Goal: Information Seeking & Learning: Compare options

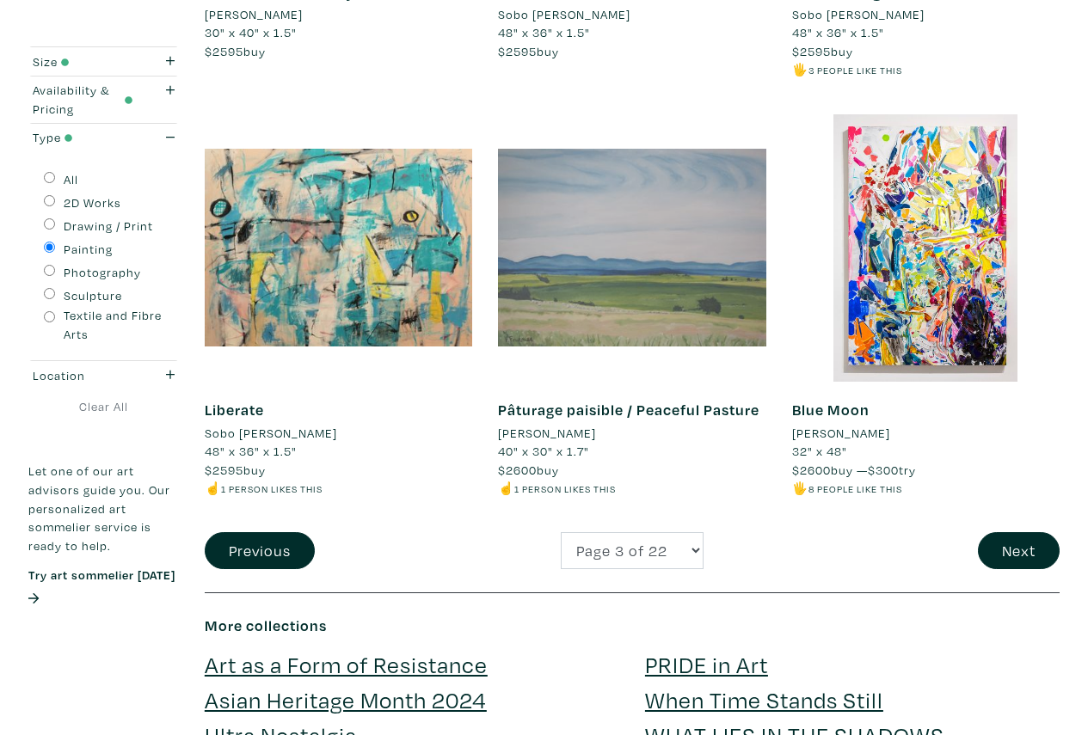
scroll to position [3363, 0]
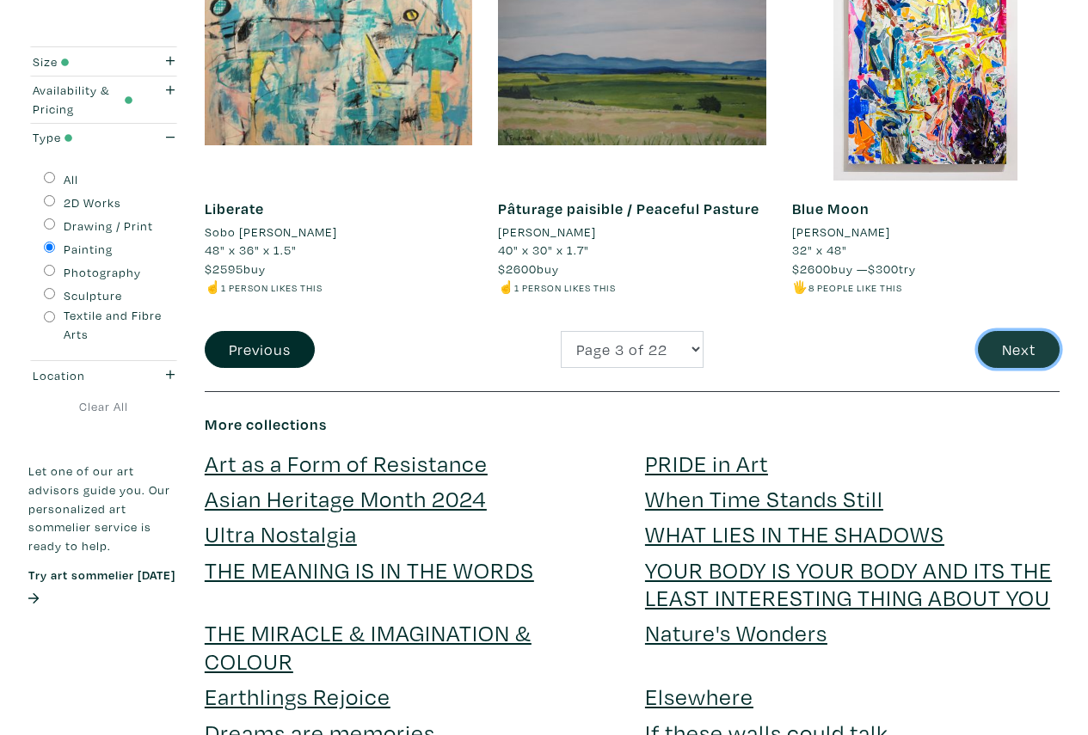
click at [1032, 349] on button "Next" at bounding box center [1019, 349] width 82 height 37
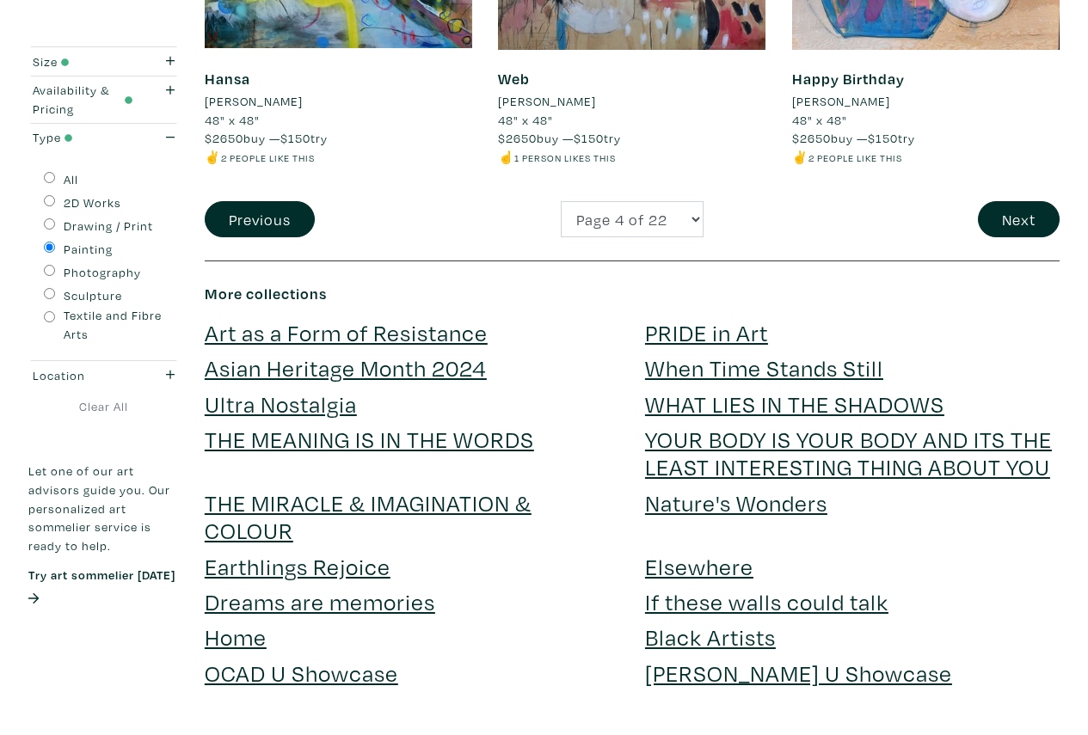
scroll to position [3464, 0]
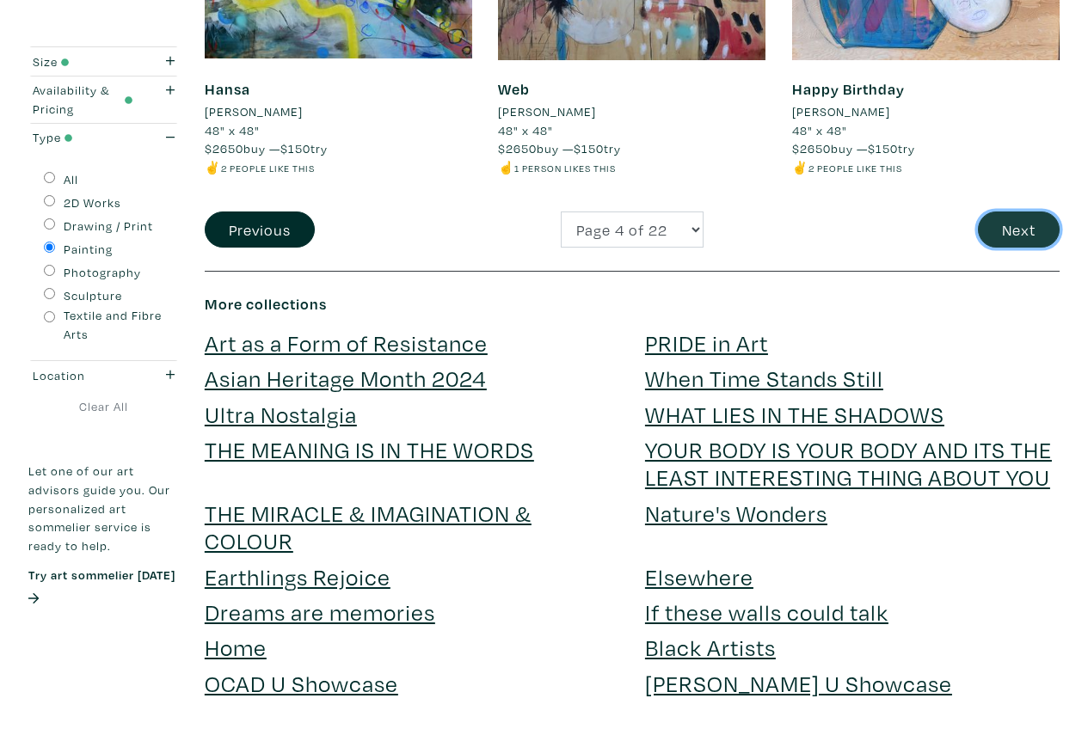
click at [1027, 235] on button "Next" at bounding box center [1019, 230] width 82 height 37
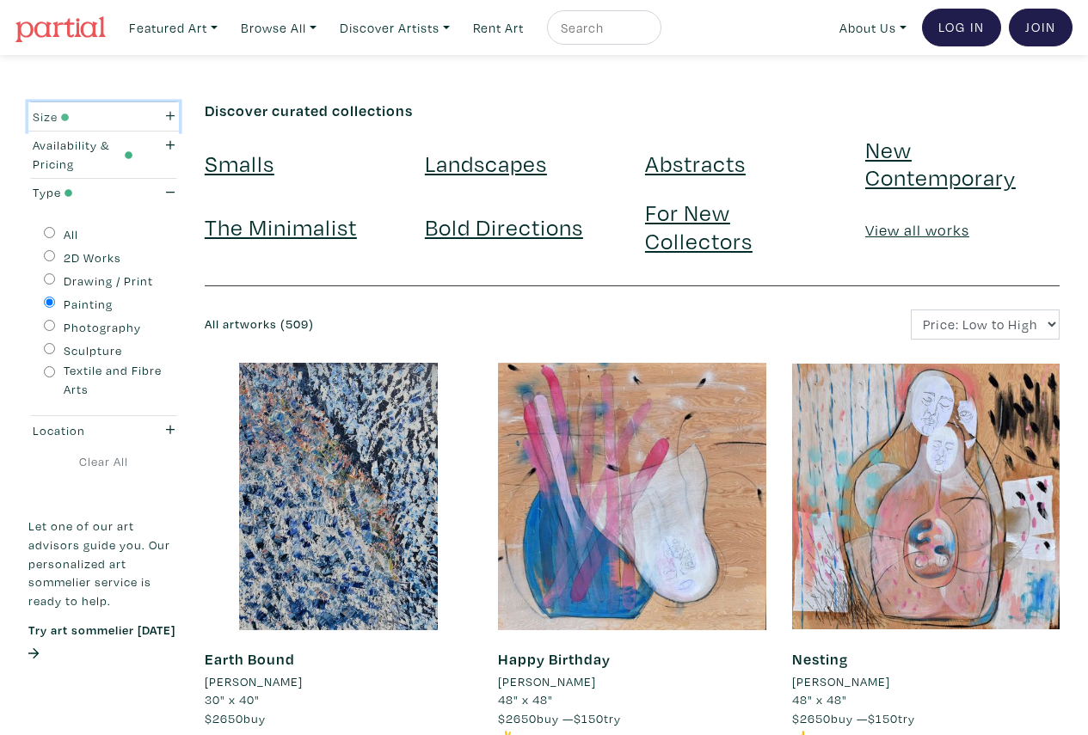
click at [166, 110] on icon "button" at bounding box center [170, 116] width 9 height 12
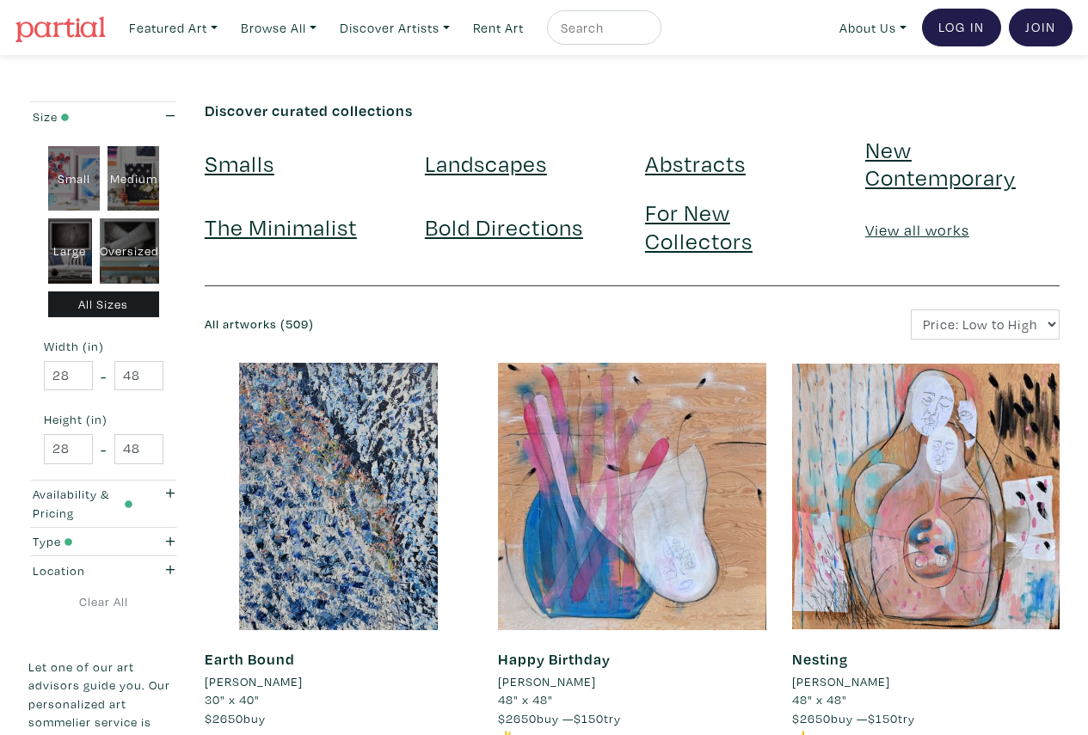
click at [586, 116] on h6 "Discover curated collections" at bounding box center [632, 110] width 855 height 19
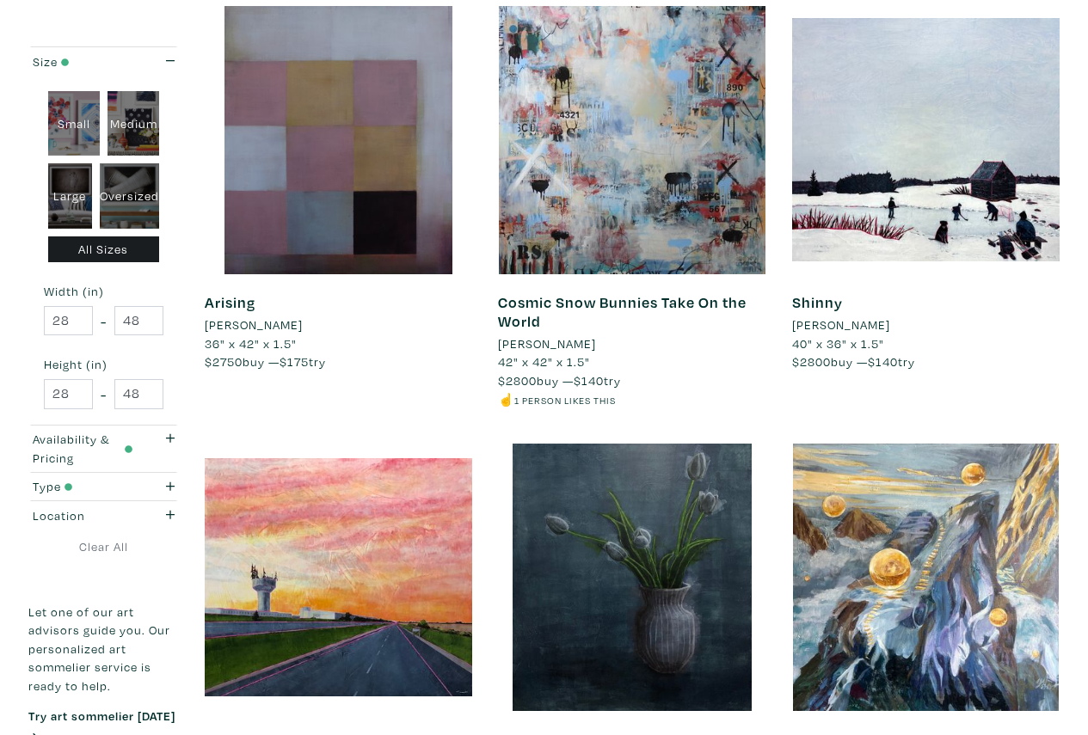
scroll to position [3172, 0]
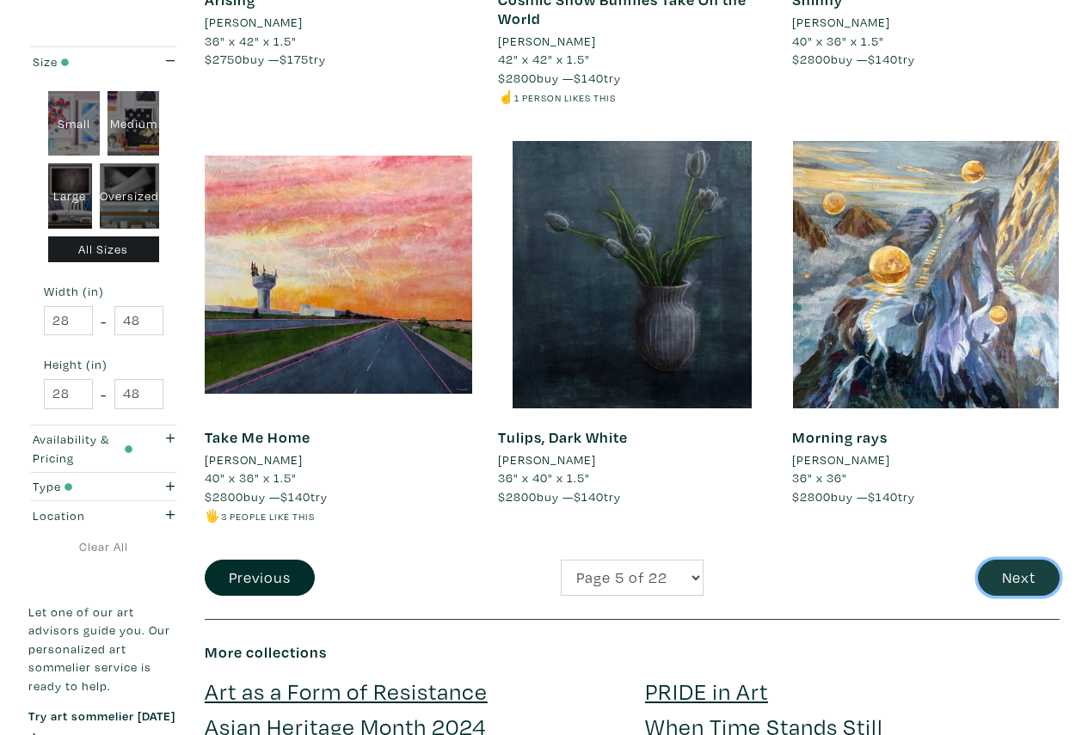
click at [1011, 572] on button "Next" at bounding box center [1019, 578] width 82 height 37
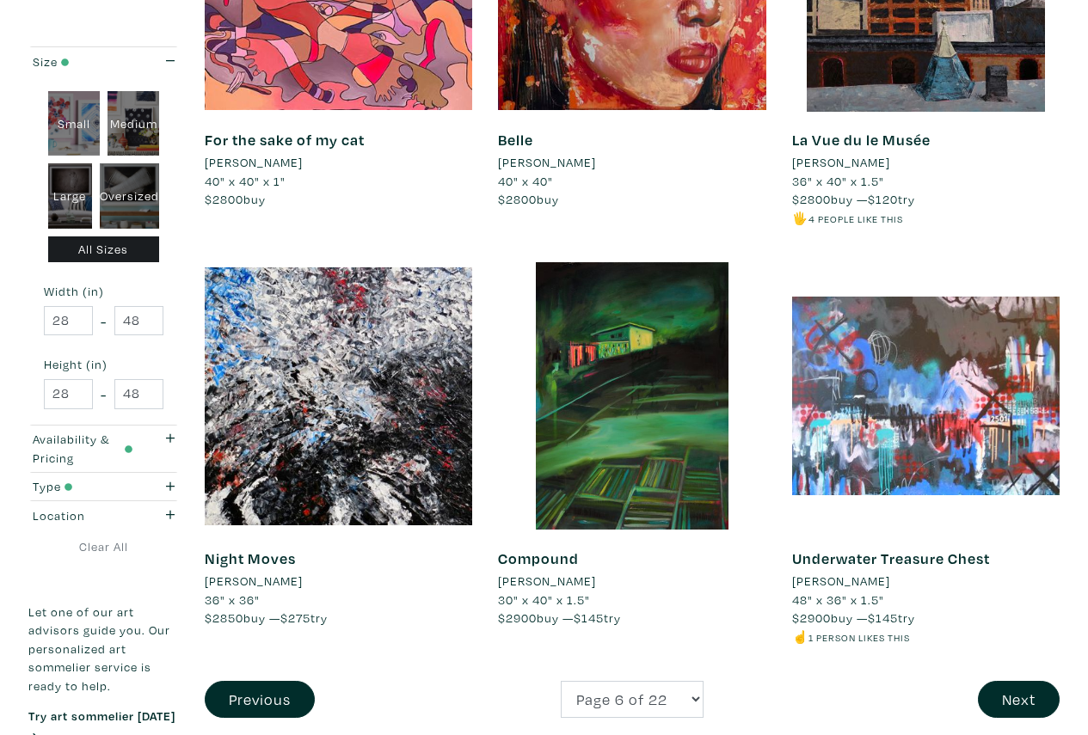
scroll to position [3173, 0]
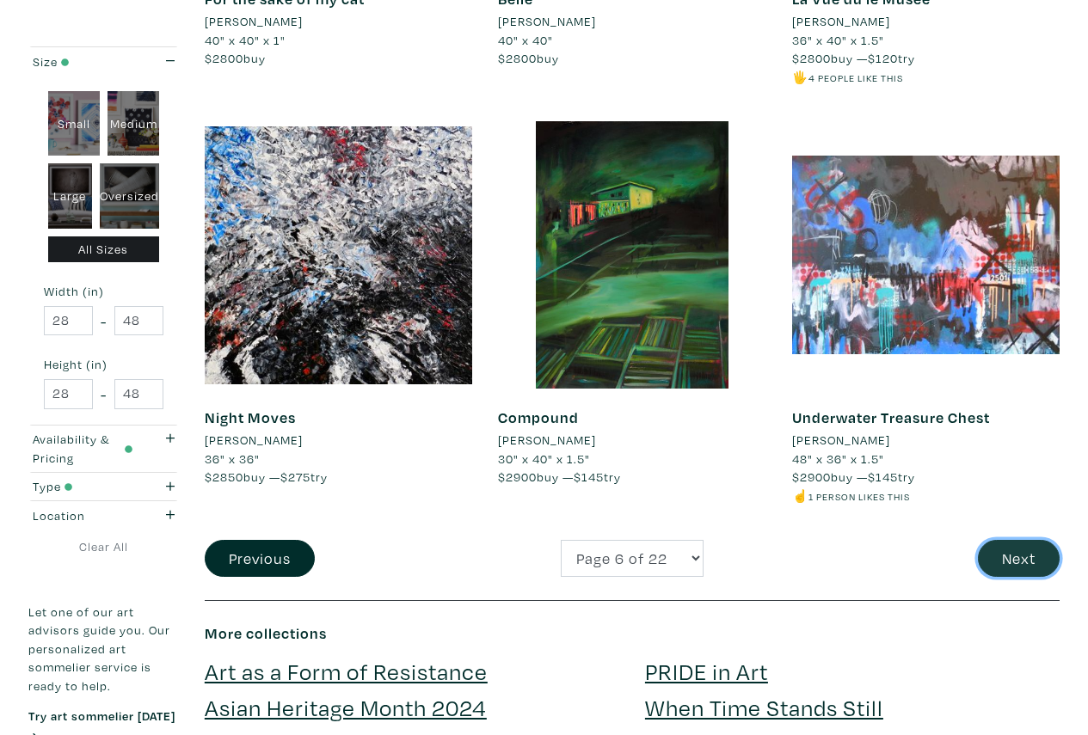
click at [1007, 540] on button "Next" at bounding box center [1019, 558] width 82 height 37
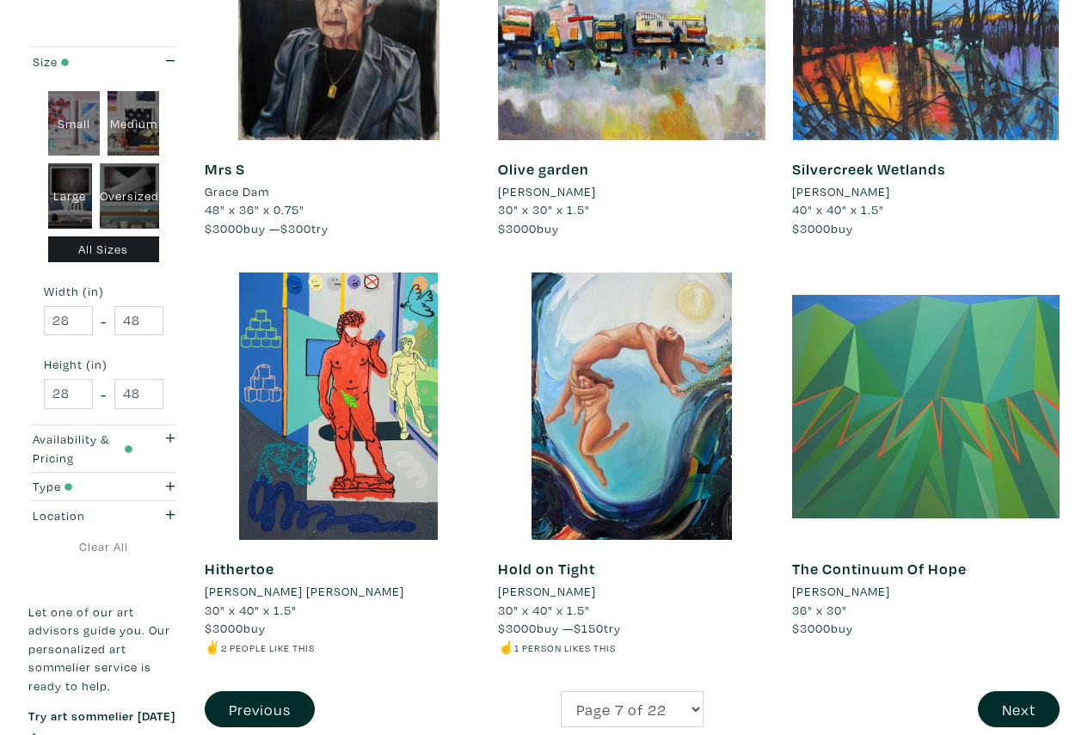
scroll to position [3399, 0]
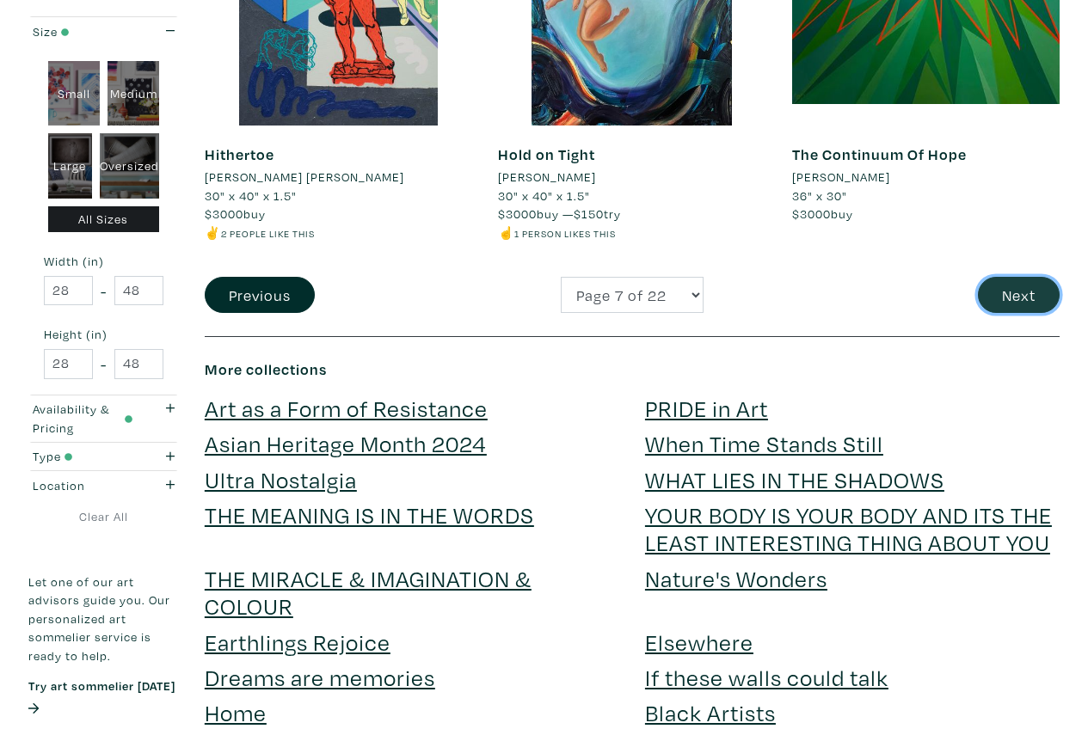
click at [1017, 294] on button "Next" at bounding box center [1019, 295] width 82 height 37
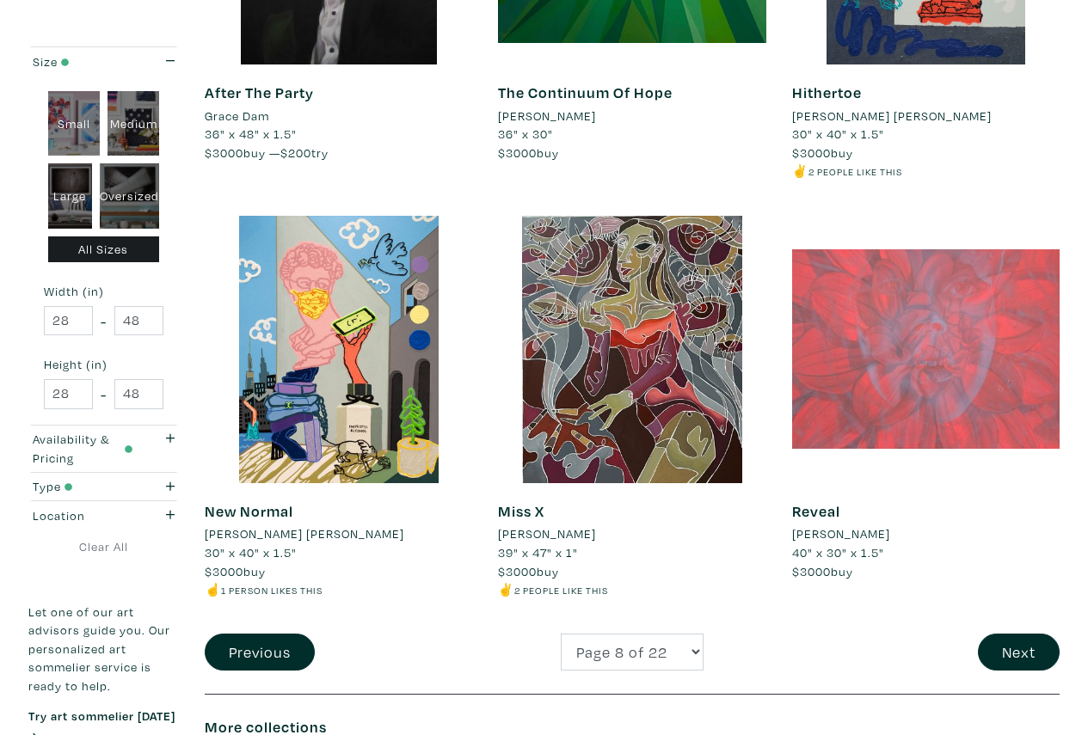
scroll to position [3061, 0]
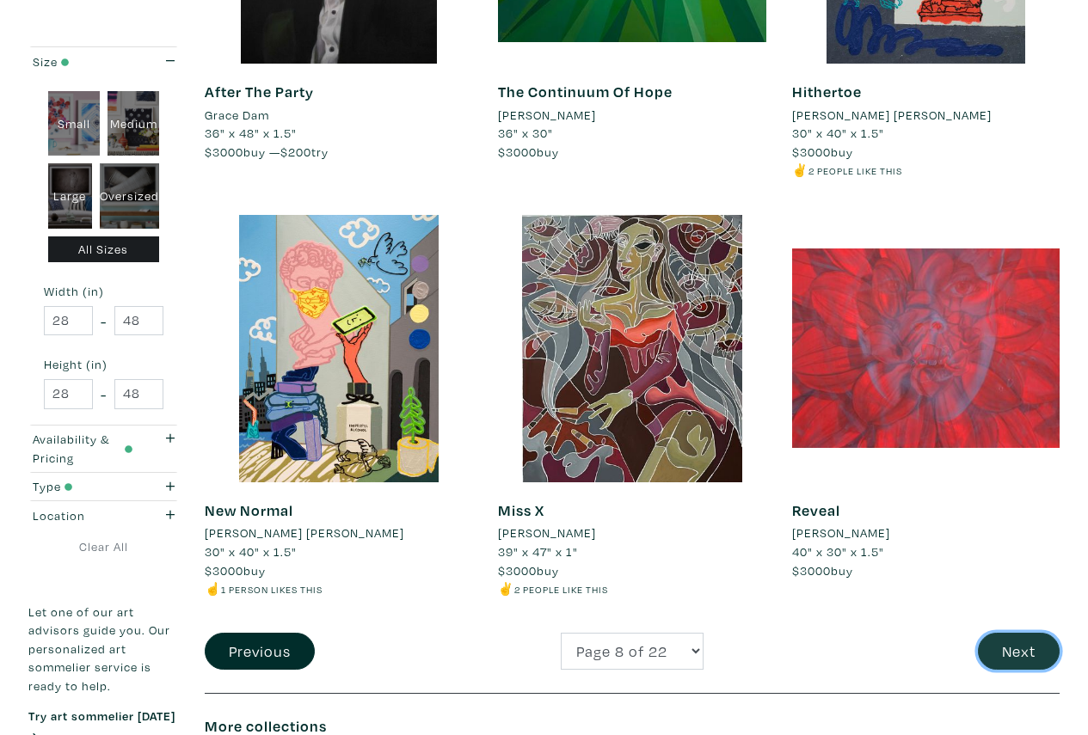
click at [1002, 642] on button "Next" at bounding box center [1019, 651] width 82 height 37
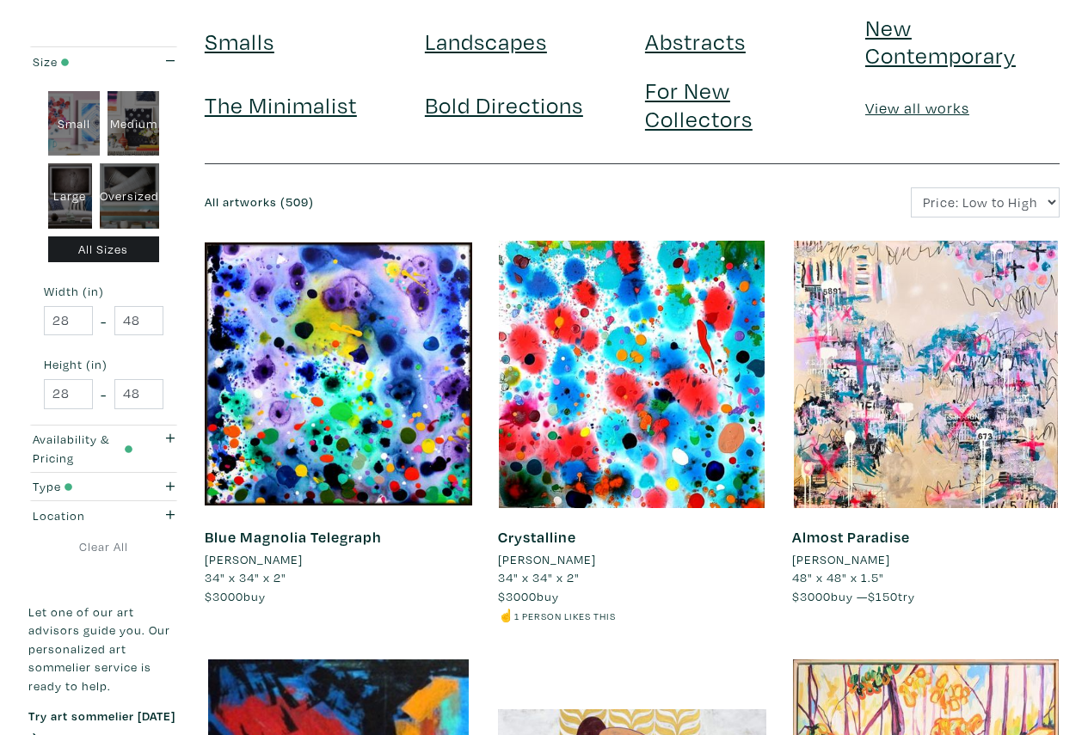
scroll to position [126, 0]
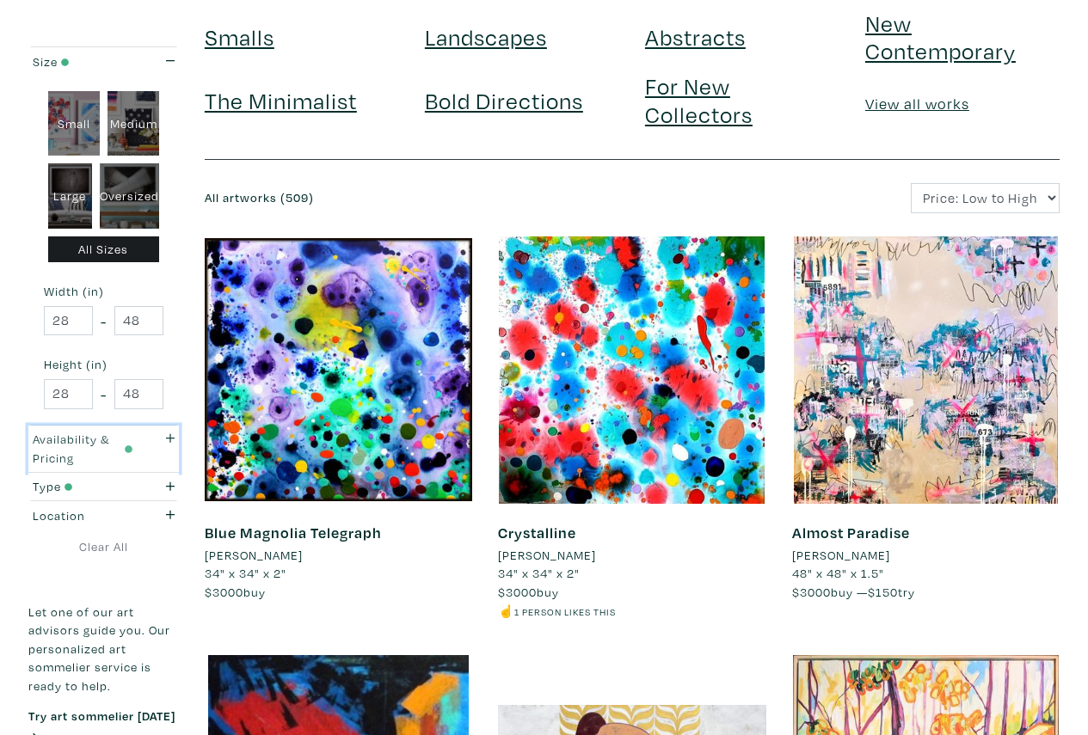
click at [171, 433] on icon "button" at bounding box center [170, 439] width 9 height 12
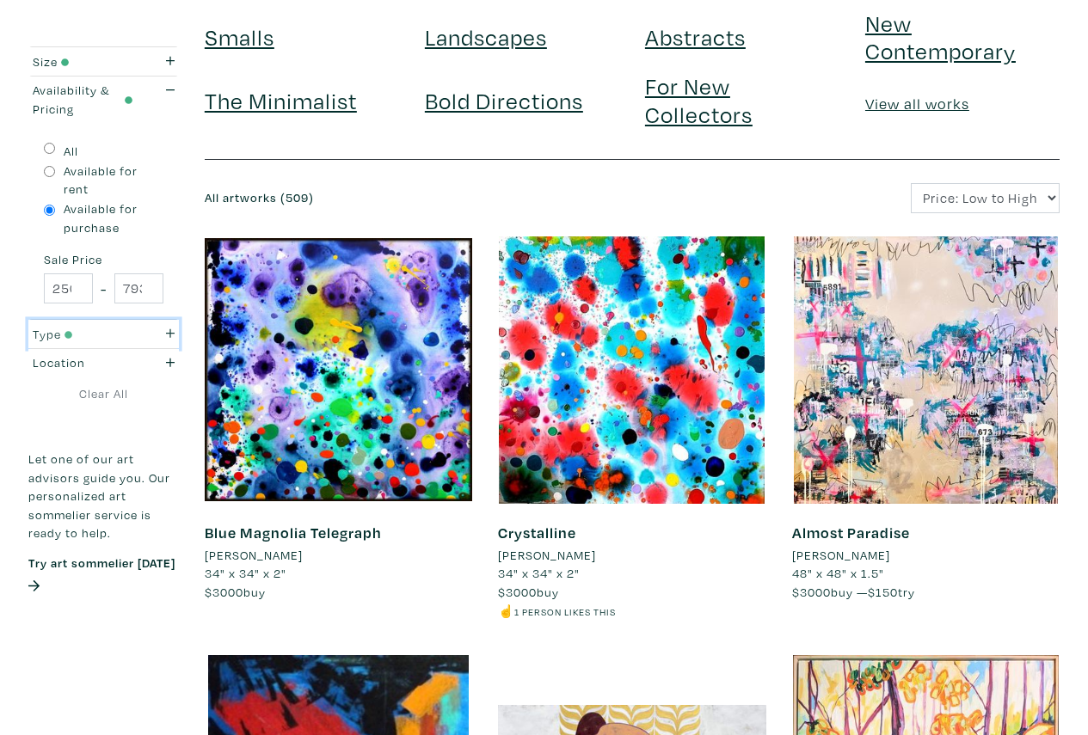
click at [169, 328] on icon "button" at bounding box center [170, 334] width 9 height 12
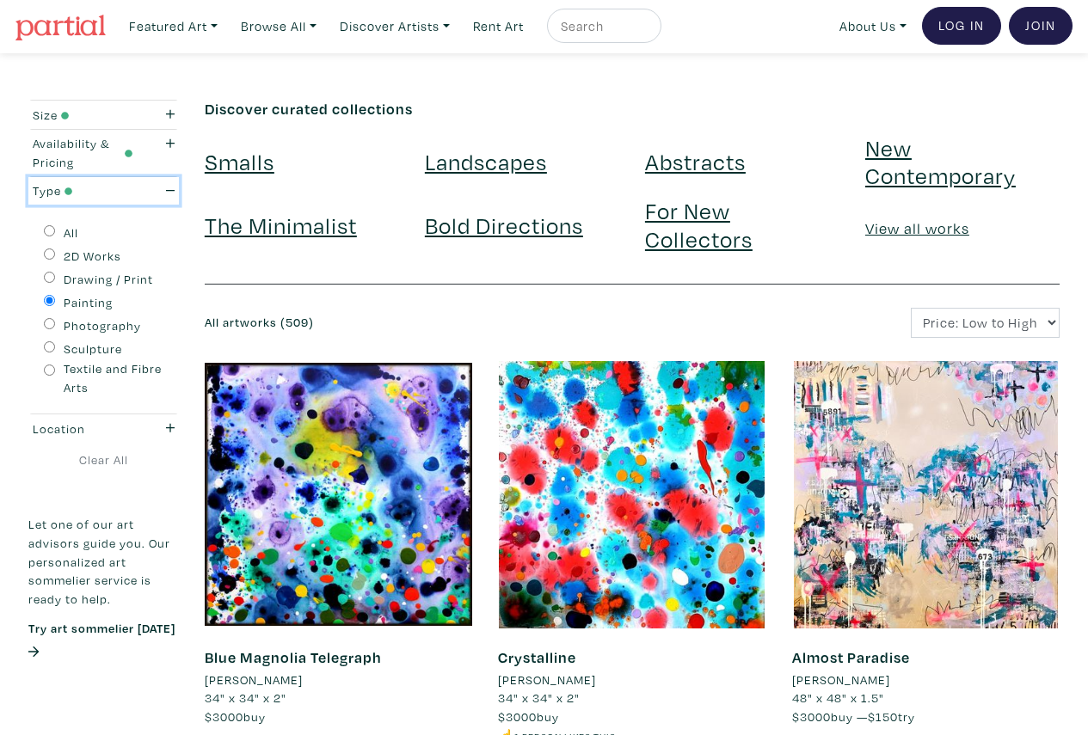
scroll to position [0, 0]
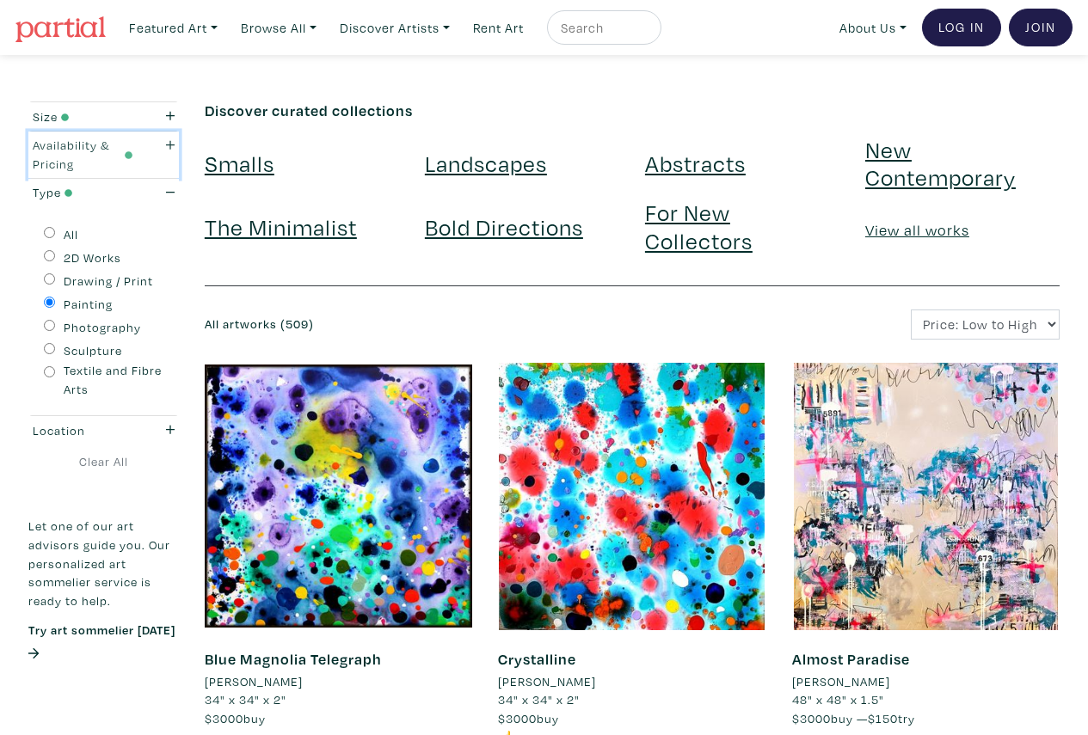
click at [166, 142] on icon "button" at bounding box center [170, 145] width 9 height 12
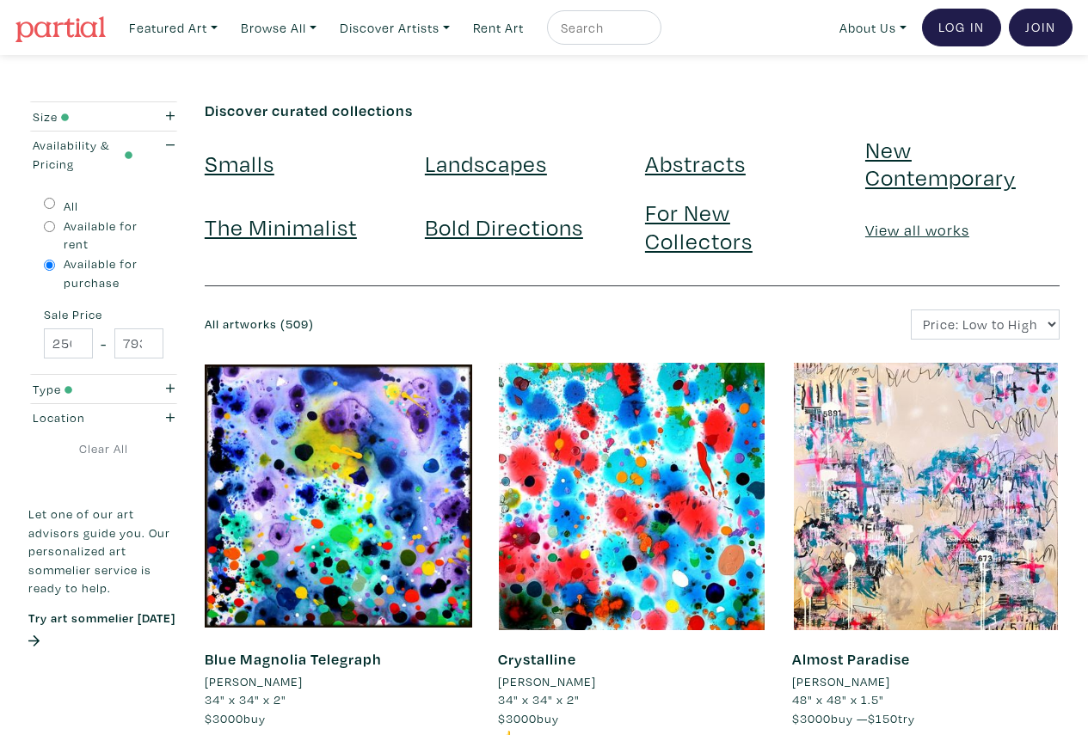
click at [46, 224] on input "Available for rent" at bounding box center [49, 226] width 11 height 11
radio input "true"
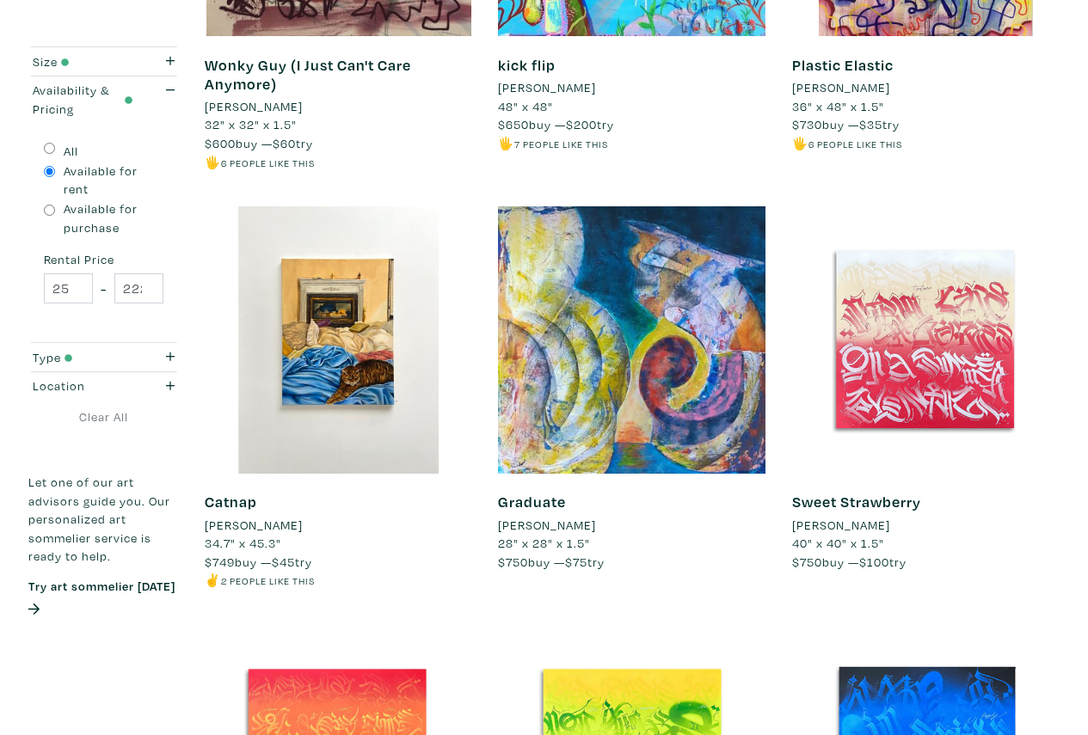
scroll to position [3292, 0]
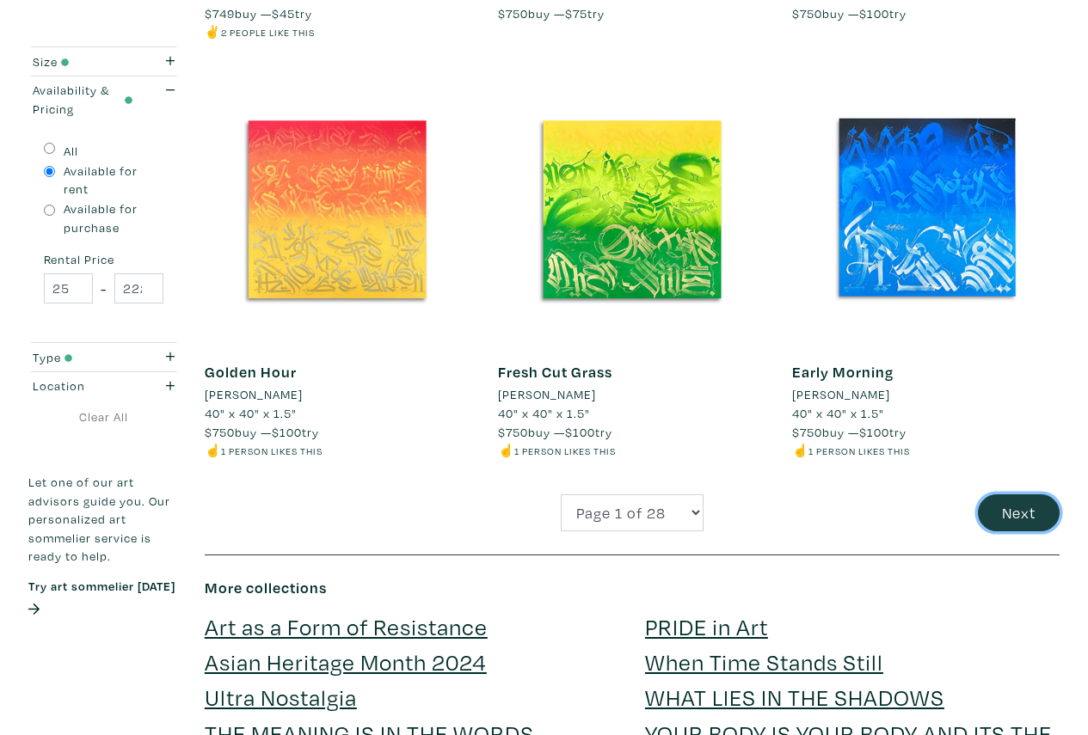
click at [1006, 495] on button "Next" at bounding box center [1019, 513] width 82 height 37
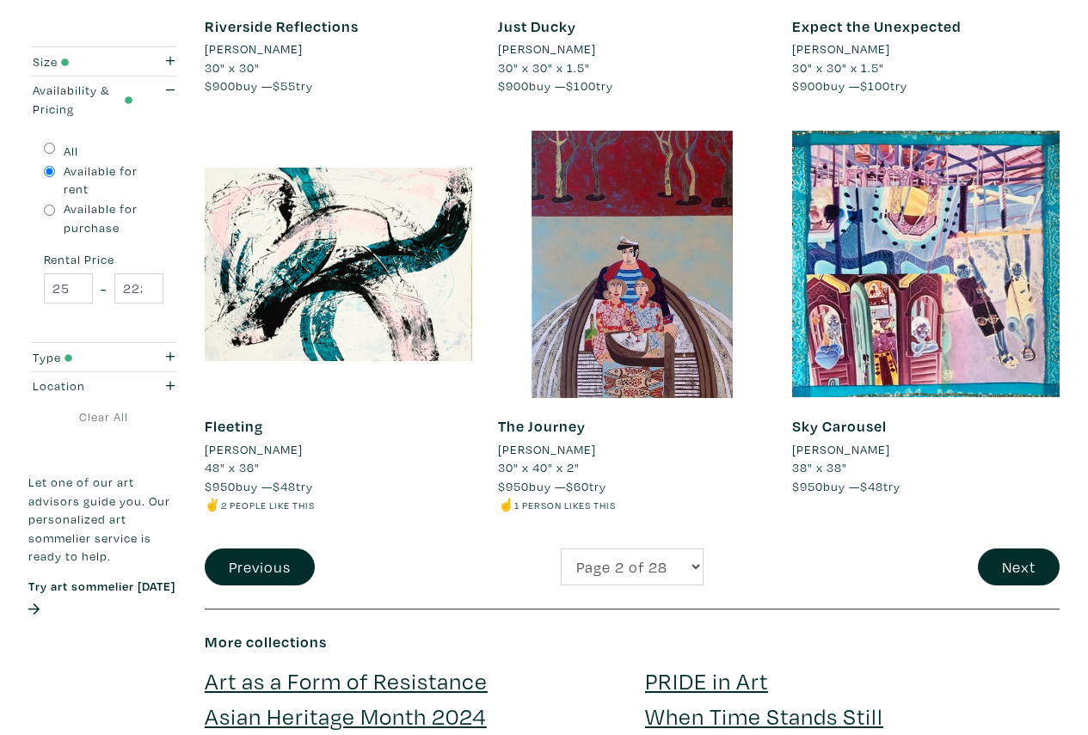
scroll to position [3155, 0]
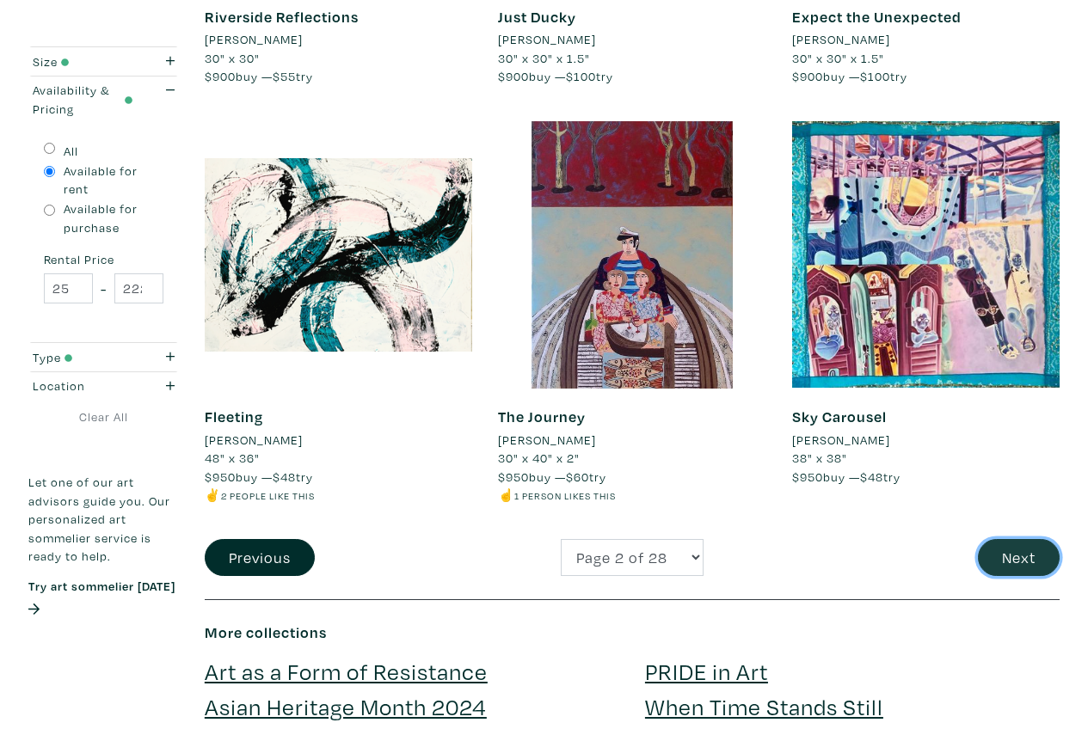
click at [1015, 559] on button "Next" at bounding box center [1019, 557] width 82 height 37
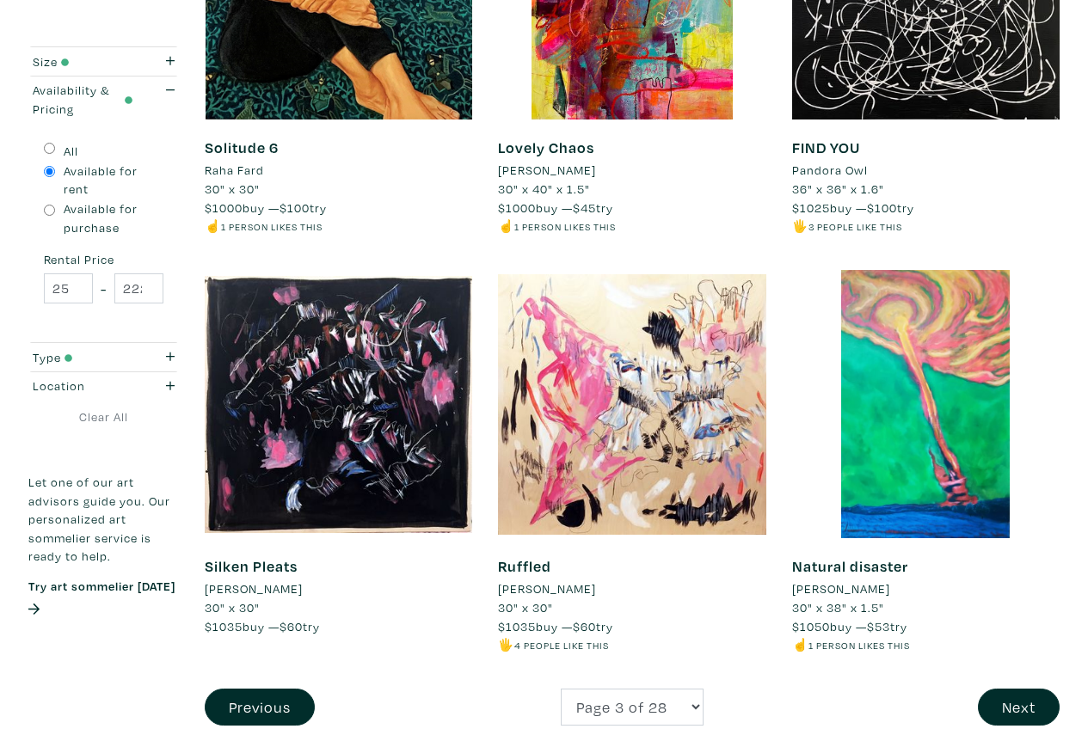
scroll to position [3356, 0]
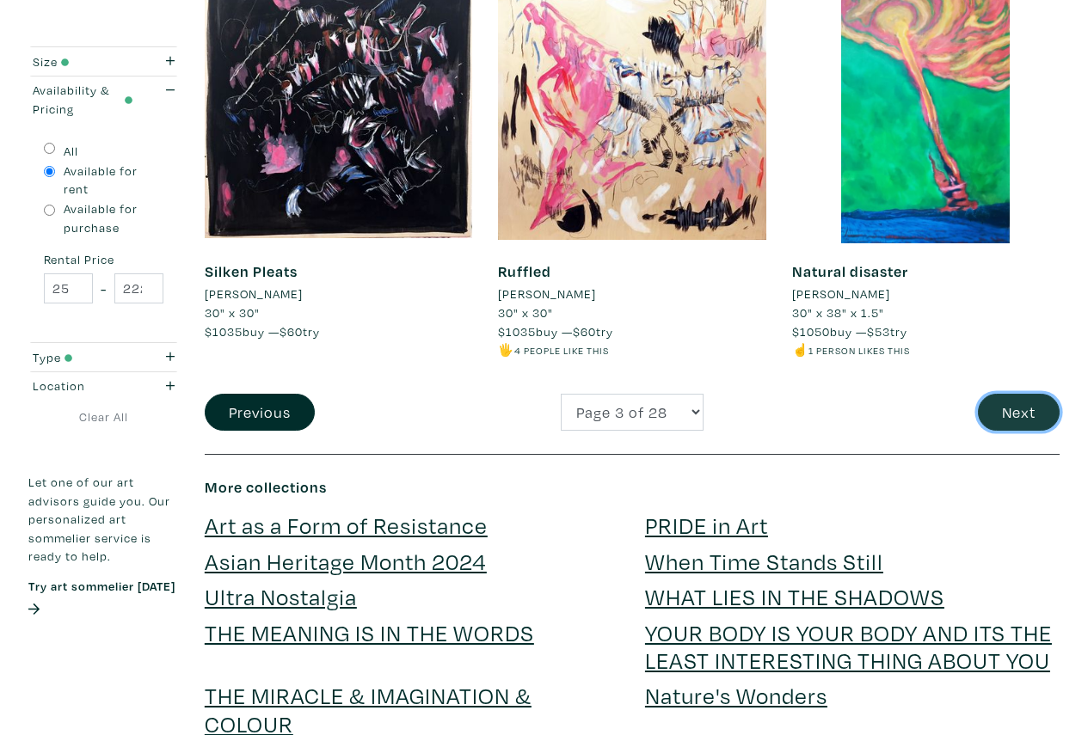
click at [1030, 410] on button "Next" at bounding box center [1019, 412] width 82 height 37
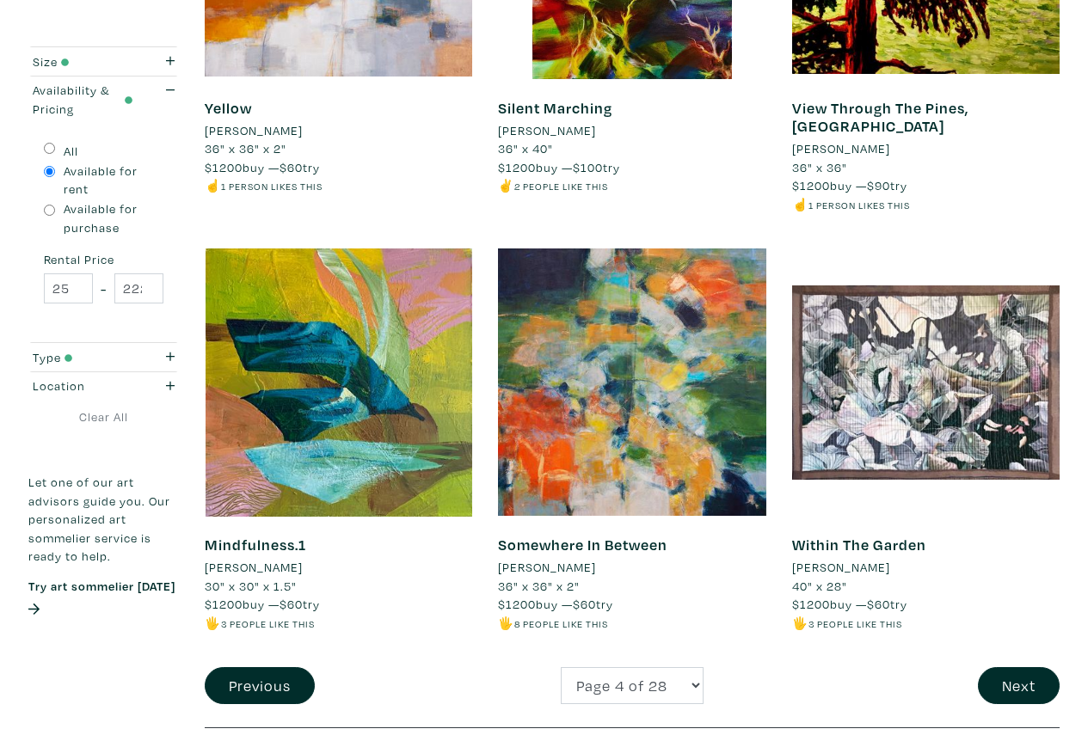
scroll to position [3247, 0]
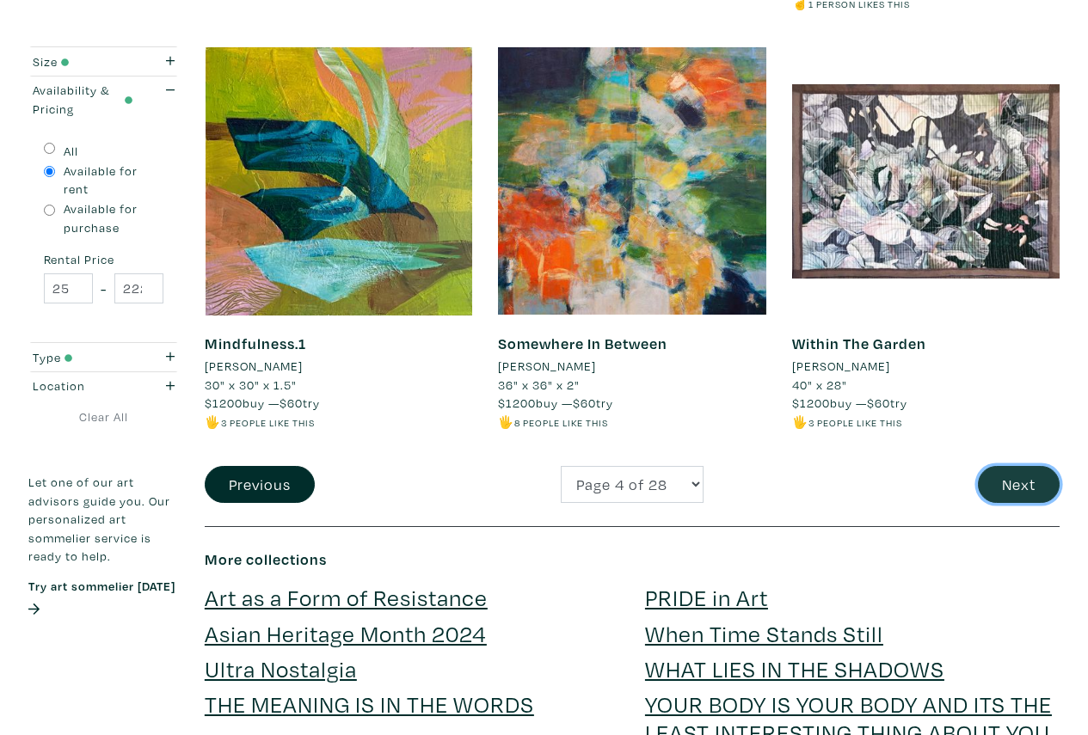
click at [1010, 481] on button "Next" at bounding box center [1019, 484] width 82 height 37
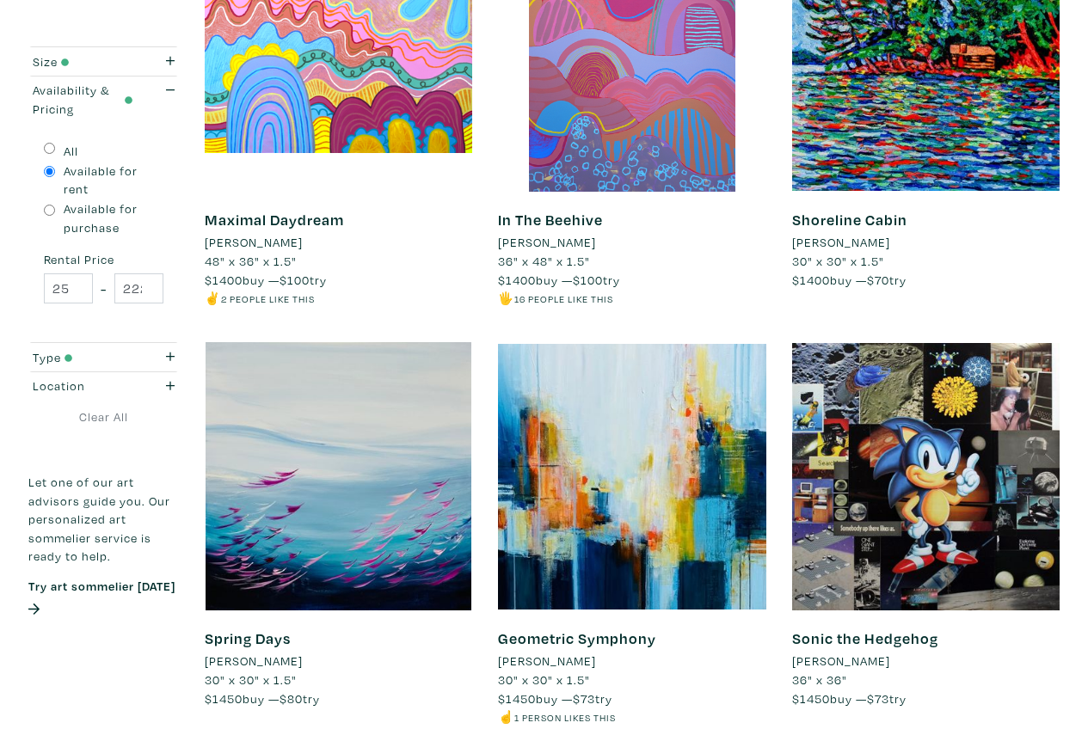
scroll to position [3142, 0]
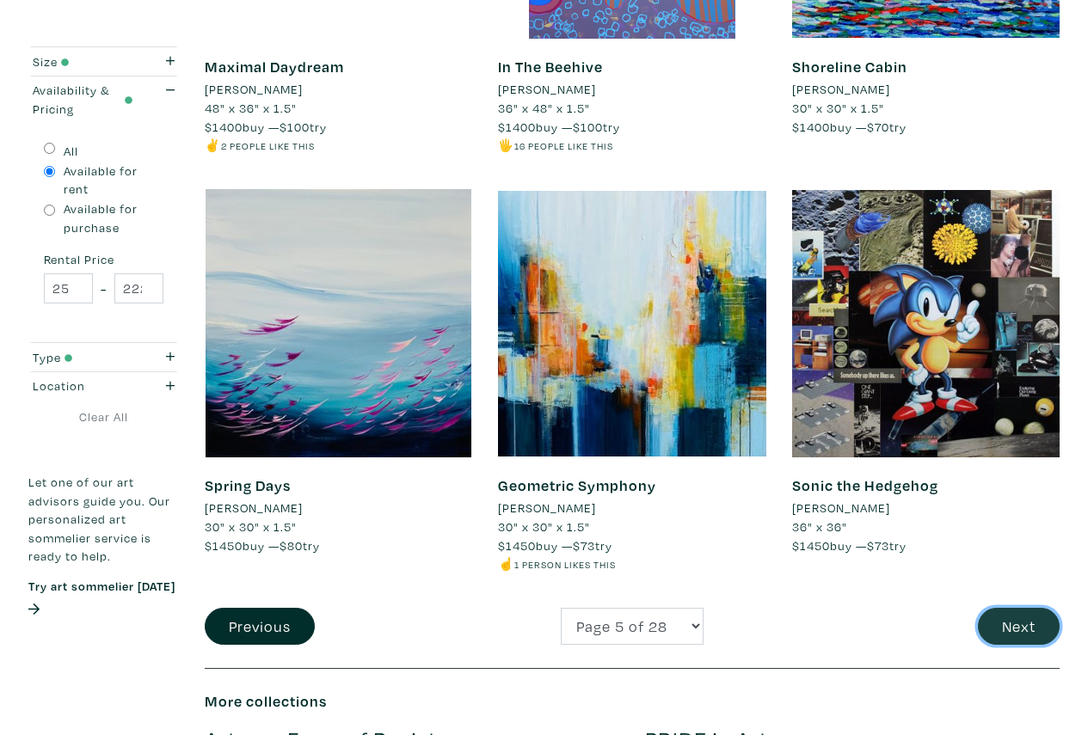
click at [1017, 627] on button "Next" at bounding box center [1019, 626] width 82 height 37
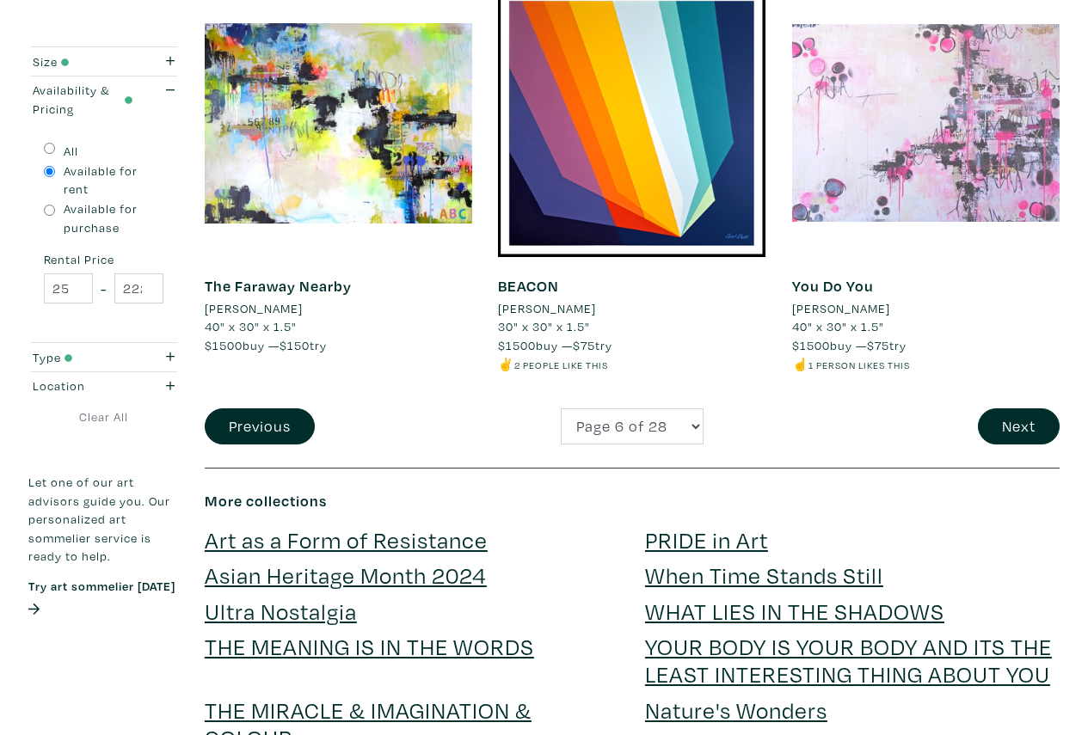
scroll to position [3466, 0]
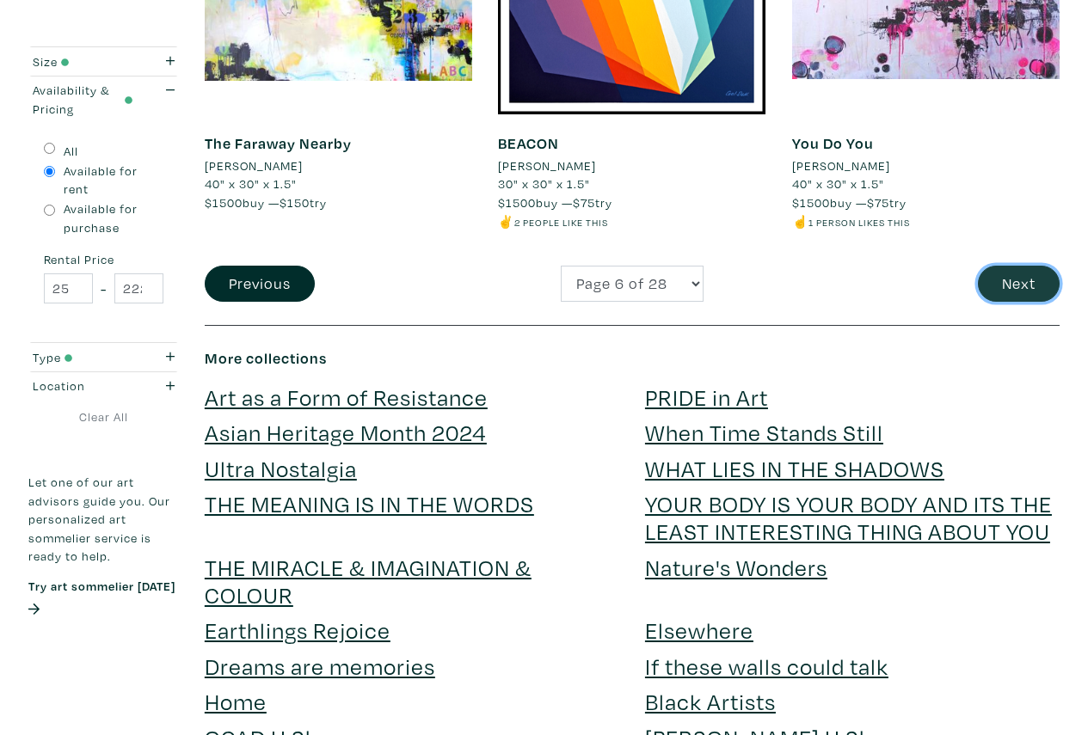
click at [1010, 266] on button "Next" at bounding box center [1019, 284] width 82 height 37
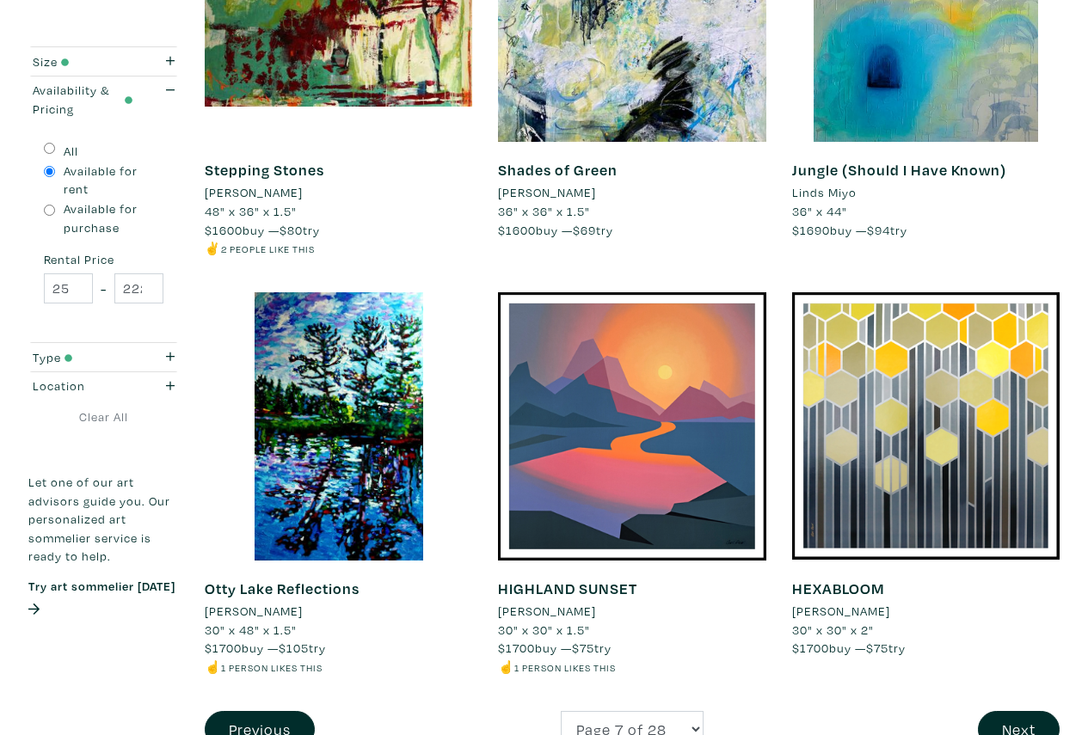
scroll to position [3114, 0]
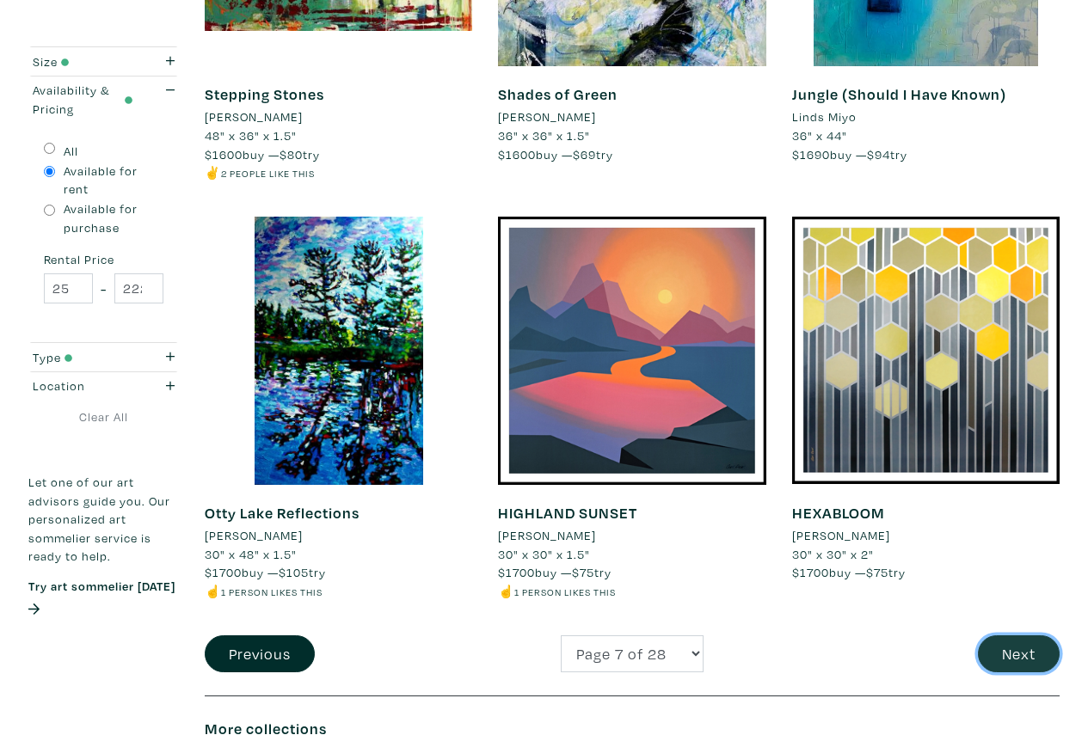
click at [1018, 636] on button "Next" at bounding box center [1019, 654] width 82 height 37
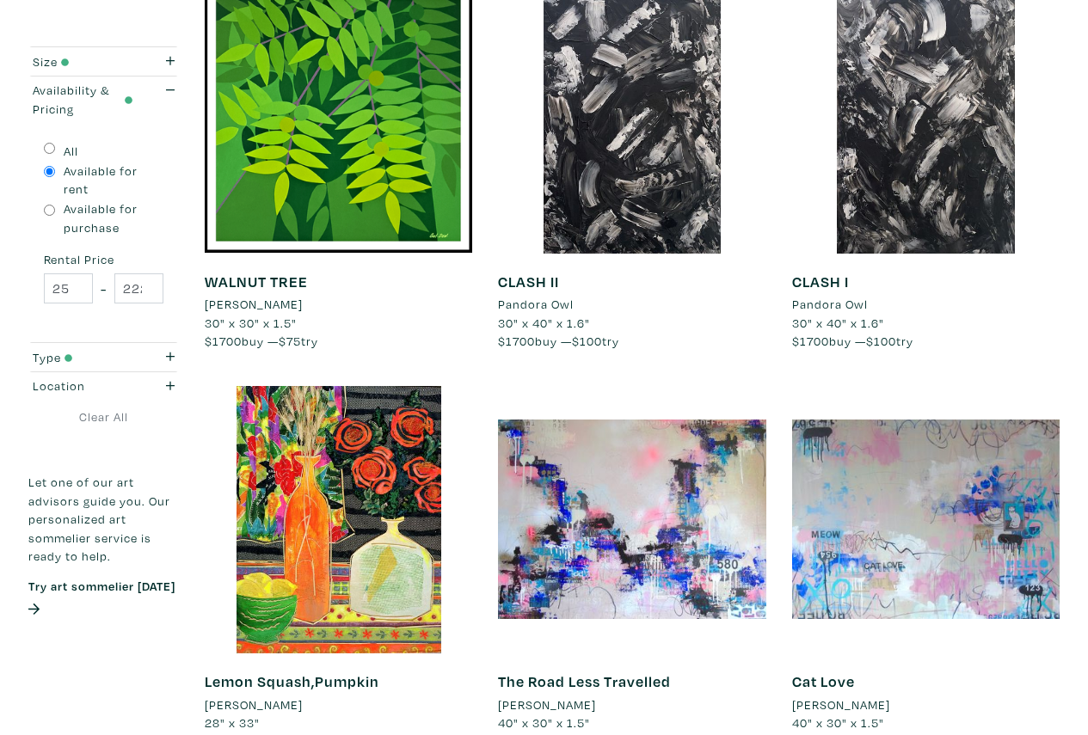
scroll to position [3253, 0]
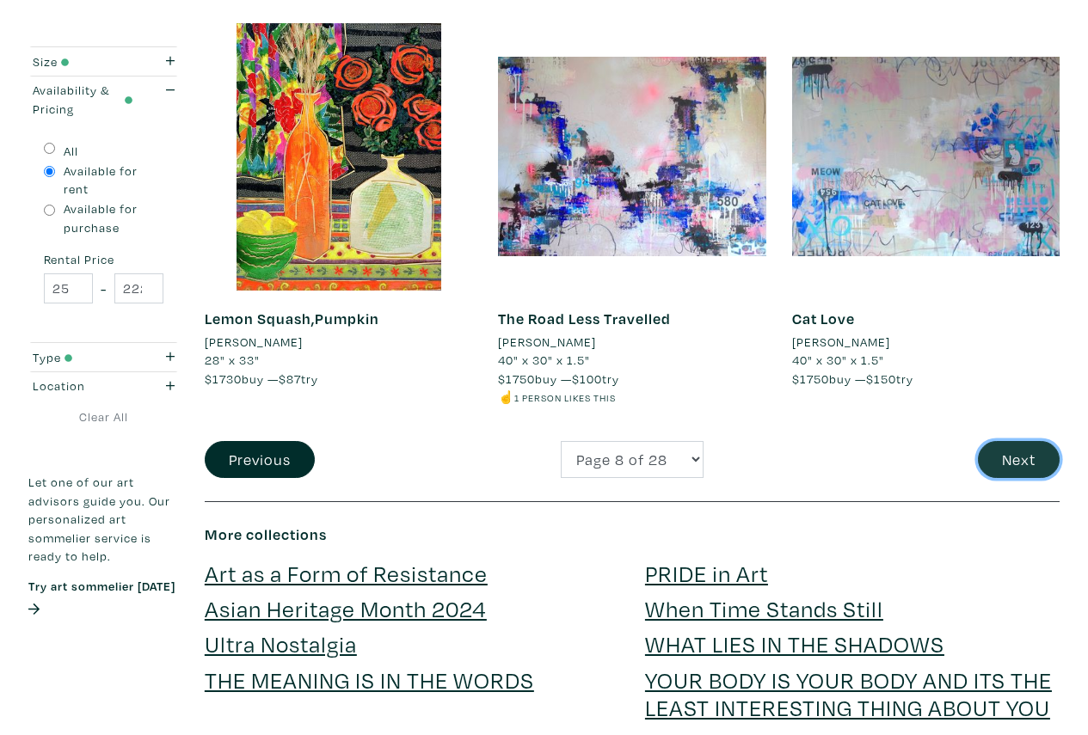
click at [1015, 451] on button "Next" at bounding box center [1019, 459] width 82 height 37
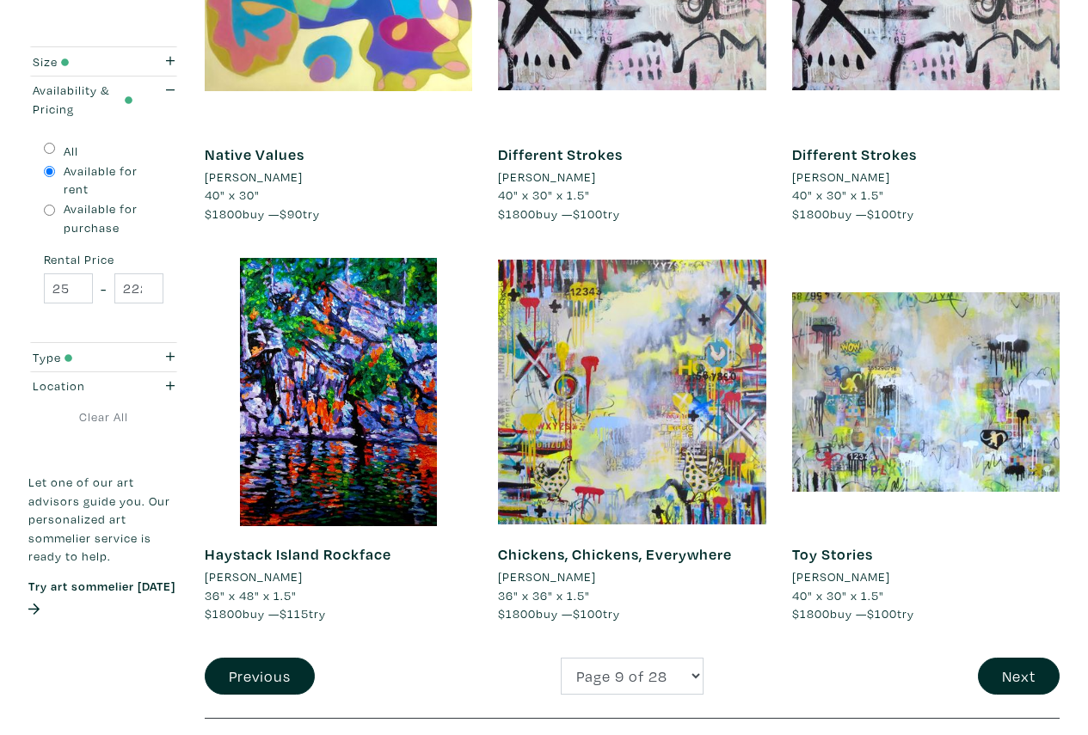
scroll to position [3118, 0]
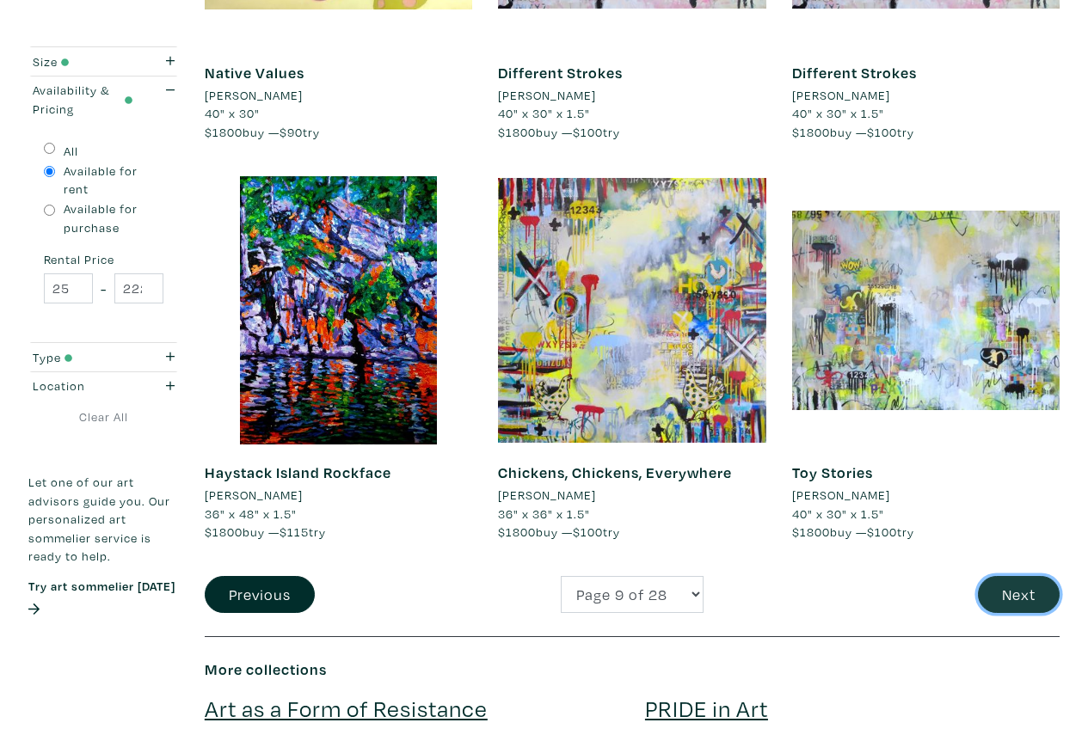
click at [1000, 590] on button "Next" at bounding box center [1019, 594] width 82 height 37
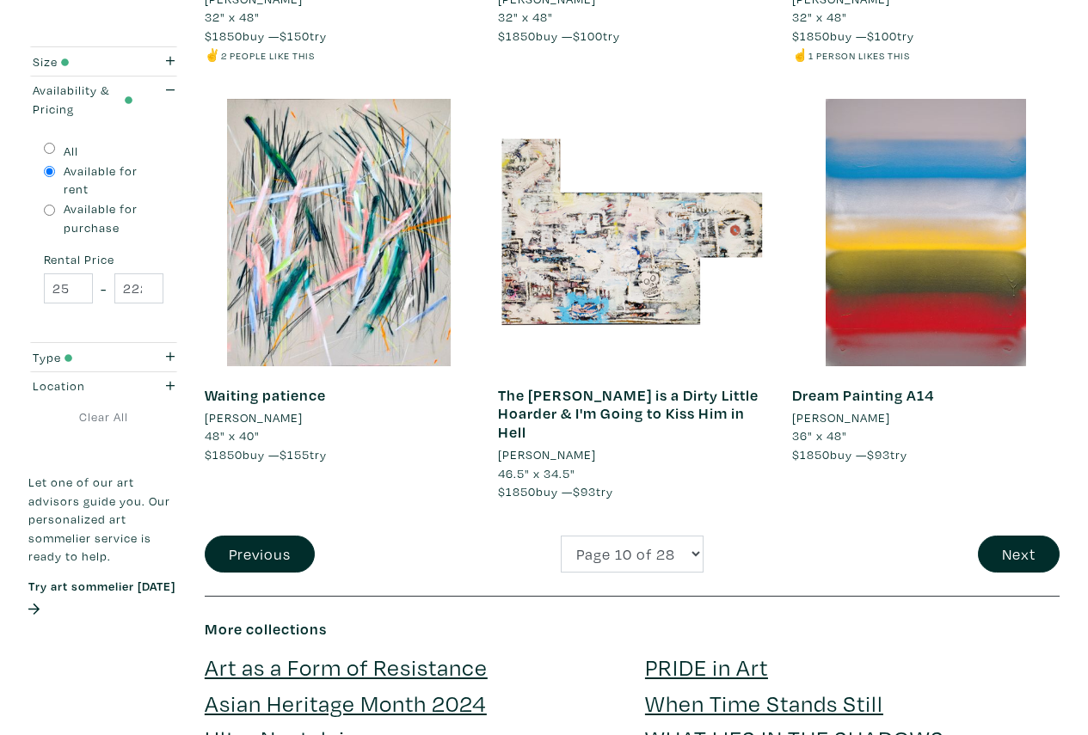
scroll to position [3226, 0]
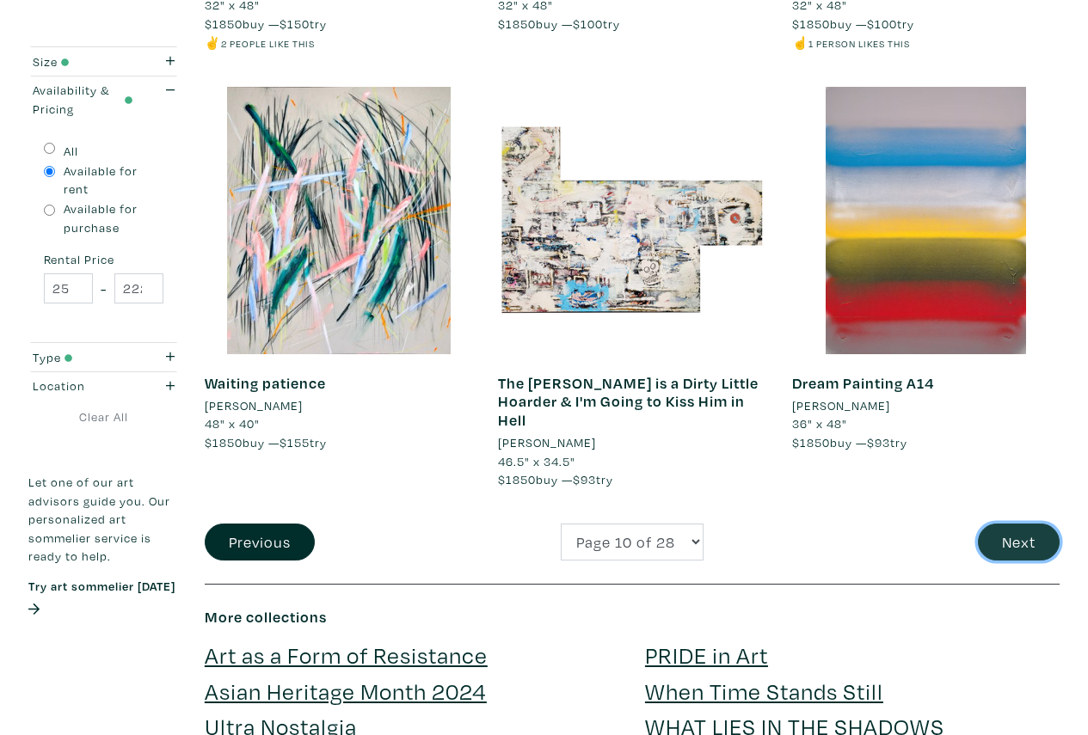
click at [1027, 524] on button "Next" at bounding box center [1019, 542] width 82 height 37
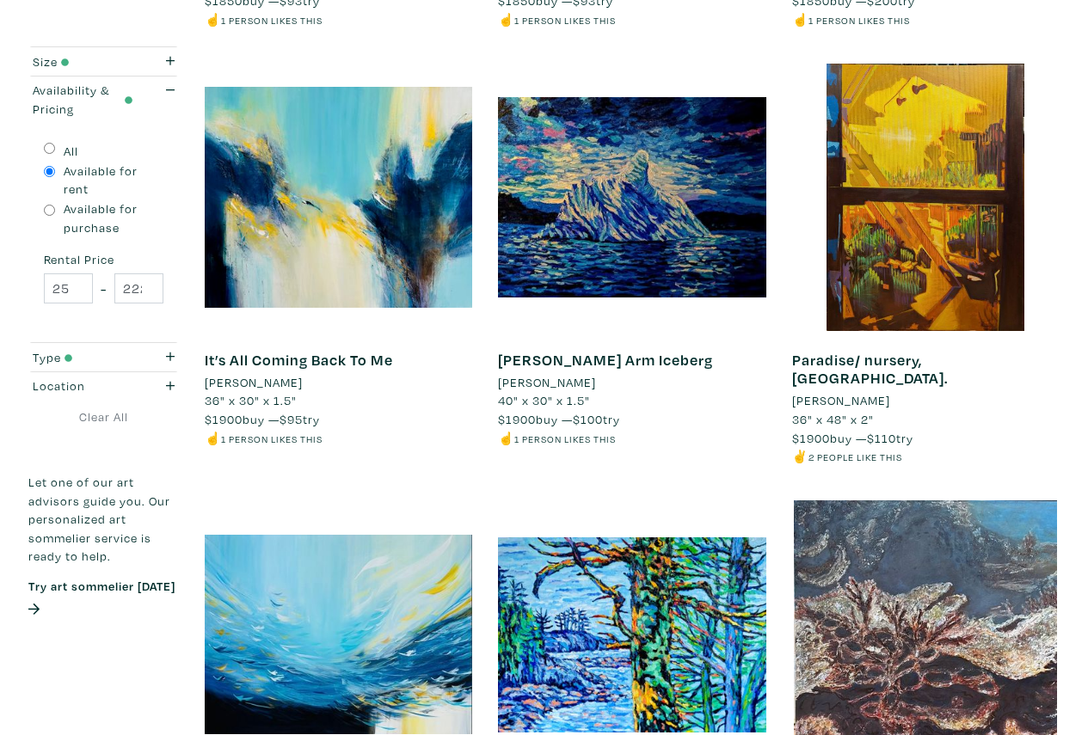
scroll to position [3107, 0]
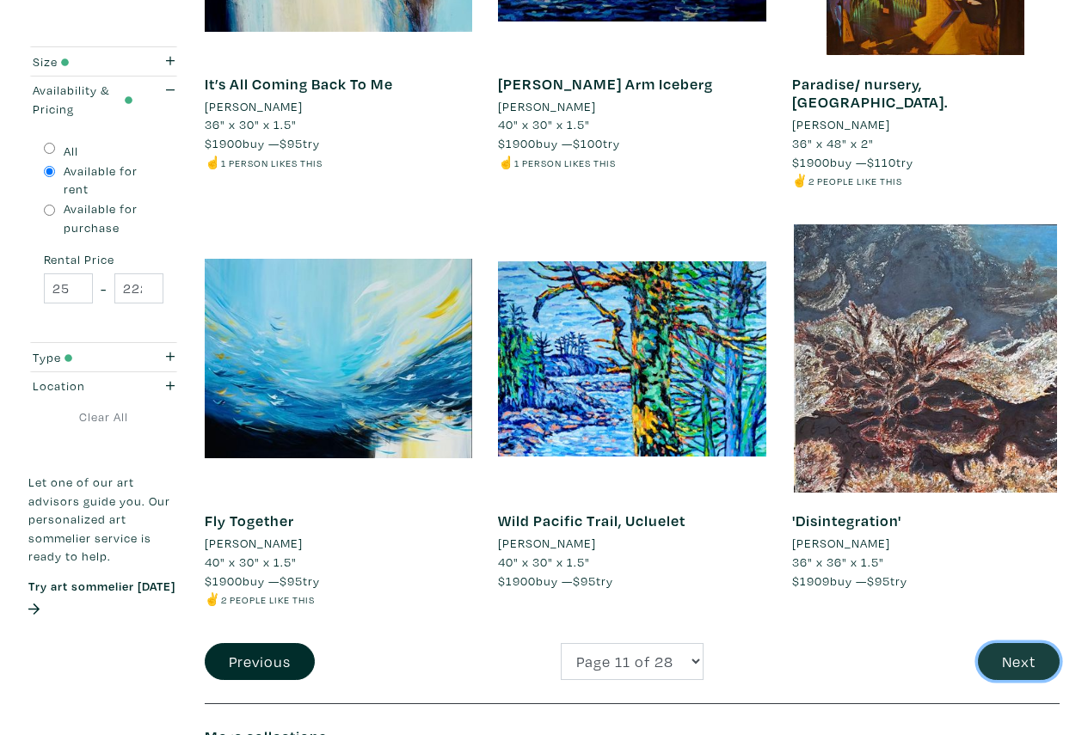
click at [1030, 643] on button "Next" at bounding box center [1019, 661] width 82 height 37
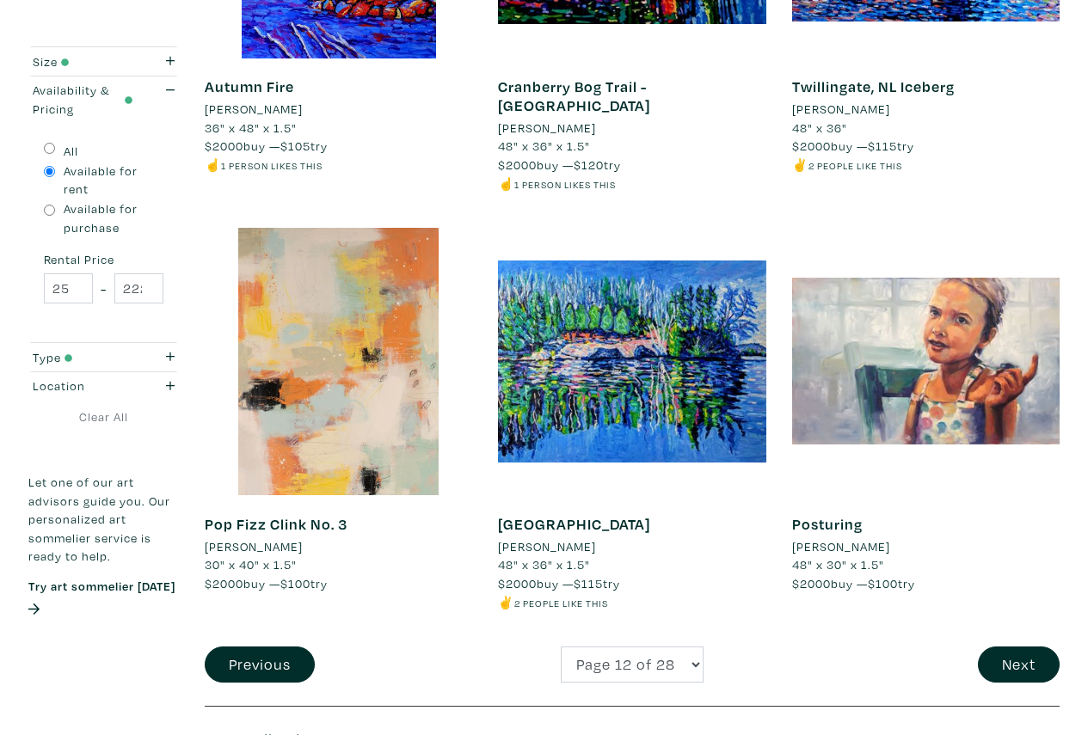
scroll to position [3115, 0]
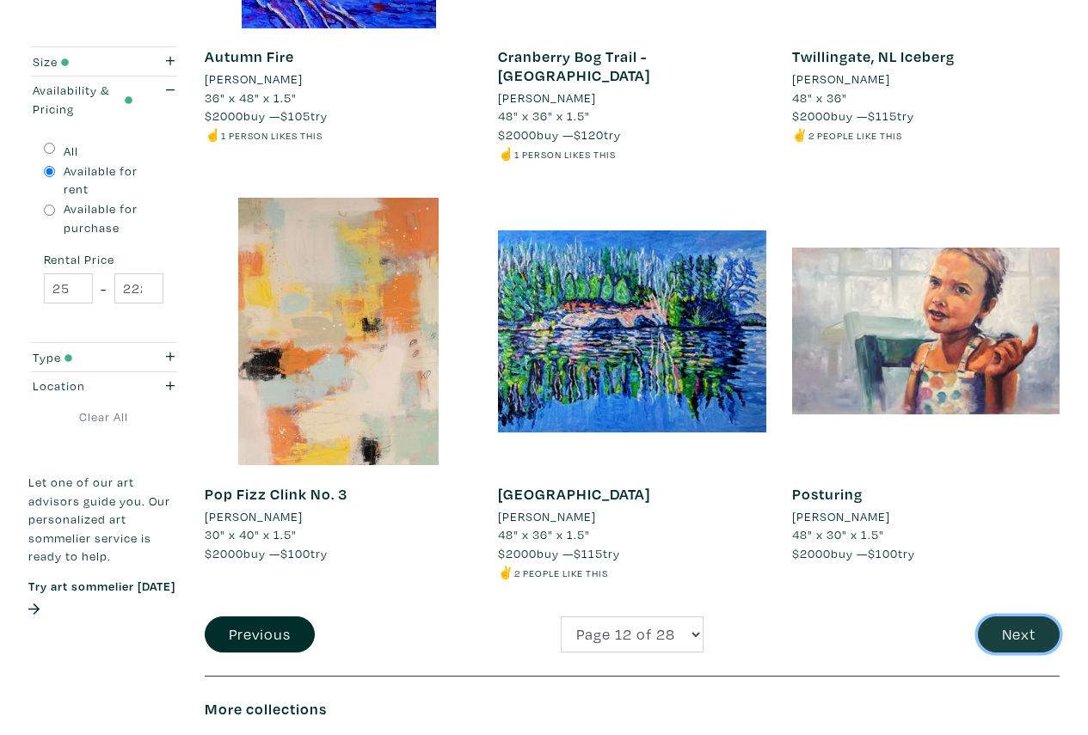
click at [1013, 636] on button "Next" at bounding box center [1019, 635] width 82 height 37
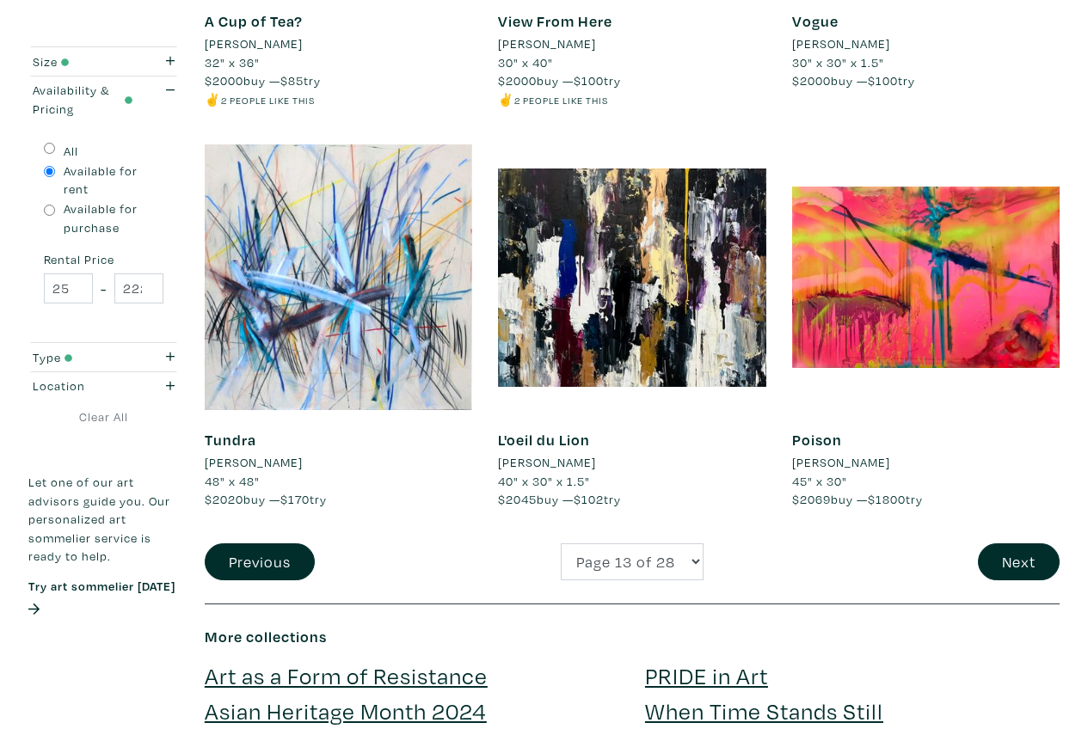
scroll to position [3336, 0]
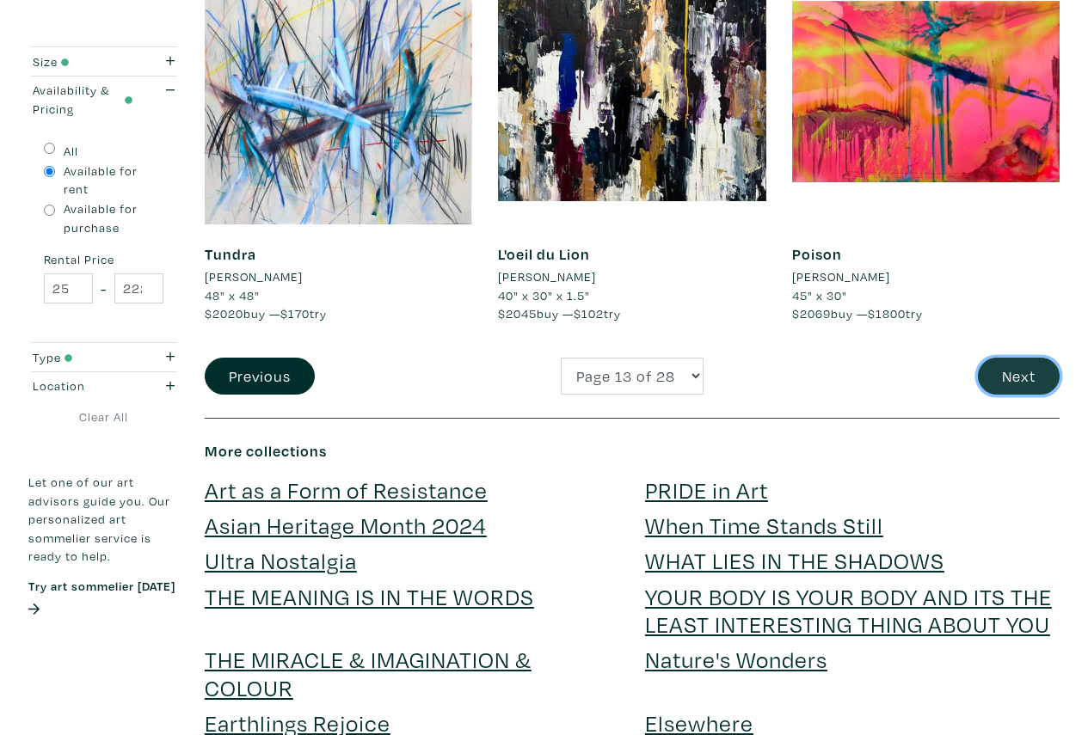
click at [1026, 372] on button "Next" at bounding box center [1019, 376] width 82 height 37
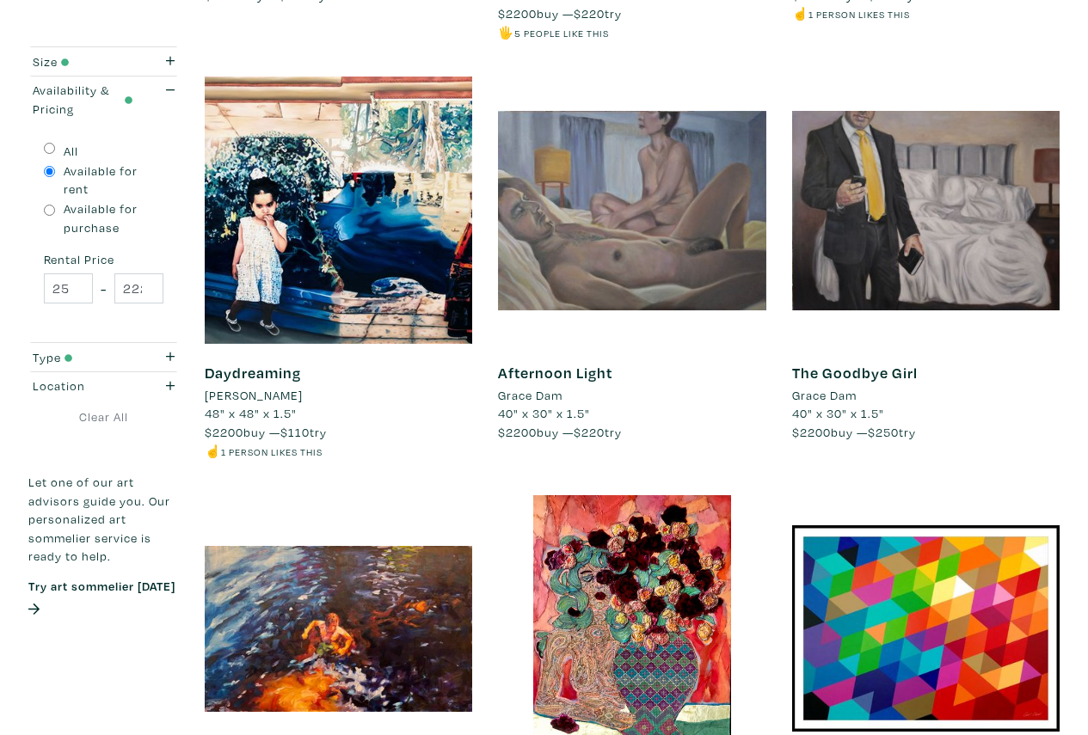
scroll to position [3184, 0]
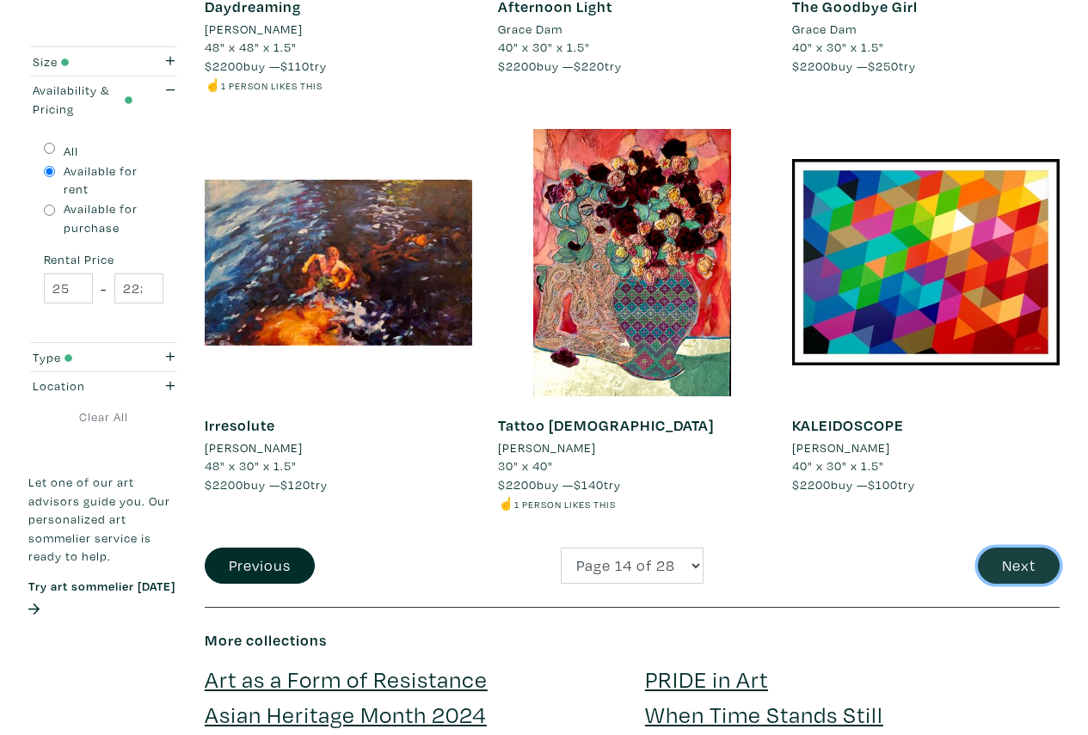
click at [1009, 548] on button "Next" at bounding box center [1019, 566] width 82 height 37
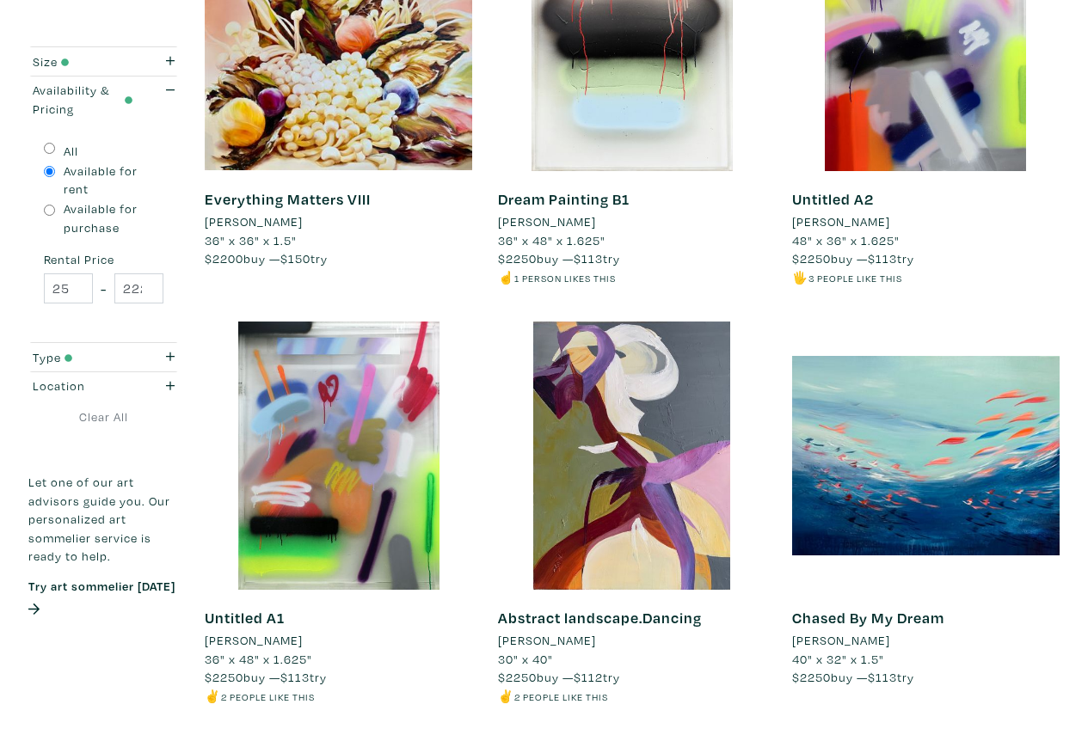
scroll to position [3173, 0]
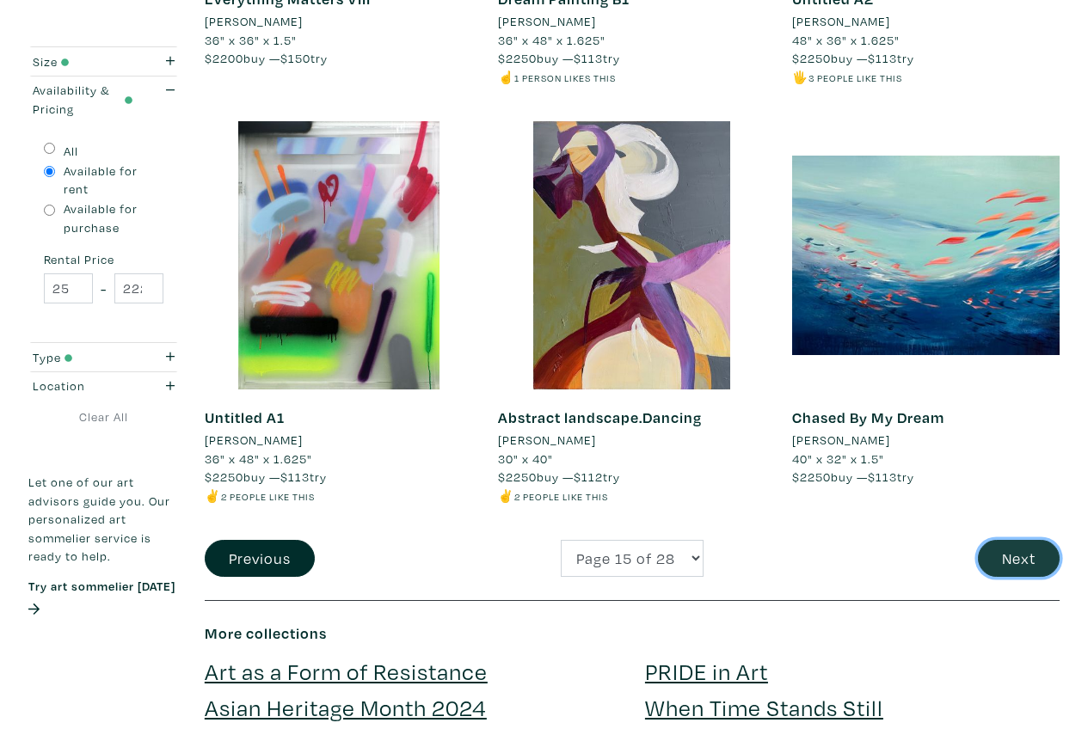
click at [1007, 557] on button "Next" at bounding box center [1019, 558] width 82 height 37
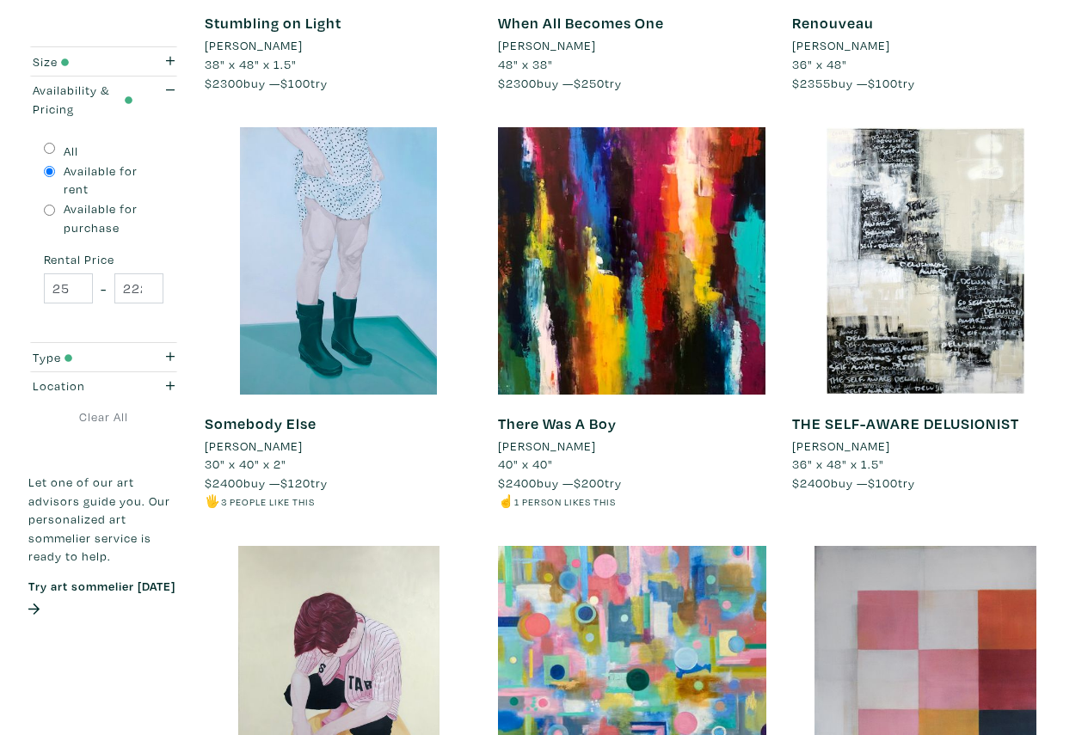
scroll to position [3140, 0]
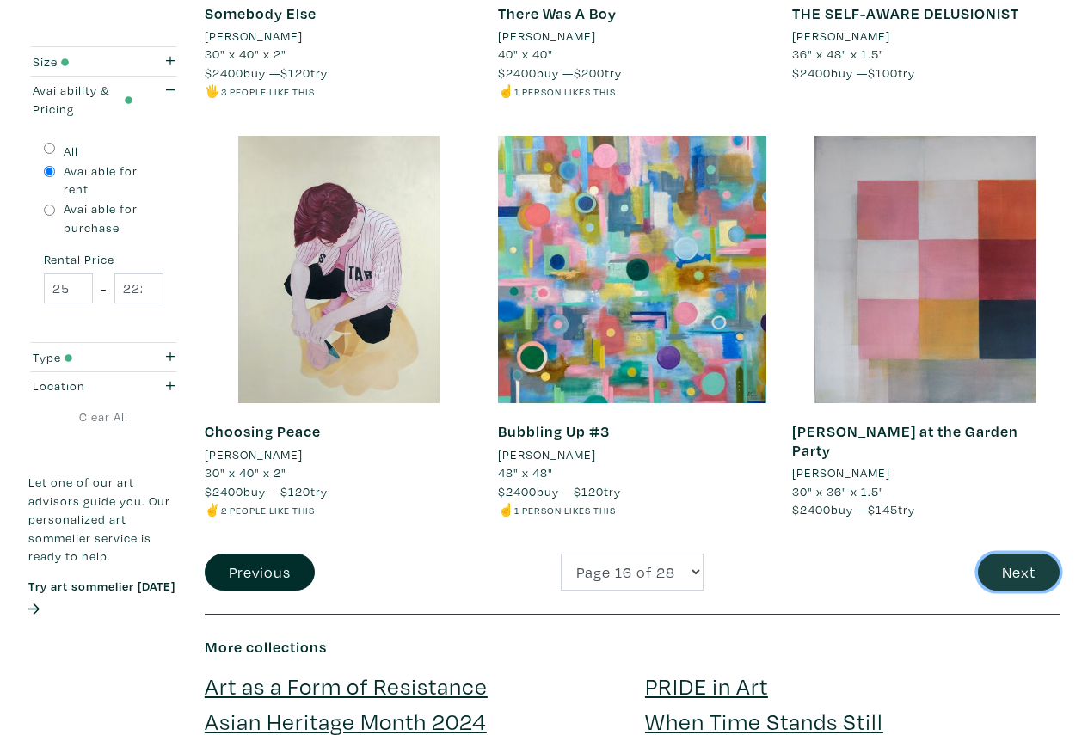
click at [1017, 569] on button "Next" at bounding box center [1019, 572] width 82 height 37
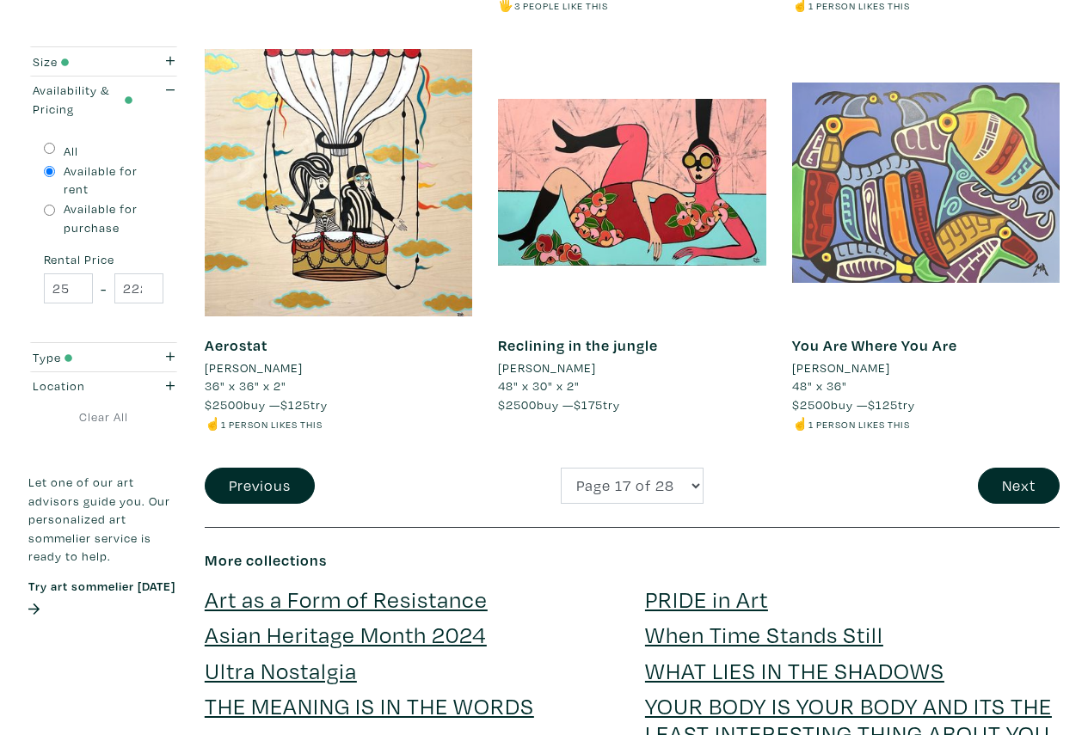
scroll to position [3422, 0]
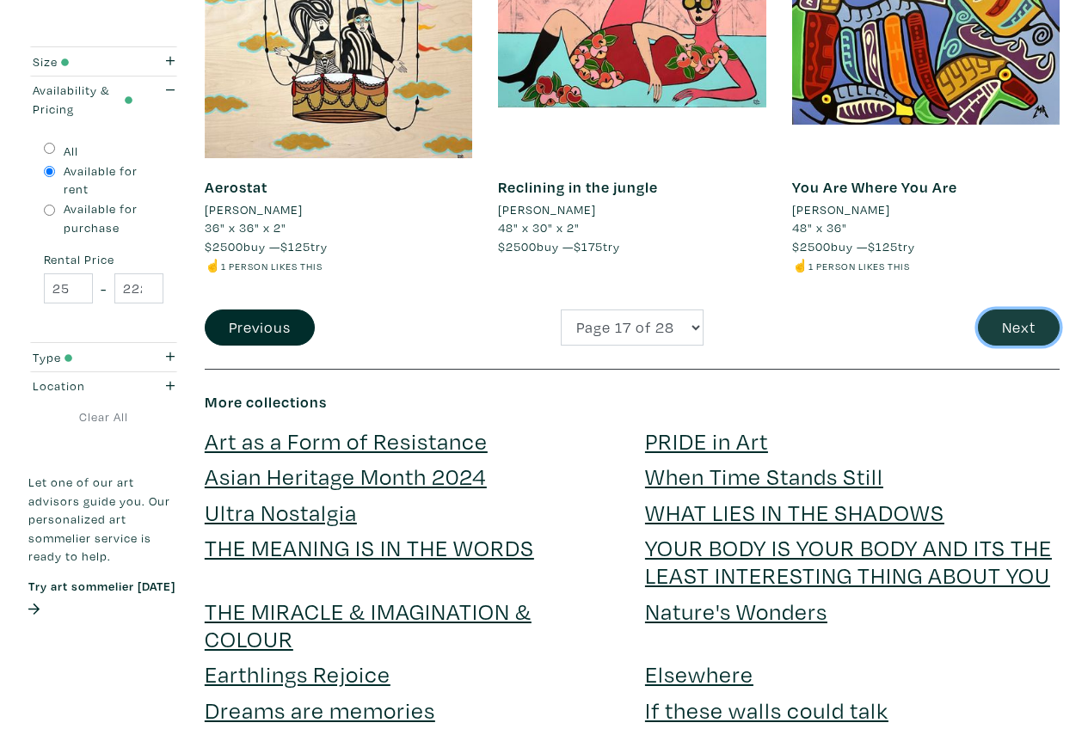
click at [1011, 323] on button "Next" at bounding box center [1019, 328] width 82 height 37
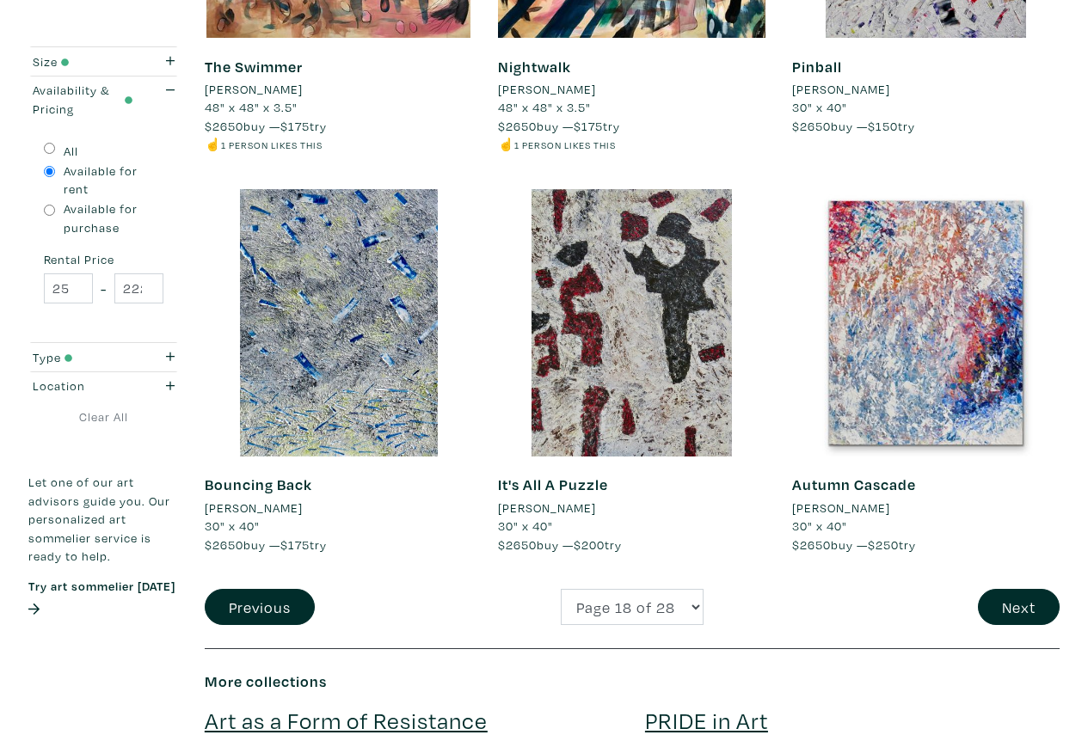
scroll to position [3088, 0]
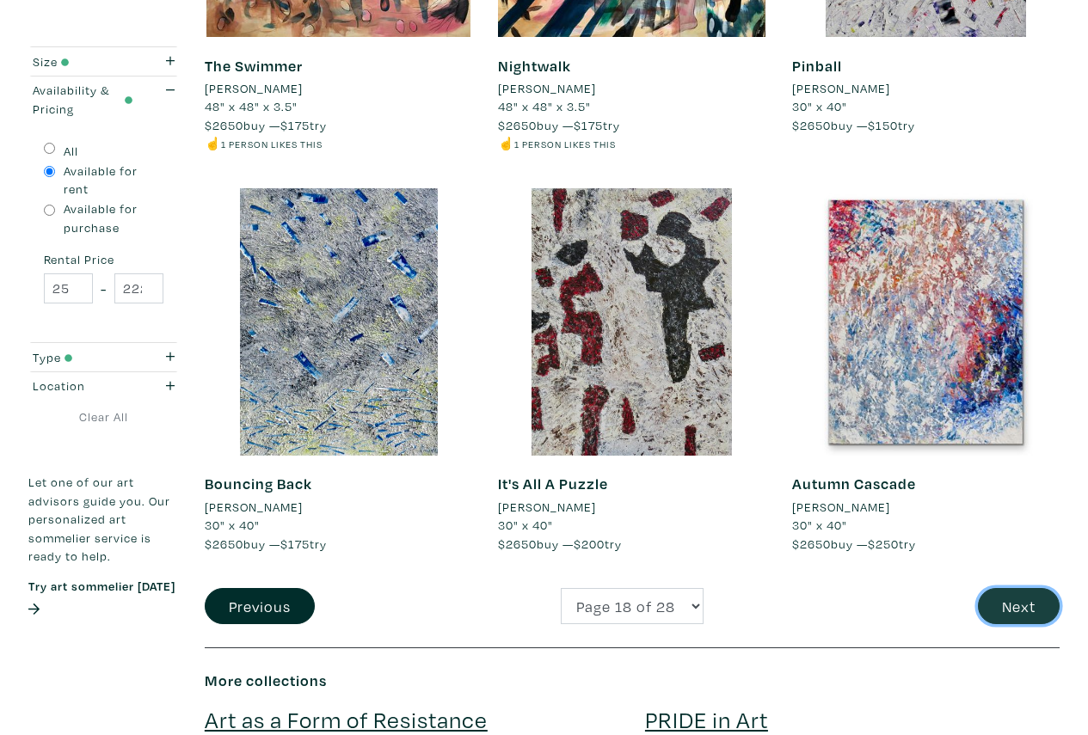
click at [1026, 593] on button "Next" at bounding box center [1019, 606] width 82 height 37
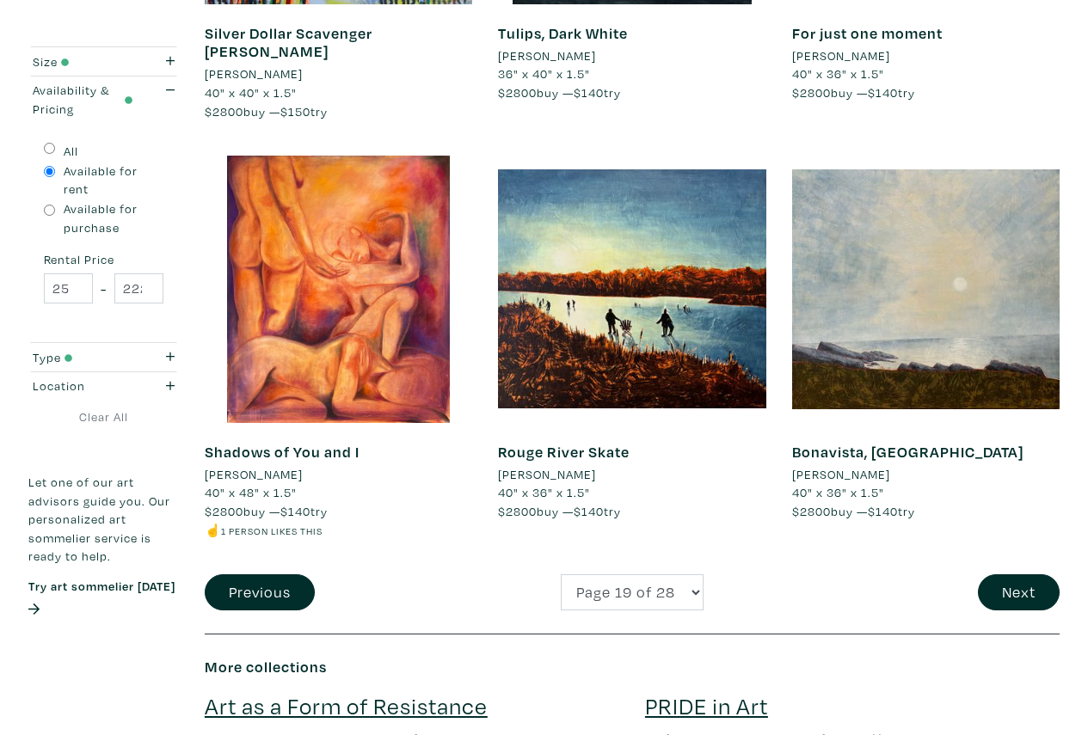
scroll to position [3163, 0]
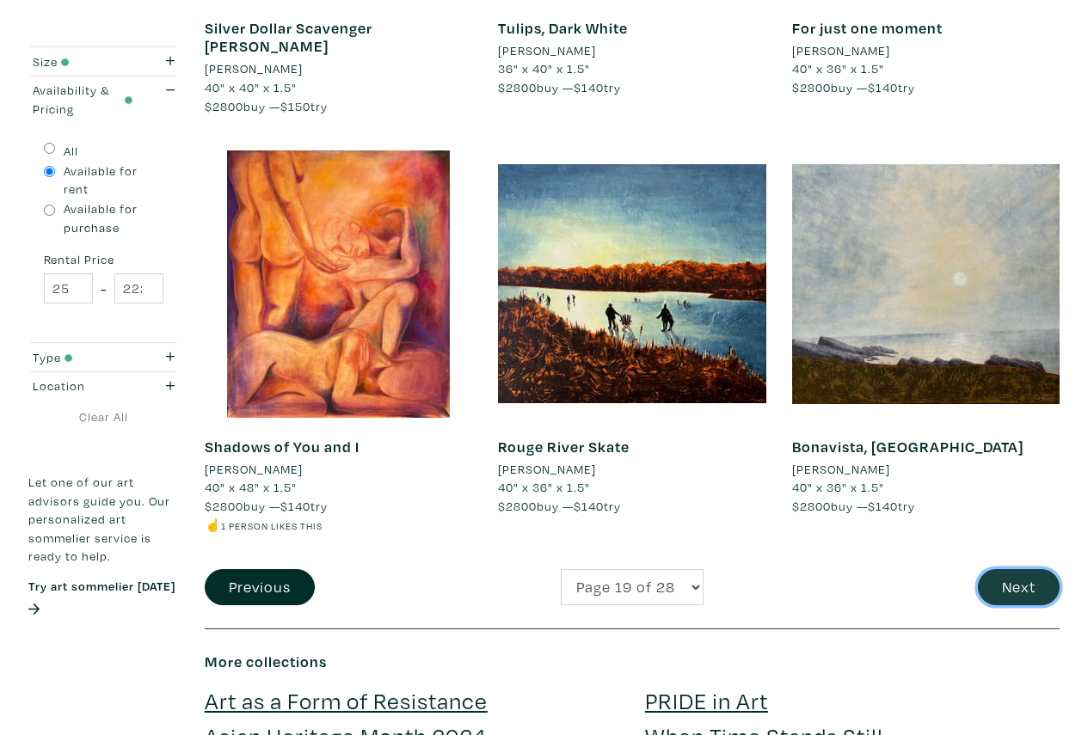
click at [1014, 569] on button "Next" at bounding box center [1019, 587] width 82 height 37
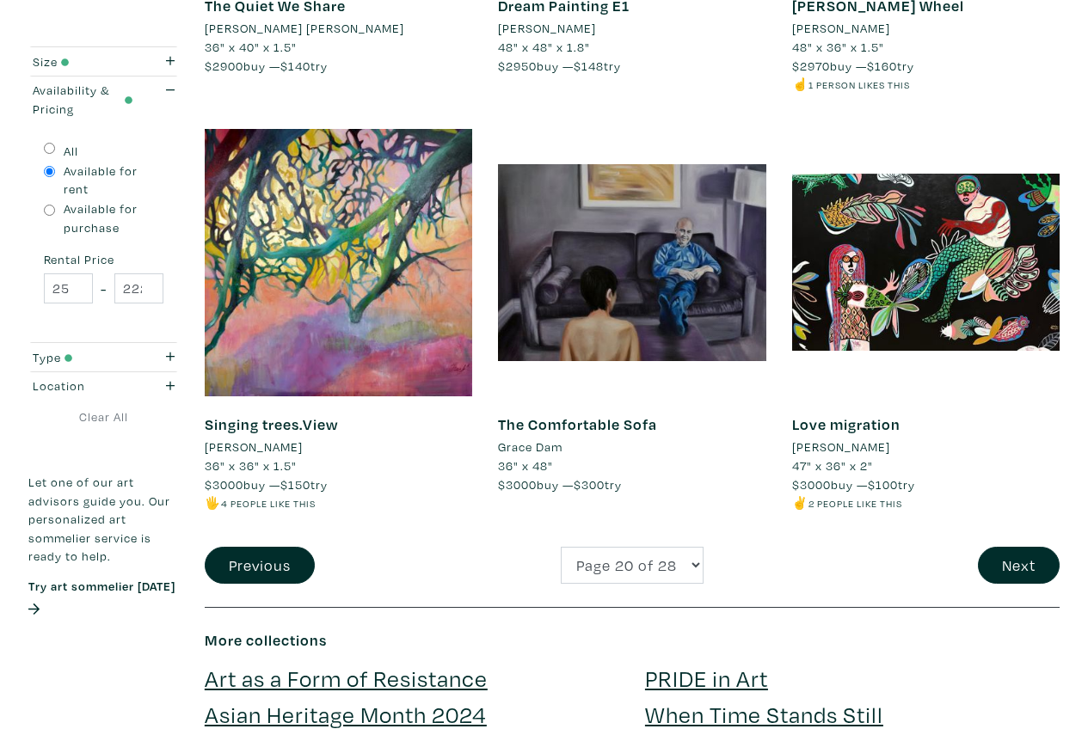
scroll to position [3271, 0]
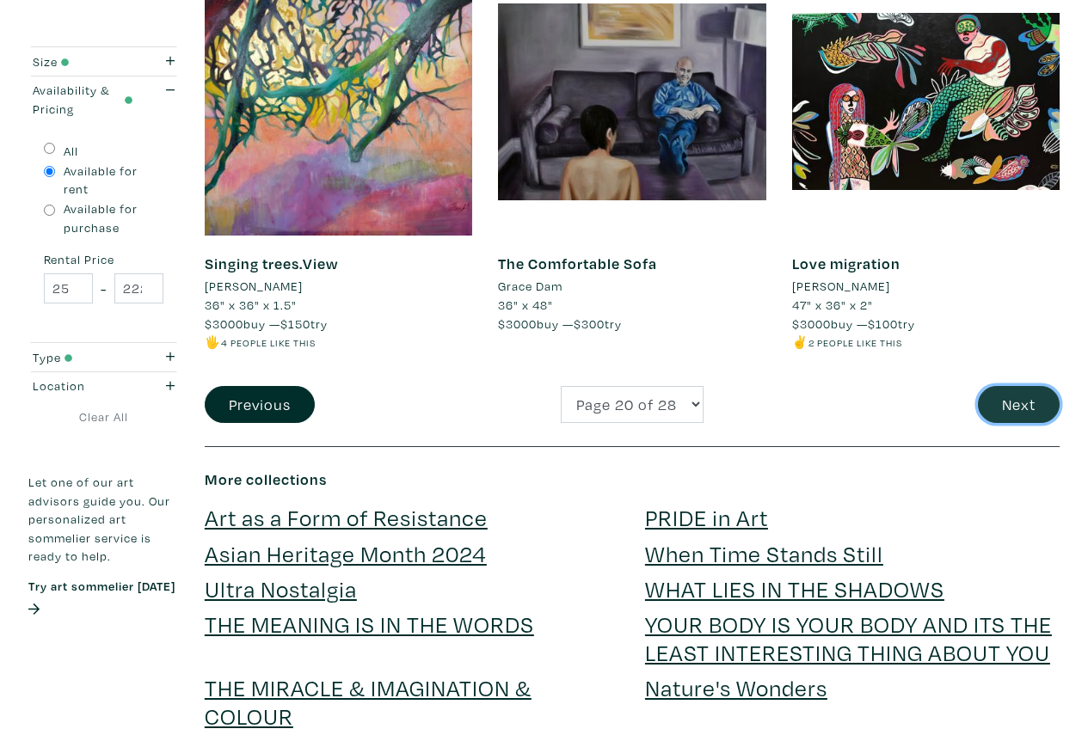
click at [1015, 397] on button "Next" at bounding box center [1019, 404] width 82 height 37
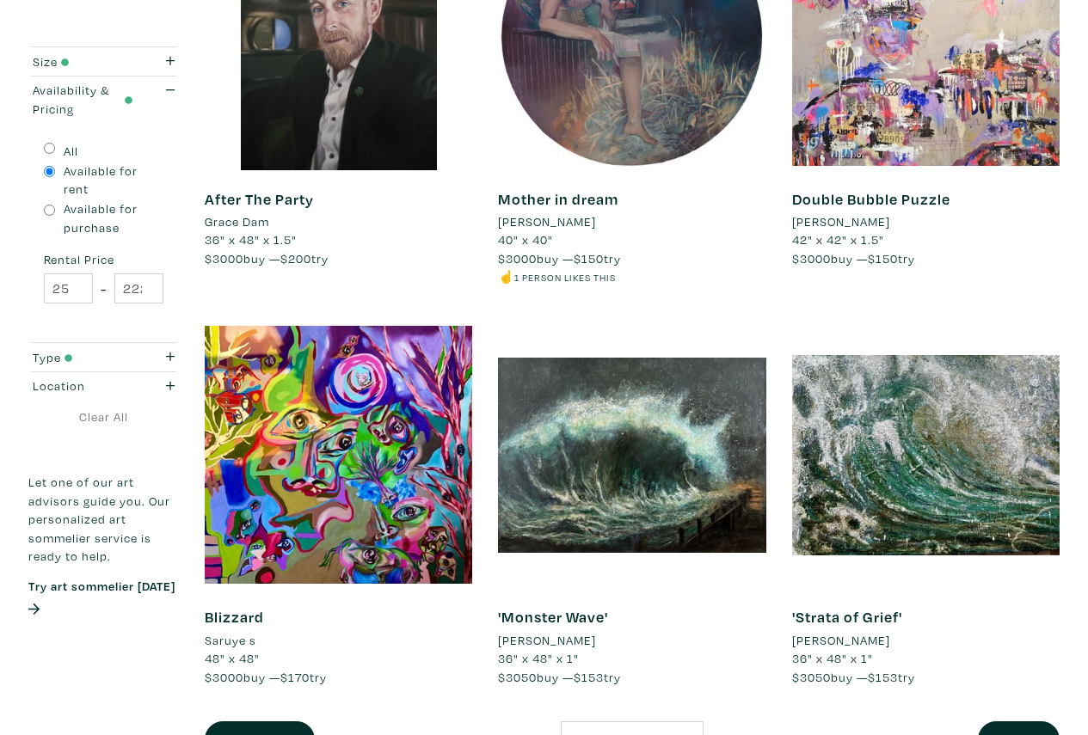
scroll to position [3079, 0]
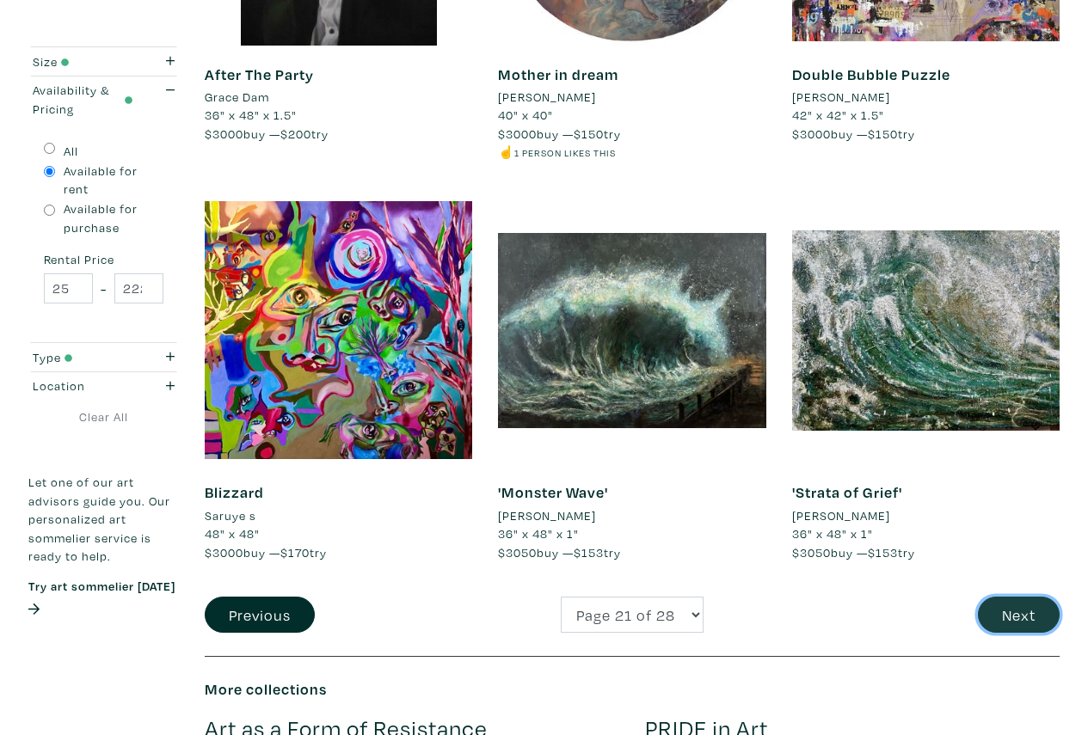
click at [1012, 610] on button "Next" at bounding box center [1019, 615] width 82 height 37
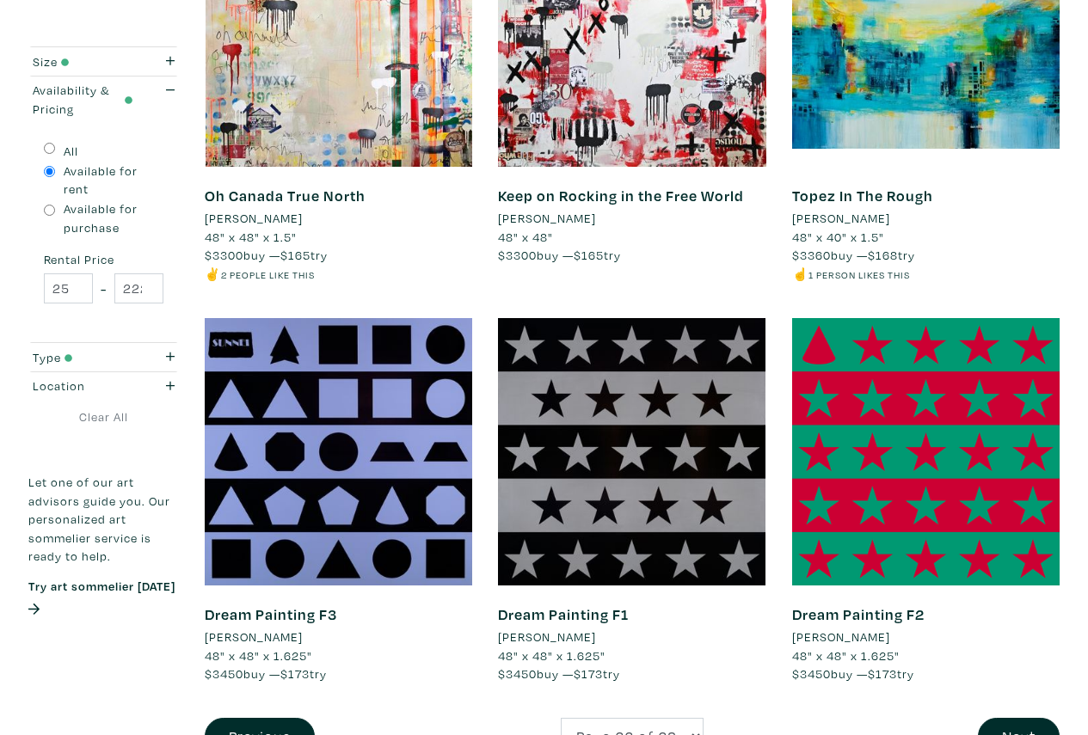
scroll to position [3294, 0]
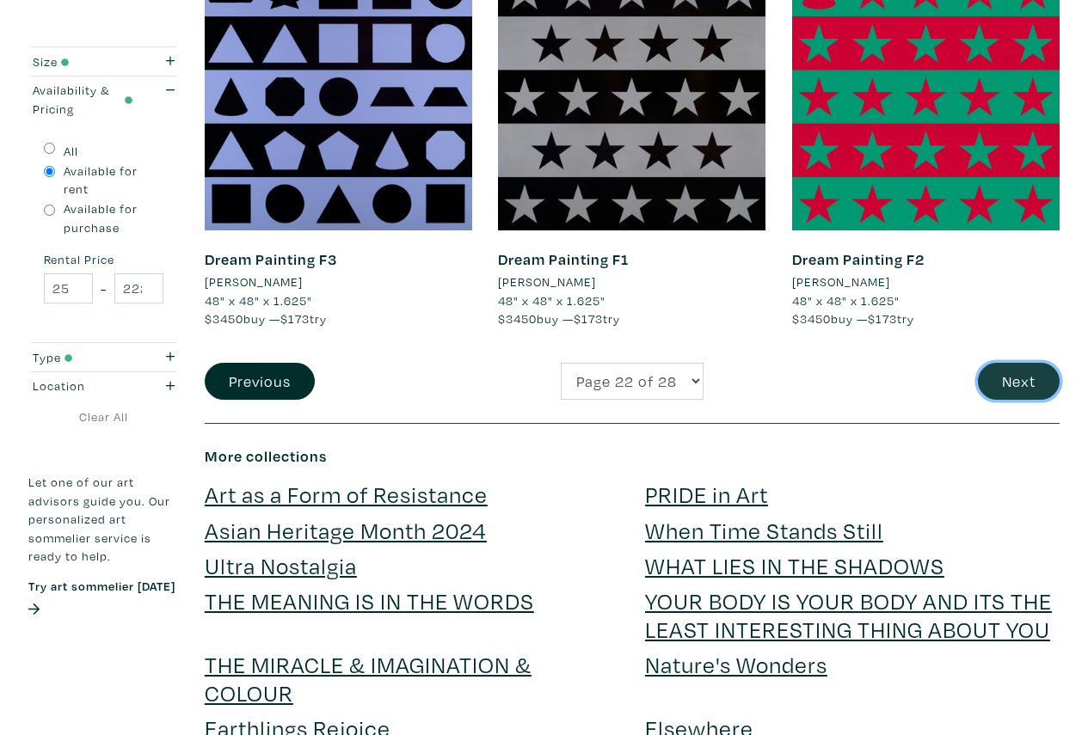
click at [1021, 372] on button "Next" at bounding box center [1019, 381] width 82 height 37
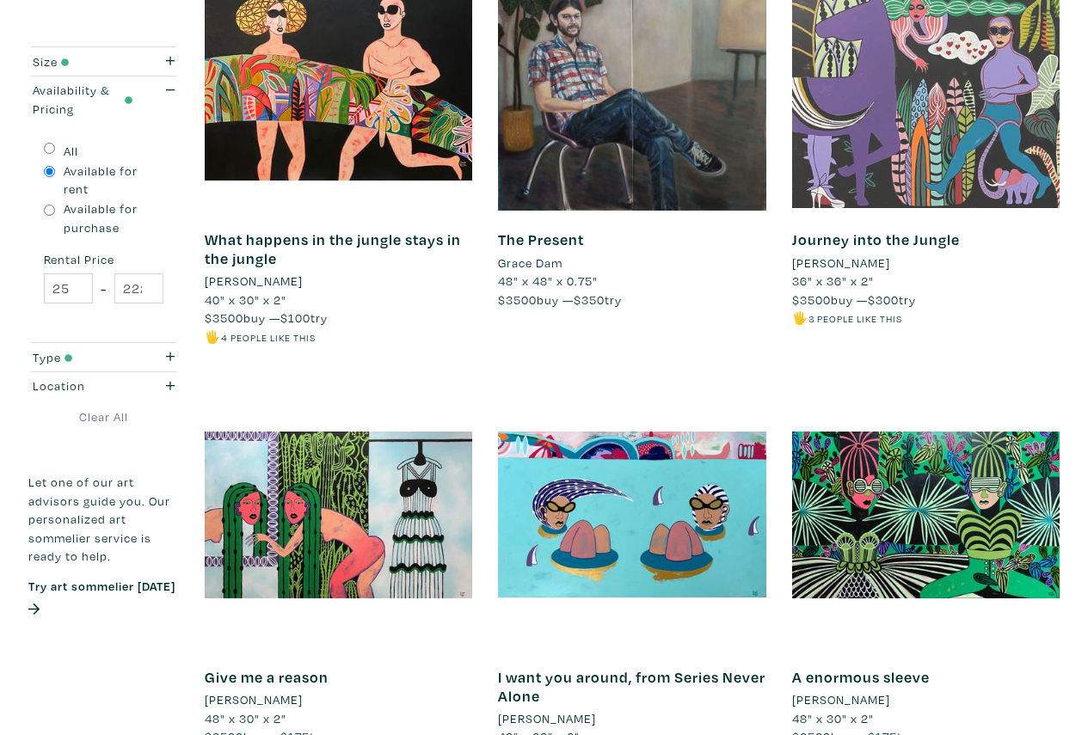
scroll to position [3173, 0]
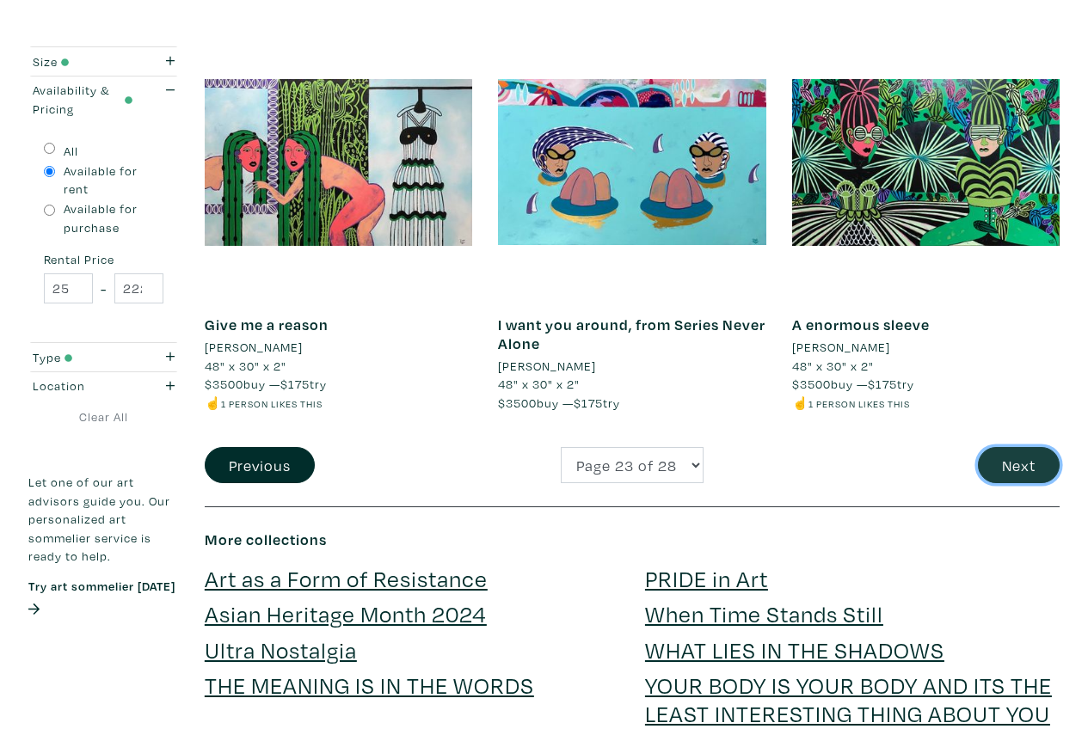
click at [1017, 464] on button "Next" at bounding box center [1019, 465] width 82 height 37
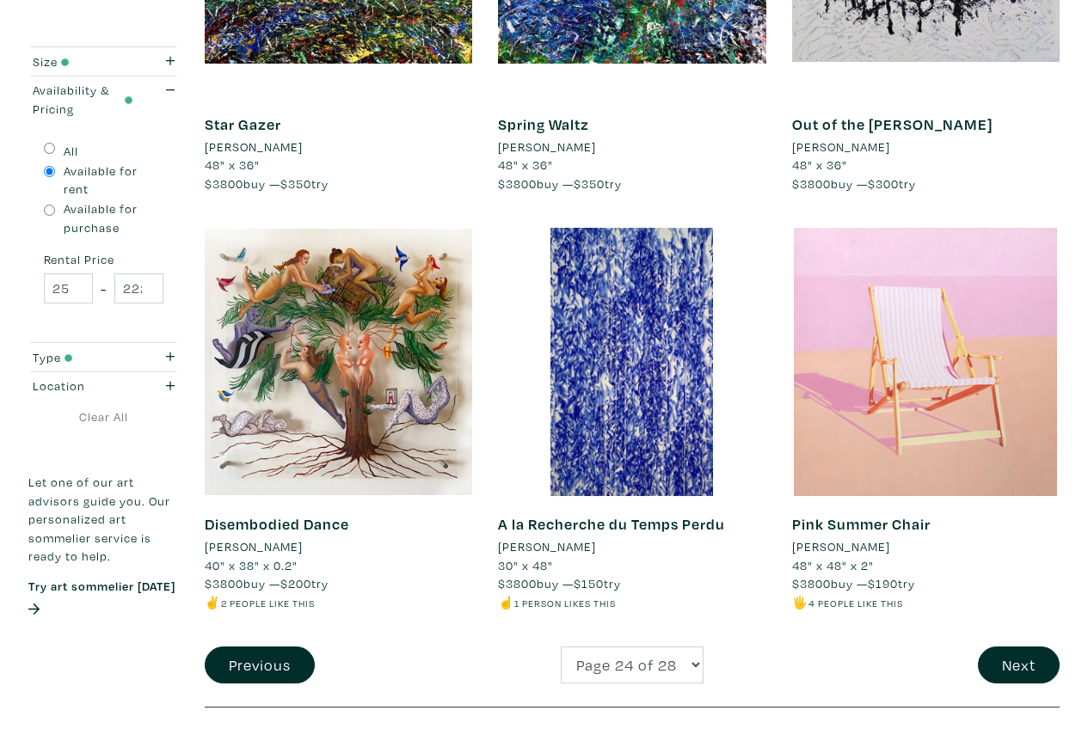
scroll to position [3077, 0]
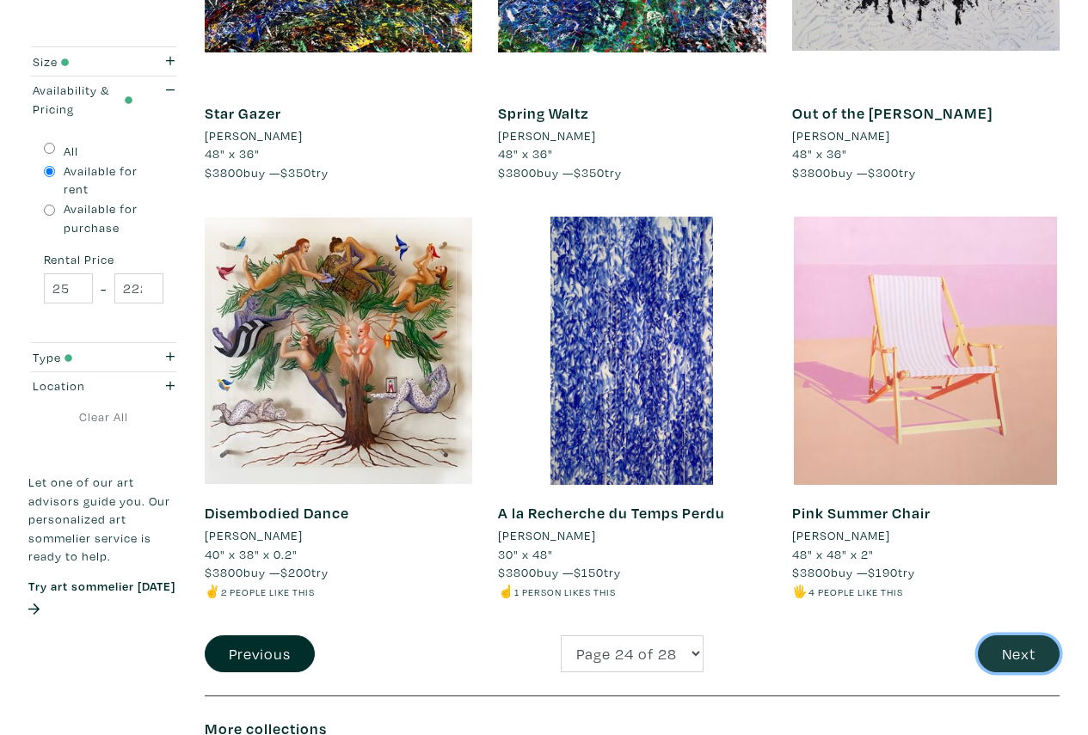
click at [1022, 654] on button "Next" at bounding box center [1019, 654] width 82 height 37
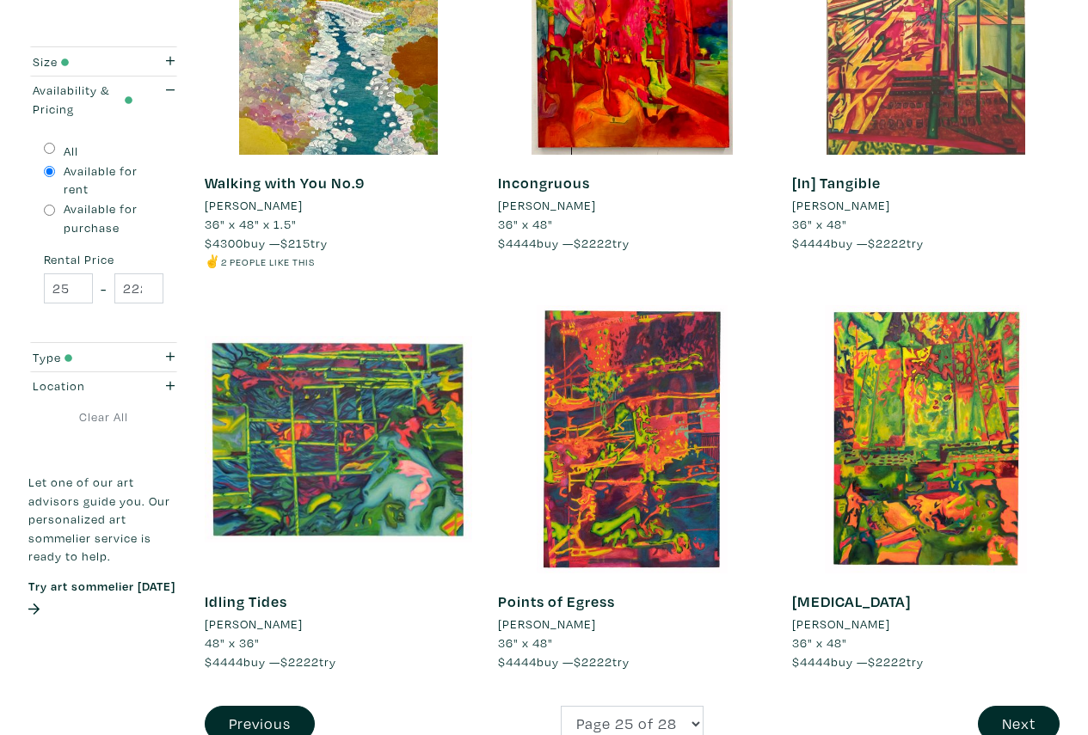
scroll to position [3396, 0]
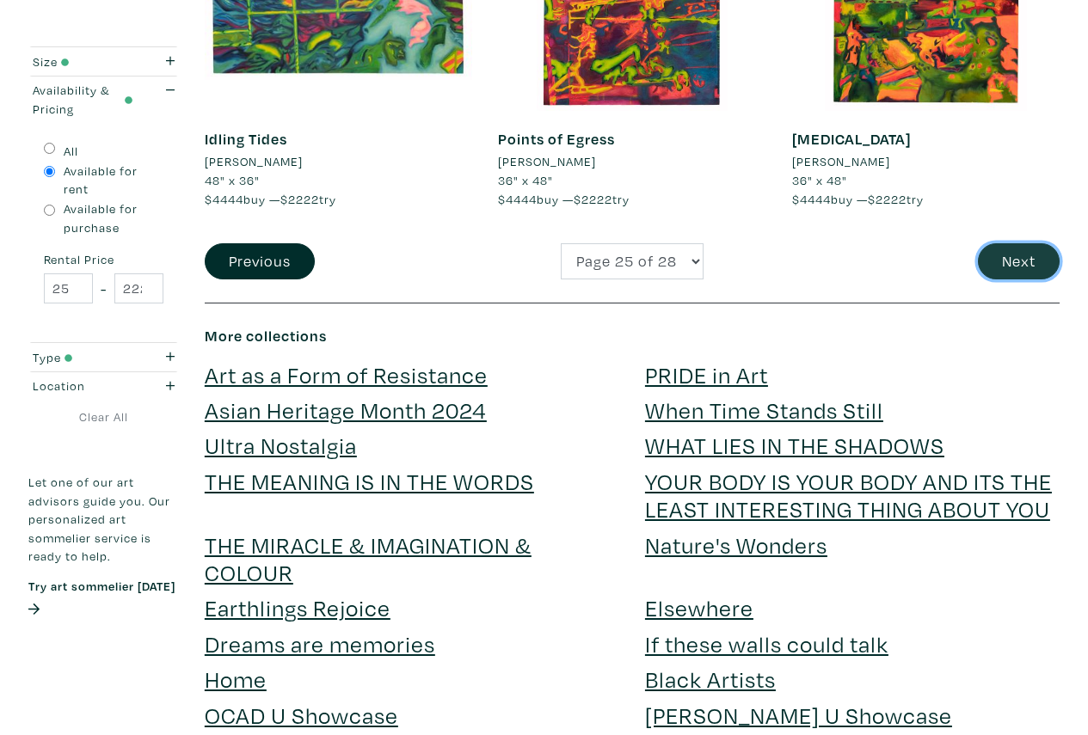
click at [1026, 258] on button "Next" at bounding box center [1019, 261] width 82 height 37
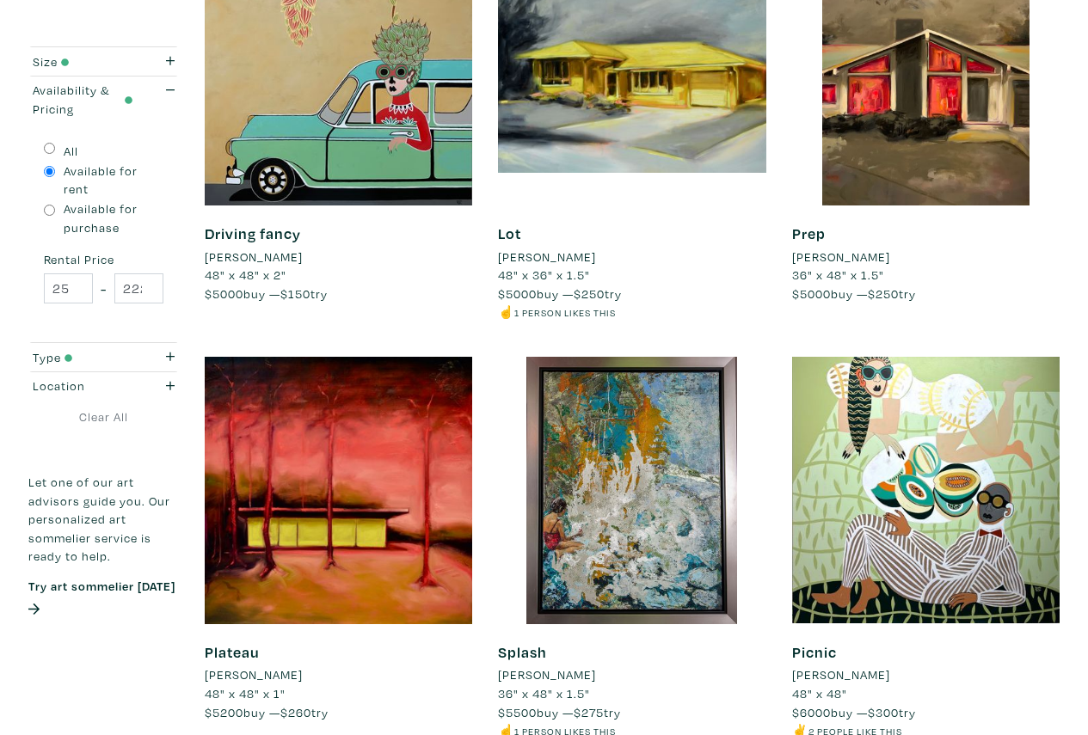
scroll to position [3188, 0]
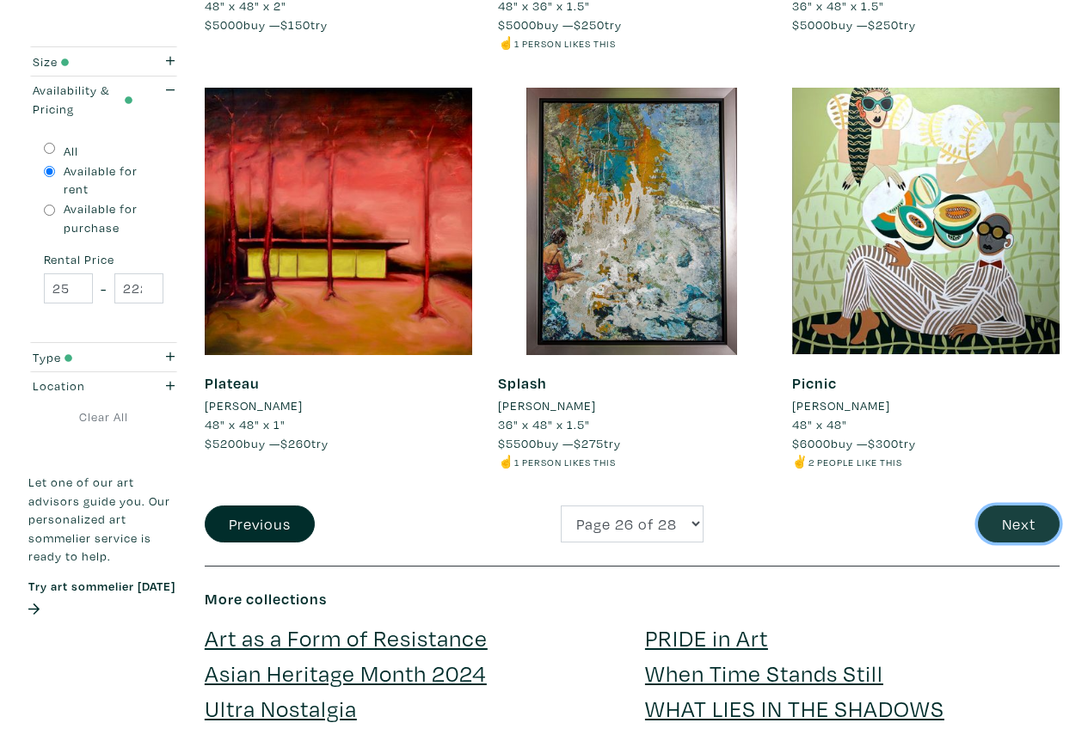
click at [1009, 519] on button "Next" at bounding box center [1019, 524] width 82 height 37
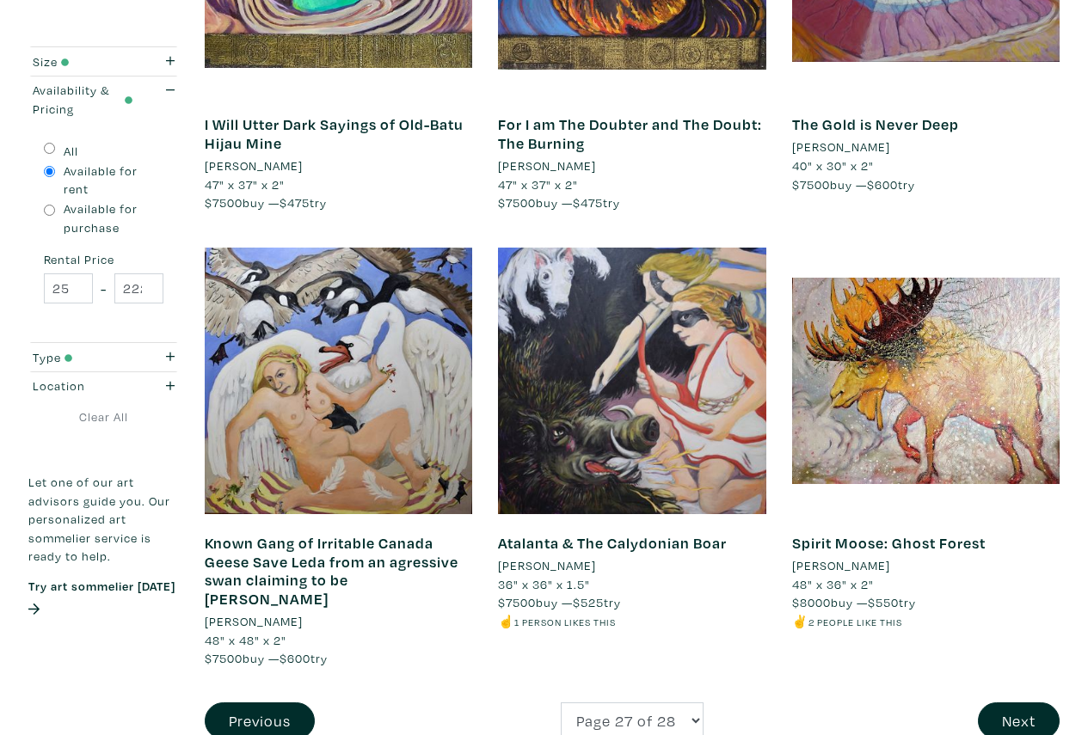
scroll to position [3450, 0]
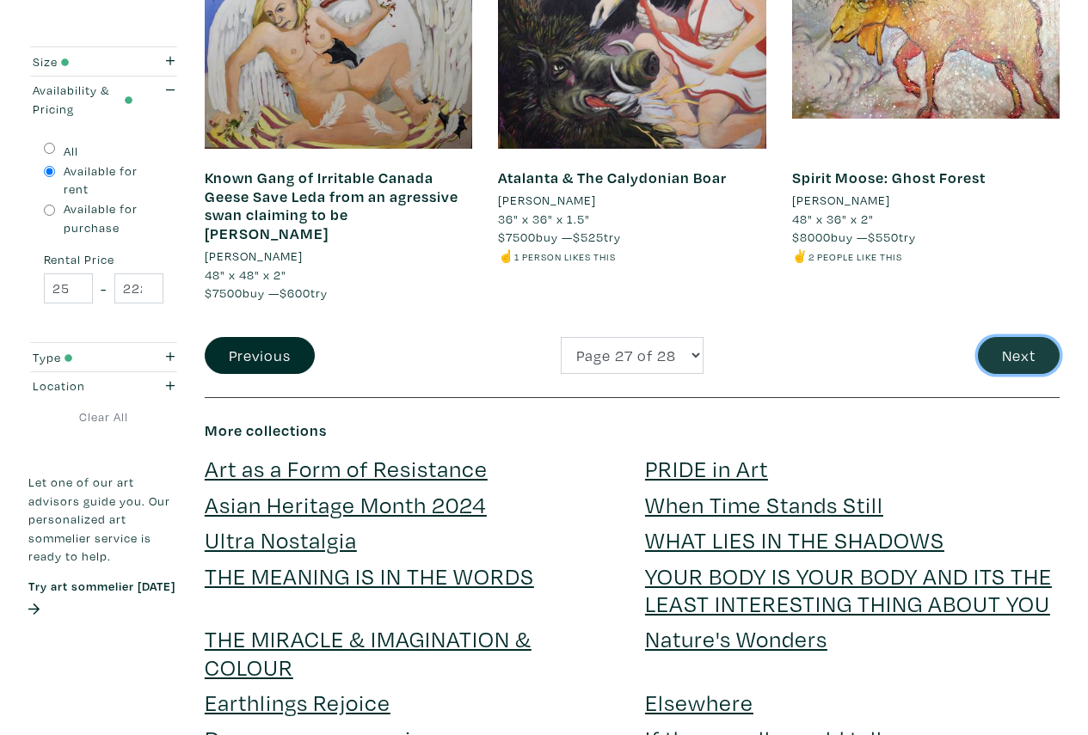
click at [1017, 352] on button "Next" at bounding box center [1019, 355] width 82 height 37
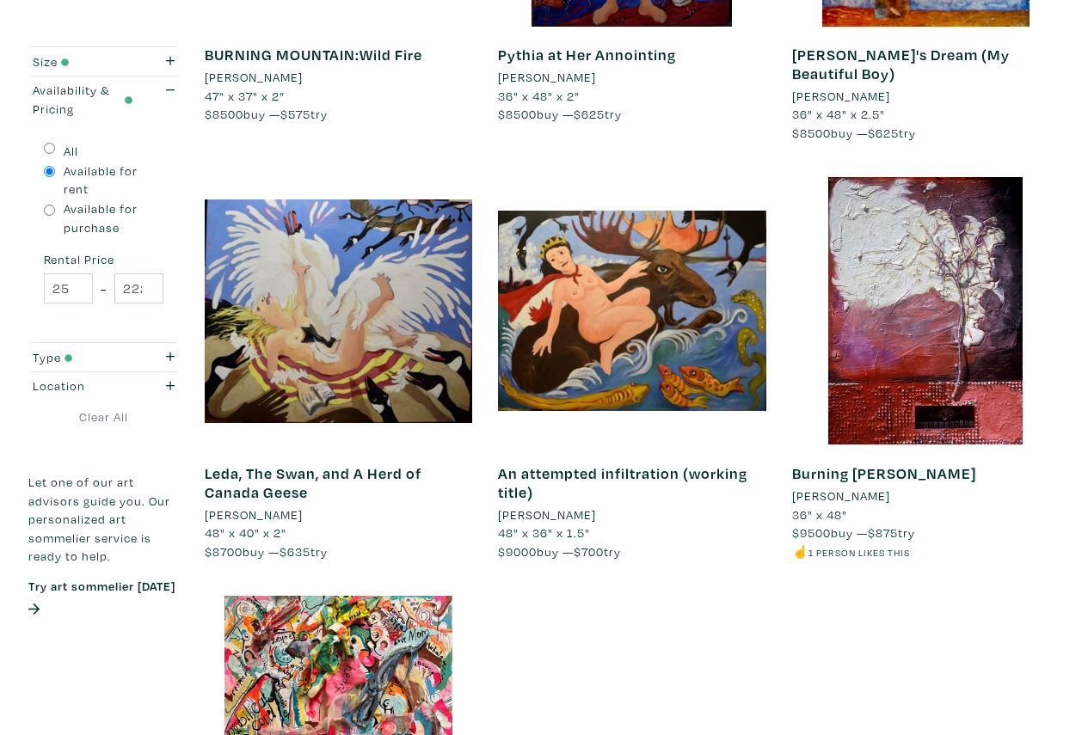
scroll to position [1826, 0]
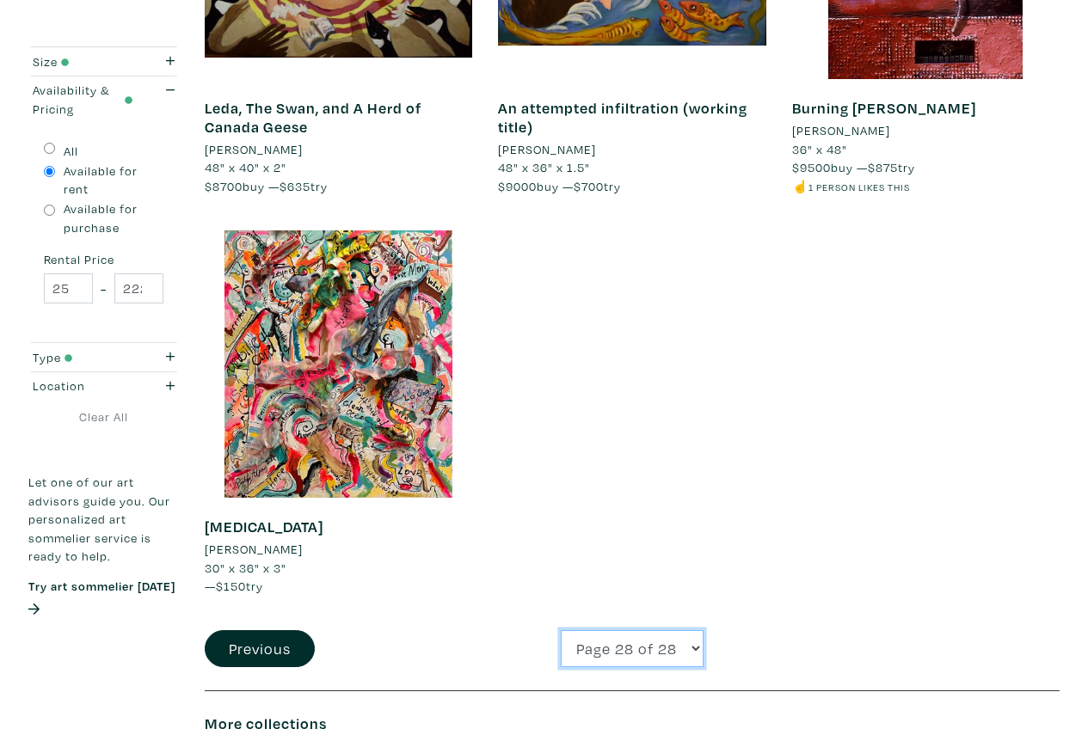
click at [636, 630] on select "Page 1 of 28 Page 2 of 28 Page 3 of 28 Page 4 of 28 Page 5 of 28 Page 6 of 28 P…" at bounding box center [632, 648] width 143 height 37
select select "1"
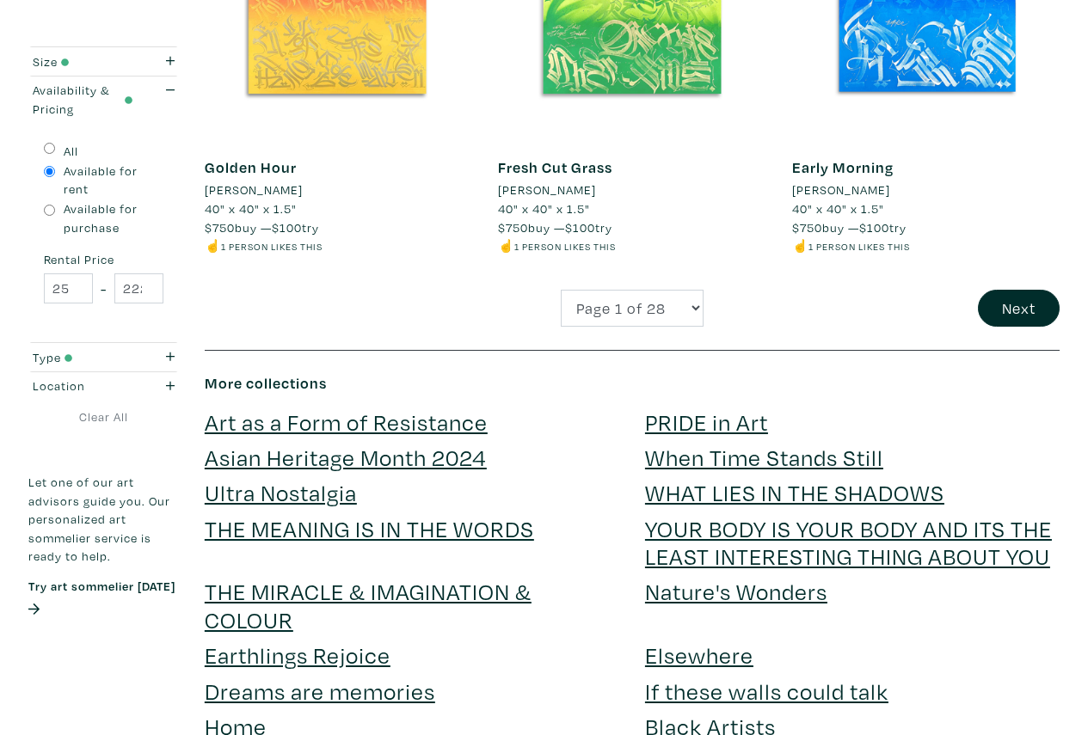
scroll to position [3682, 0]
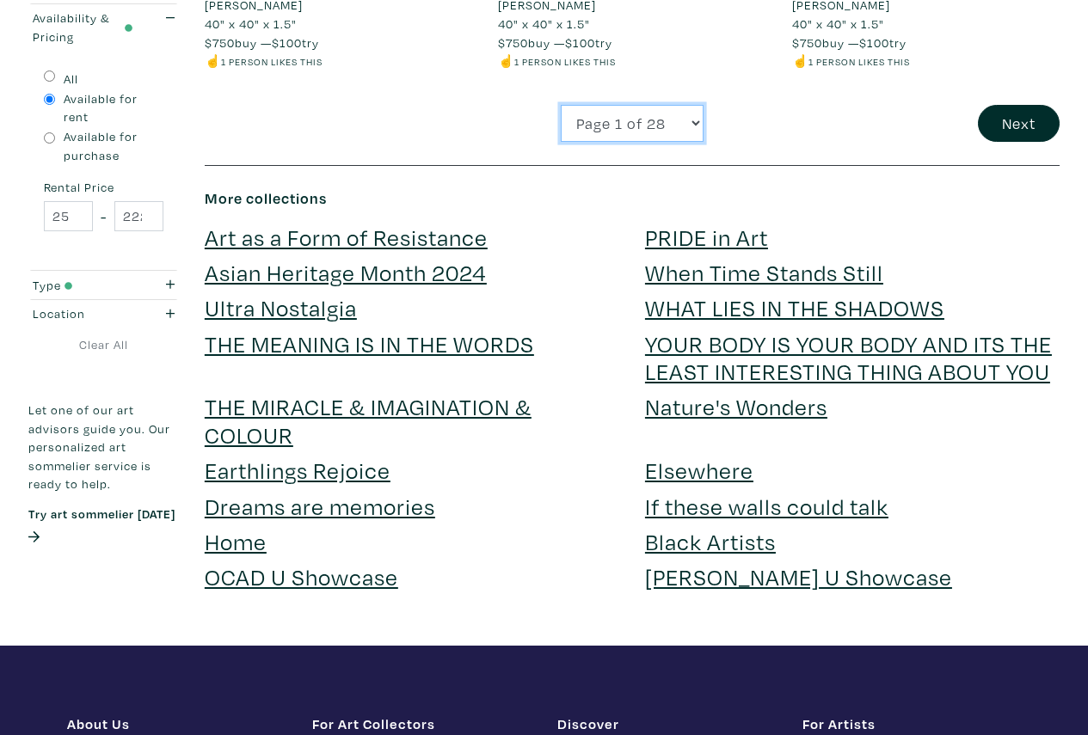
click at [669, 105] on select "Page 1 of 28 Page 2 of 28 Page 3 of 28 Page 4 of 28 Page 5 of 28 Page 6 of 28 P…" at bounding box center [632, 123] width 143 height 37
select select "2"
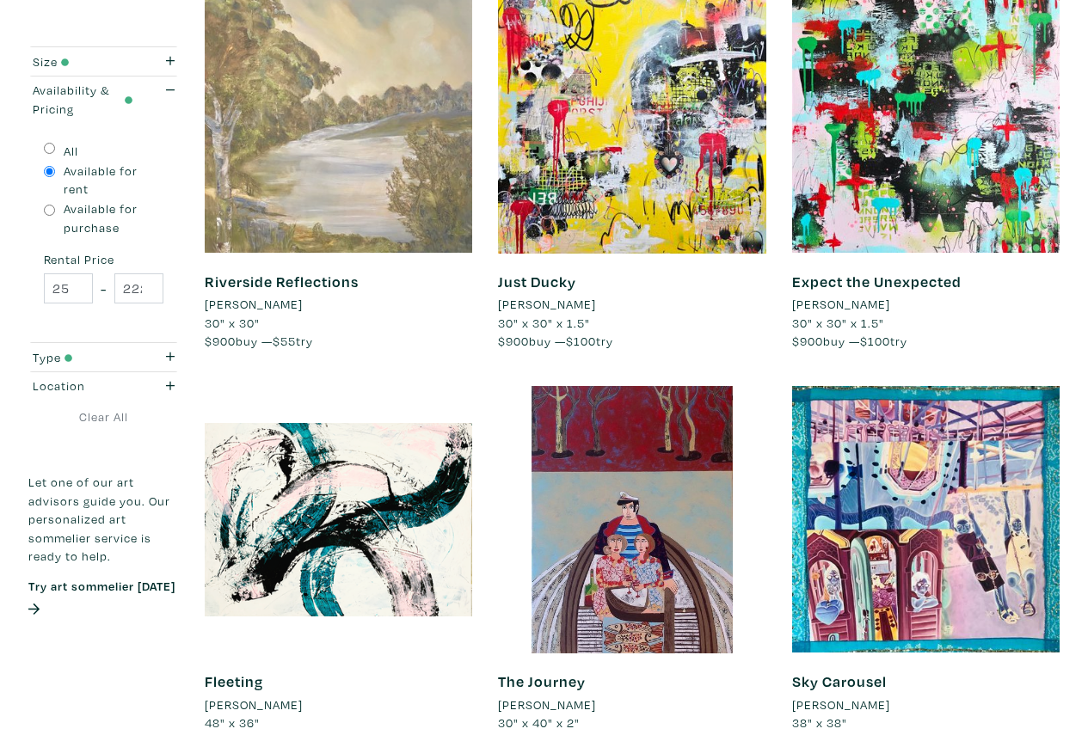
scroll to position [2838, 0]
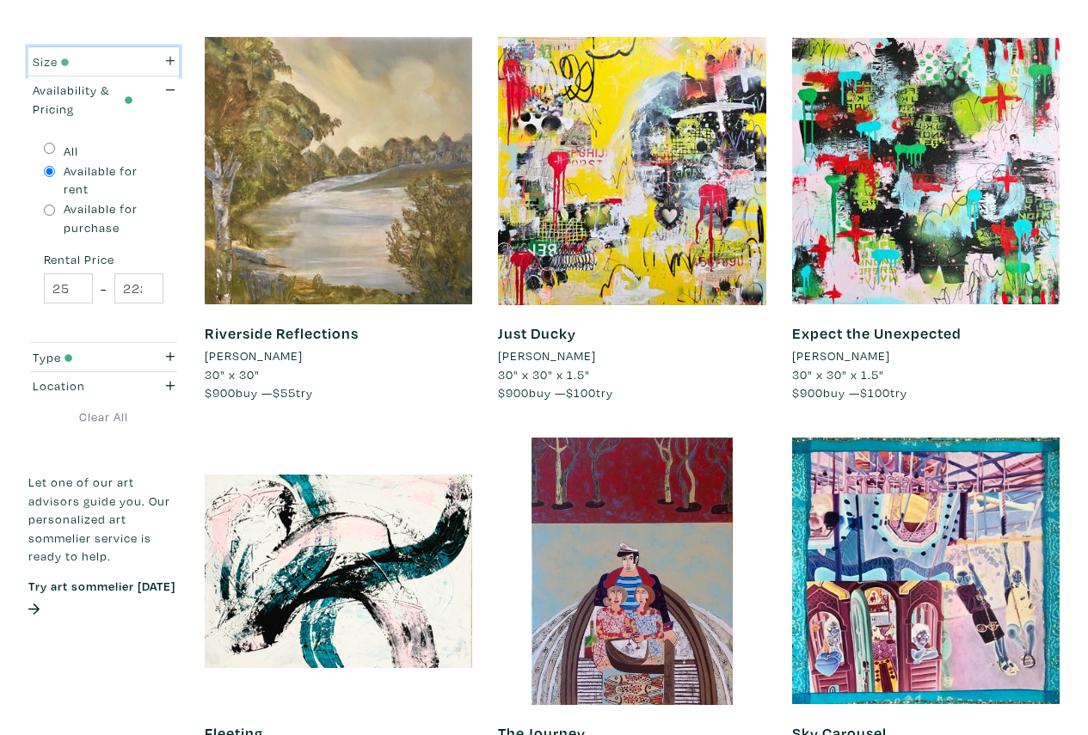
click at [88, 55] on div "Size" at bounding box center [83, 61] width 101 height 19
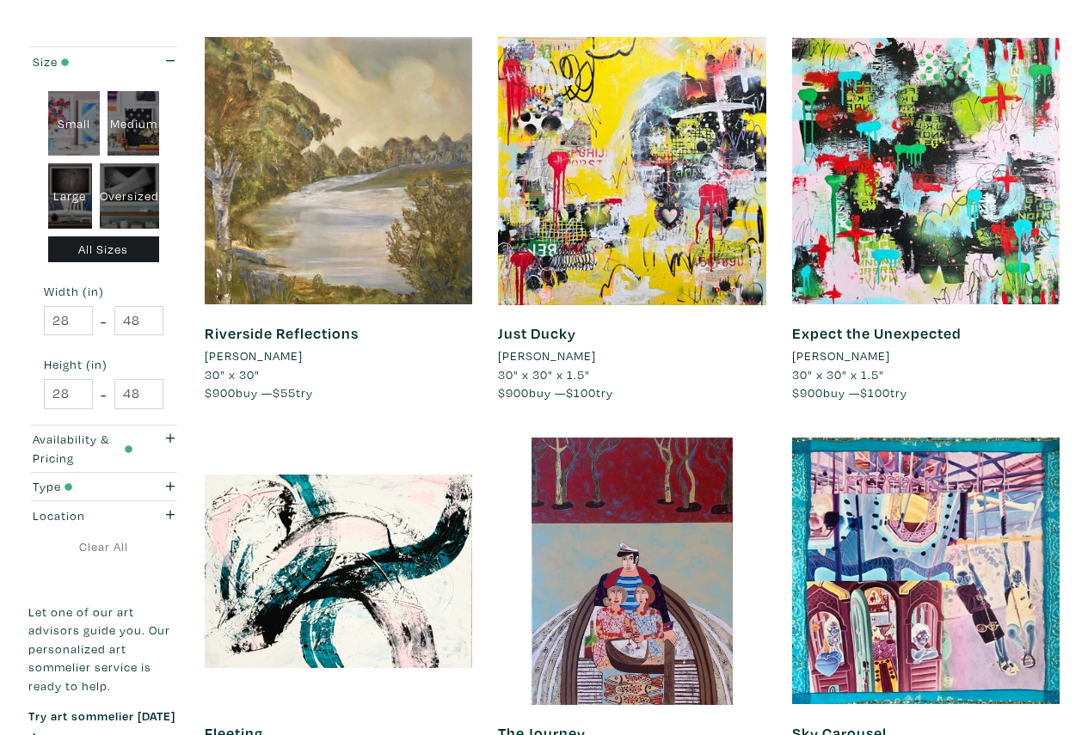
click at [38, 566] on form "Size Small Medium Large Oversized All Sizes Width (in) 28 - 48 Height (in) 28 -…" at bounding box center [103, 423] width 151 height 755
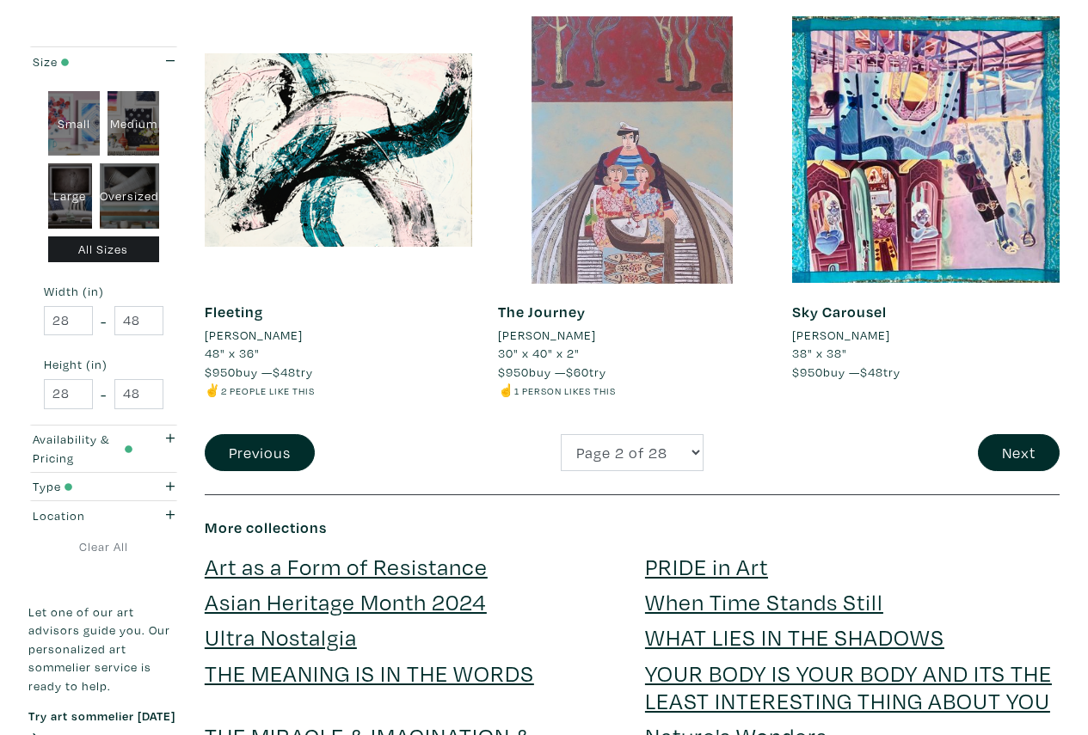
scroll to position [3370, 0]
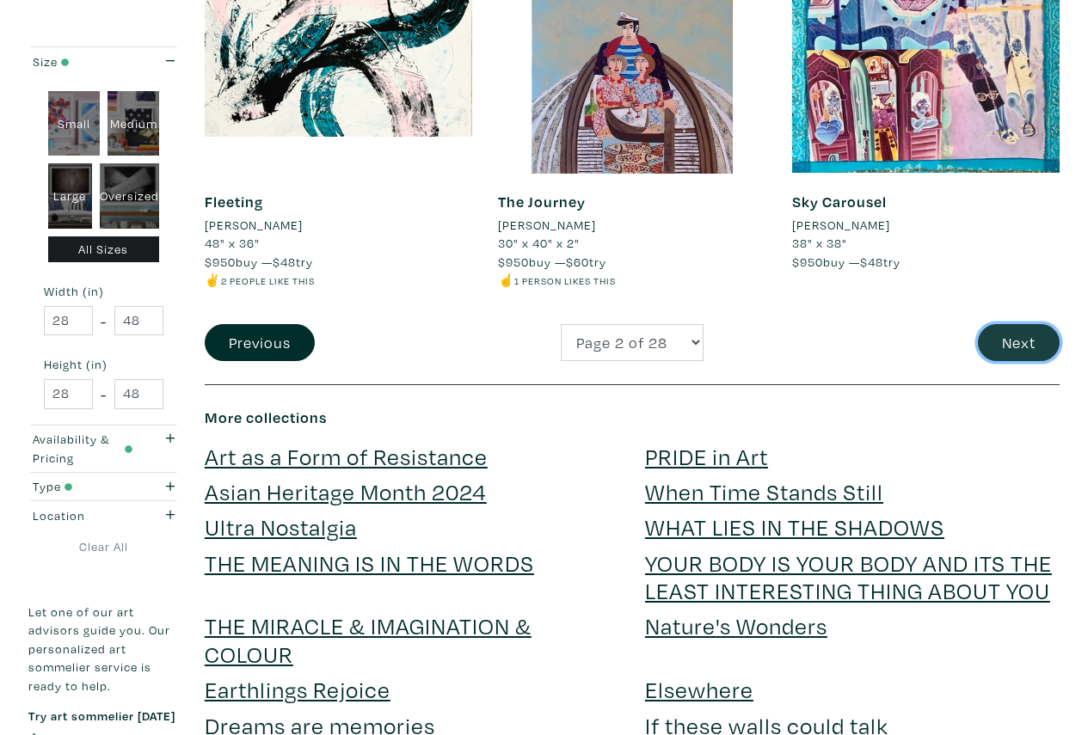
click at [1017, 341] on button "Next" at bounding box center [1019, 342] width 82 height 37
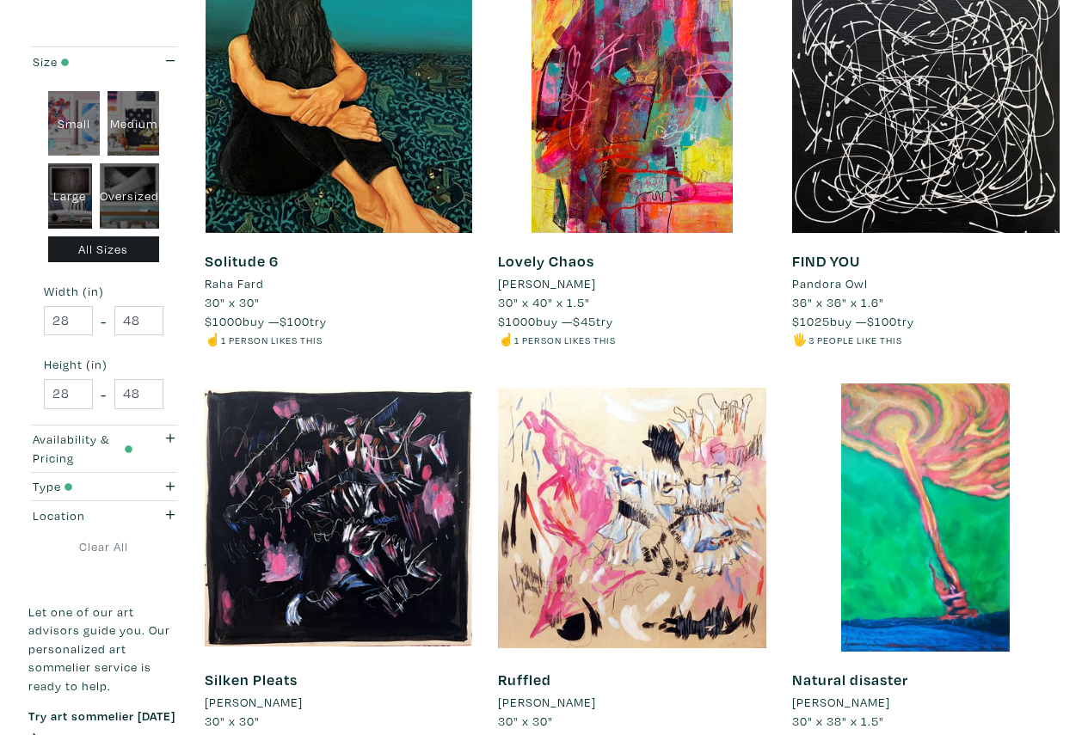
scroll to position [3371, 0]
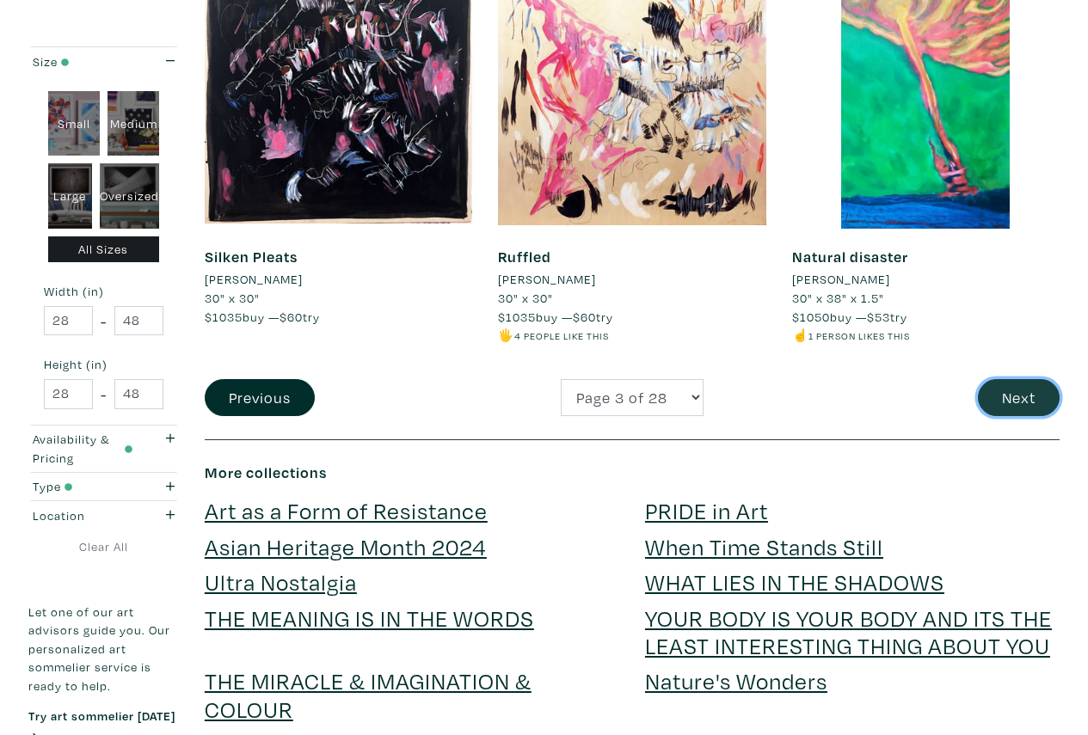
click at [1008, 396] on button "Next" at bounding box center [1019, 397] width 82 height 37
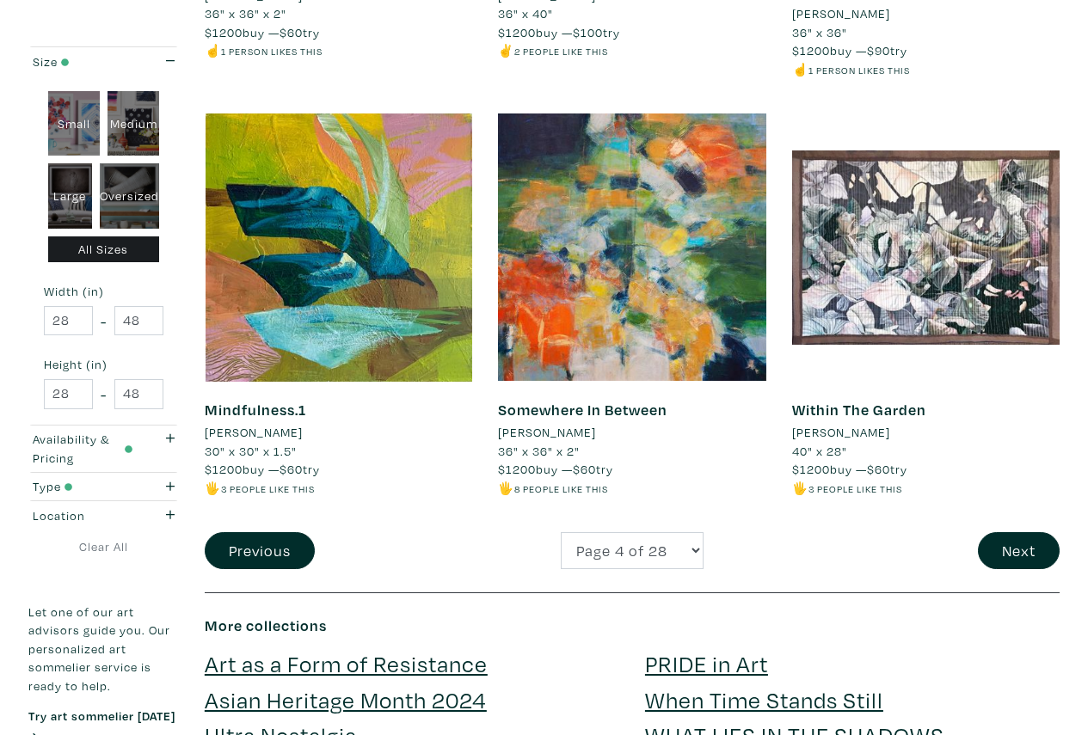
scroll to position [3169, 0]
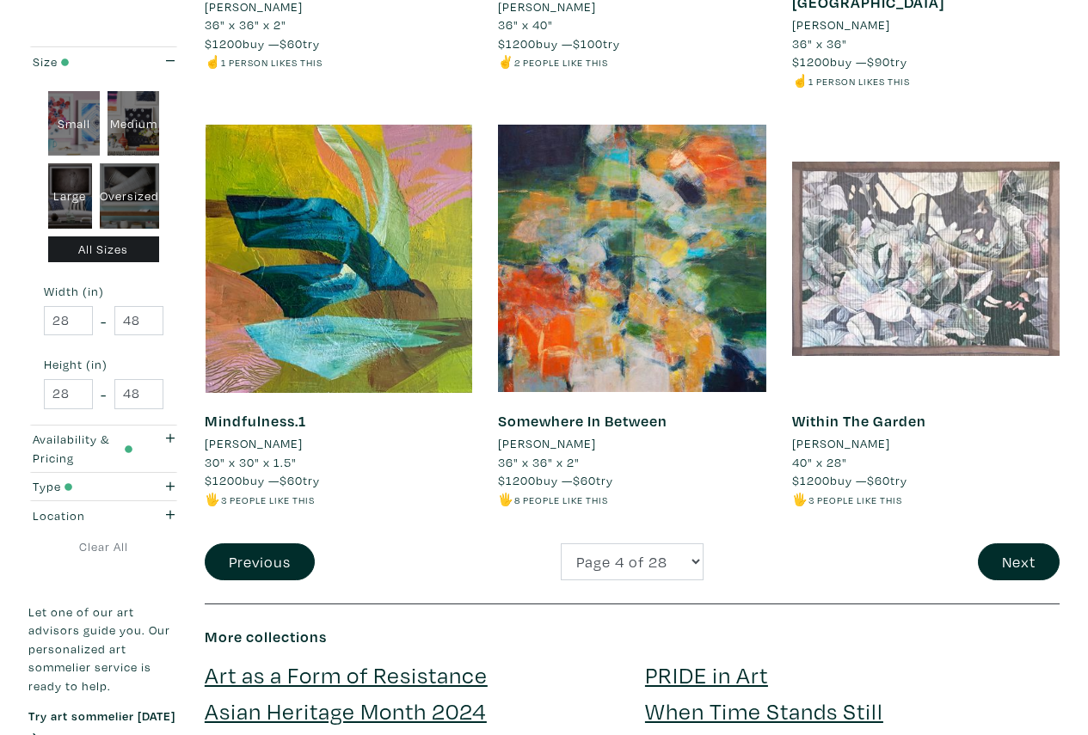
click at [927, 301] on div at bounding box center [925, 258] width 267 height 267
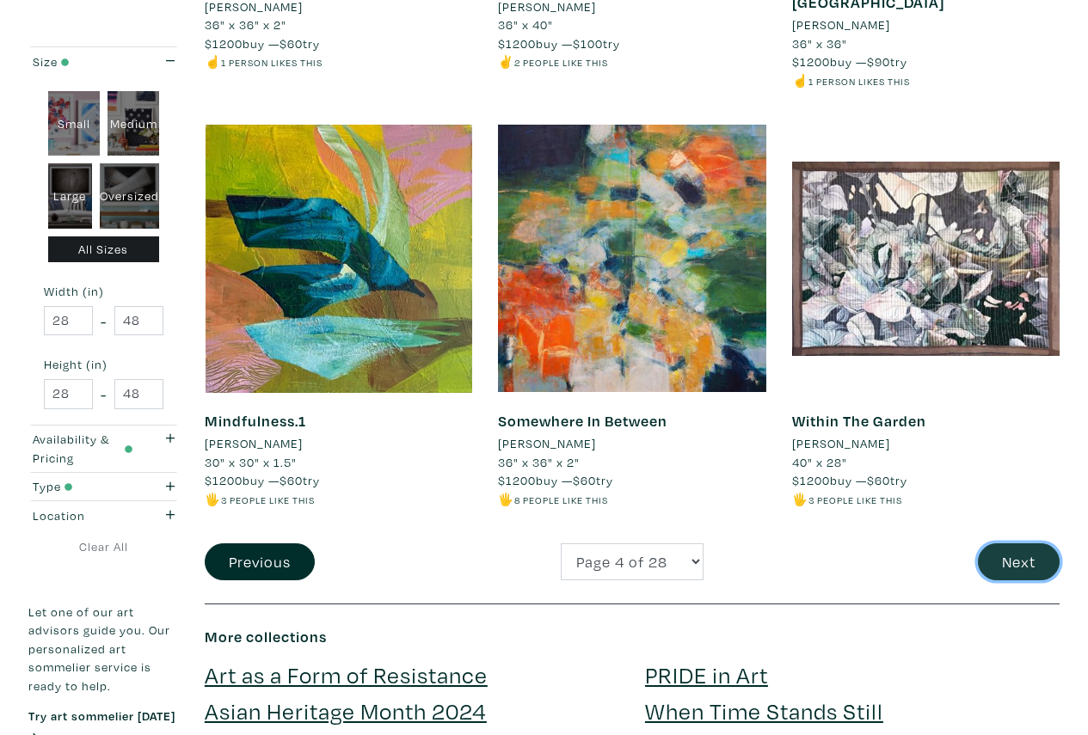
click at [1020, 564] on button "Next" at bounding box center [1019, 562] width 82 height 37
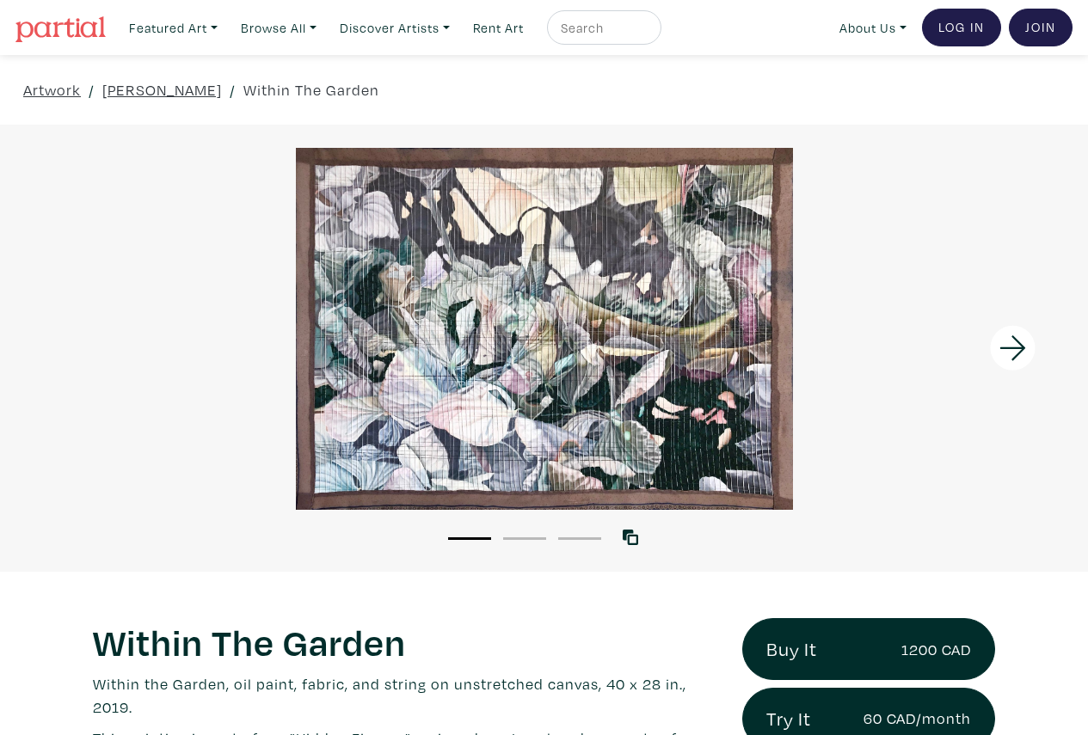
click at [556, 423] on div at bounding box center [544, 329] width 1088 height 362
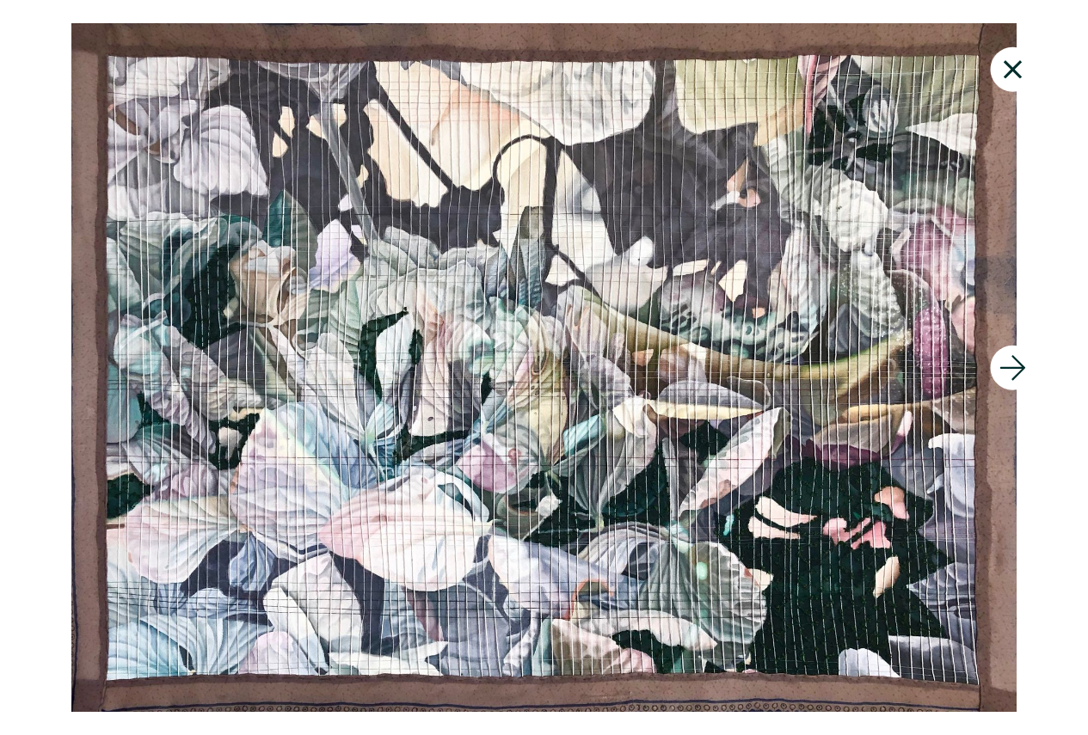
click at [1007, 71] on icon at bounding box center [1013, 69] width 58 height 46
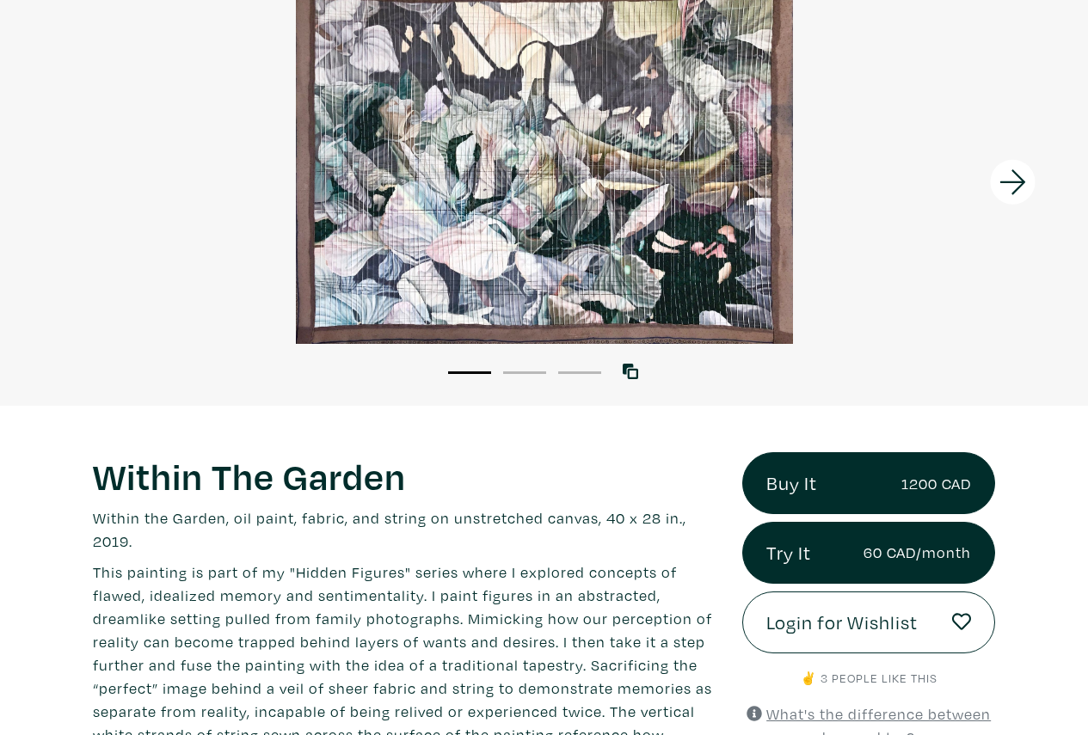
scroll to position [349, 0]
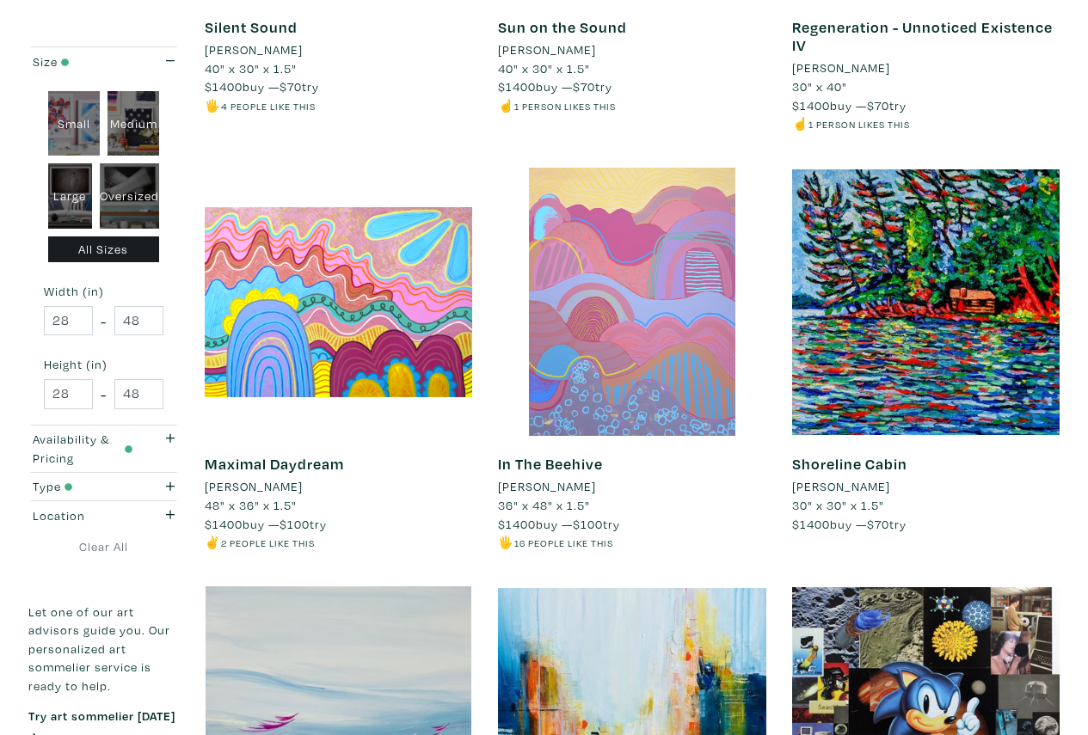
scroll to position [3290, 0]
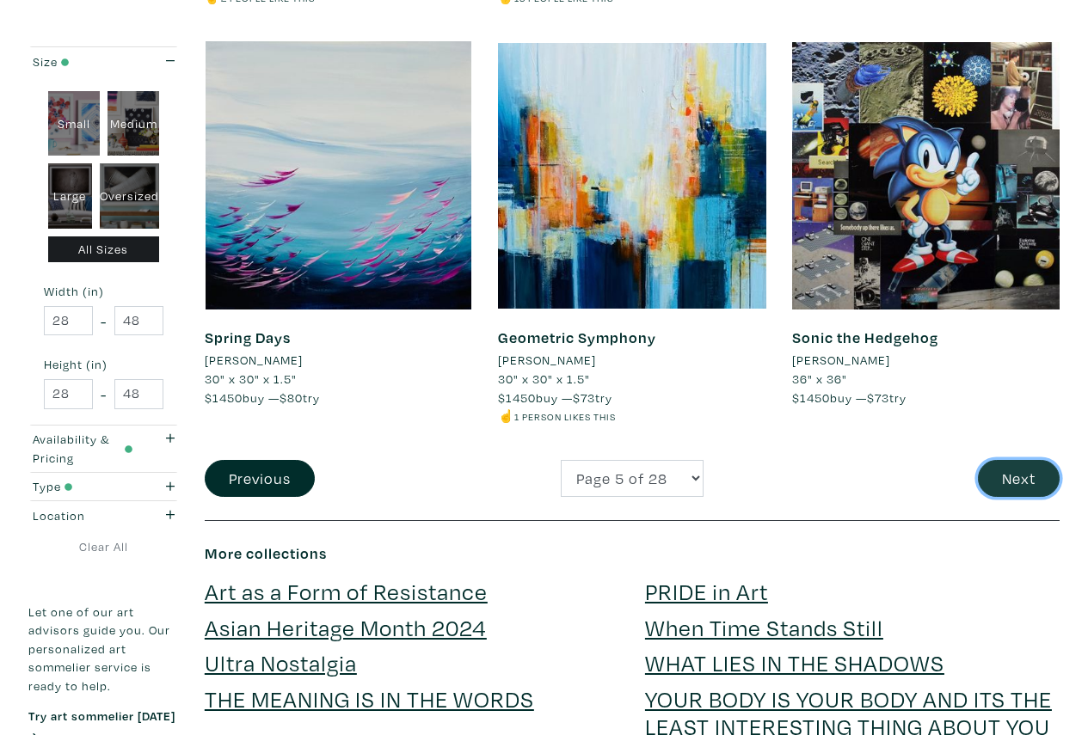
click at [1013, 474] on button "Next" at bounding box center [1019, 478] width 82 height 37
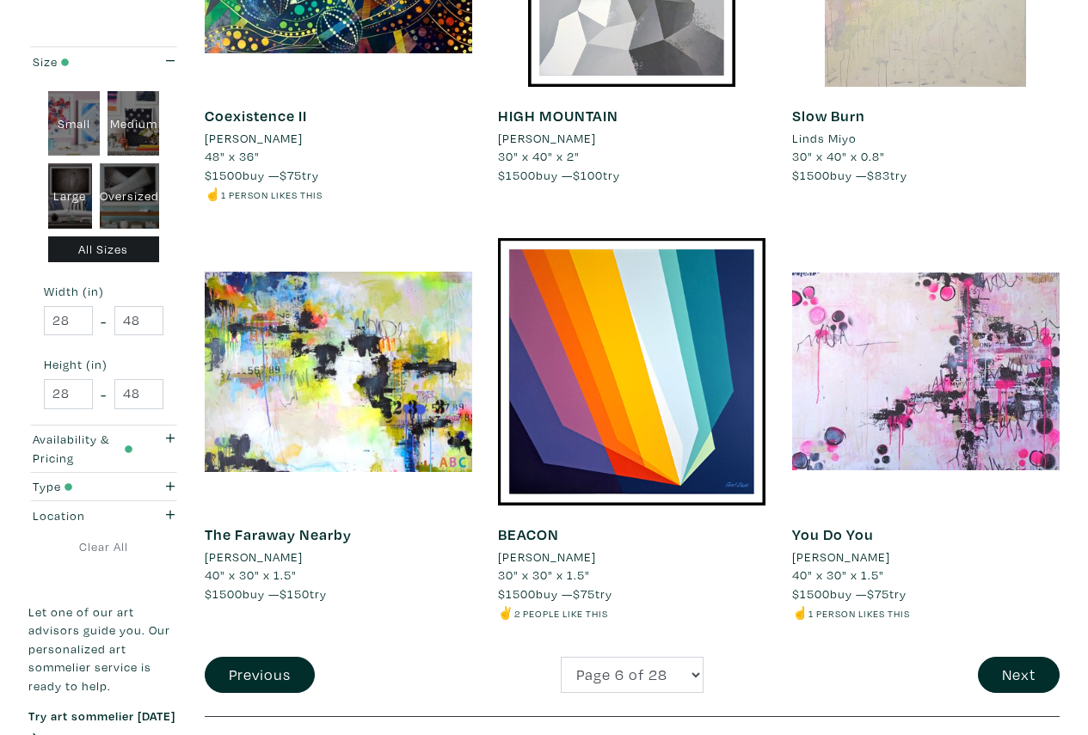
scroll to position [3233, 0]
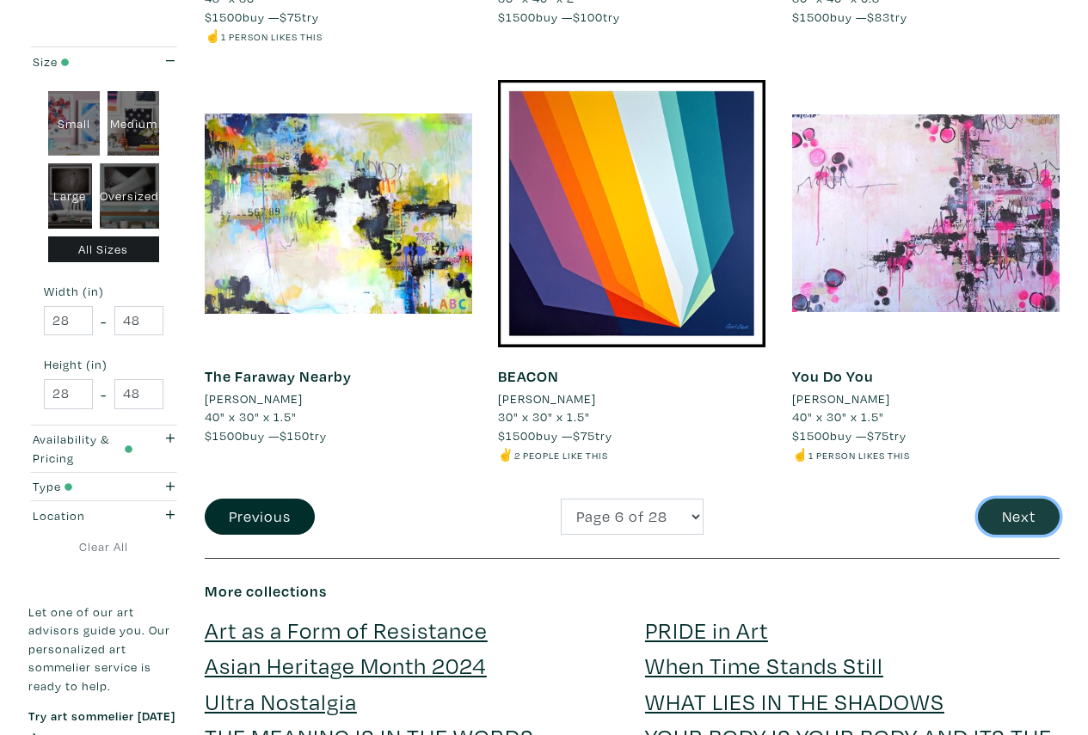
click at [1017, 499] on button "Next" at bounding box center [1019, 517] width 82 height 37
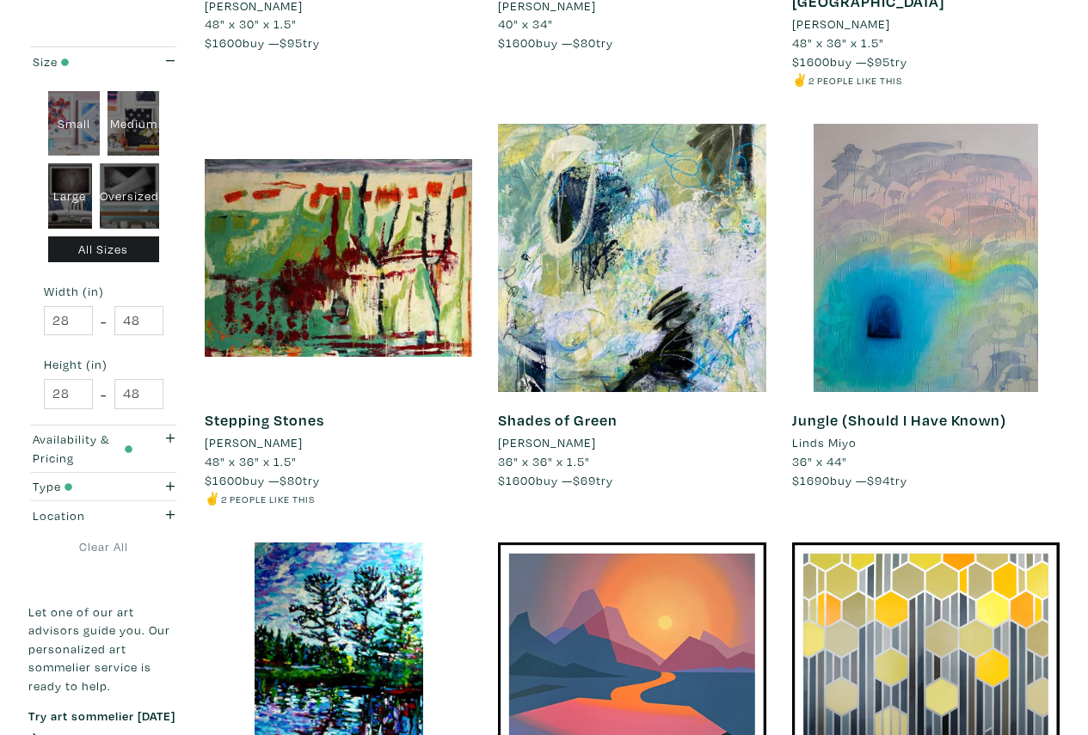
scroll to position [3138, 0]
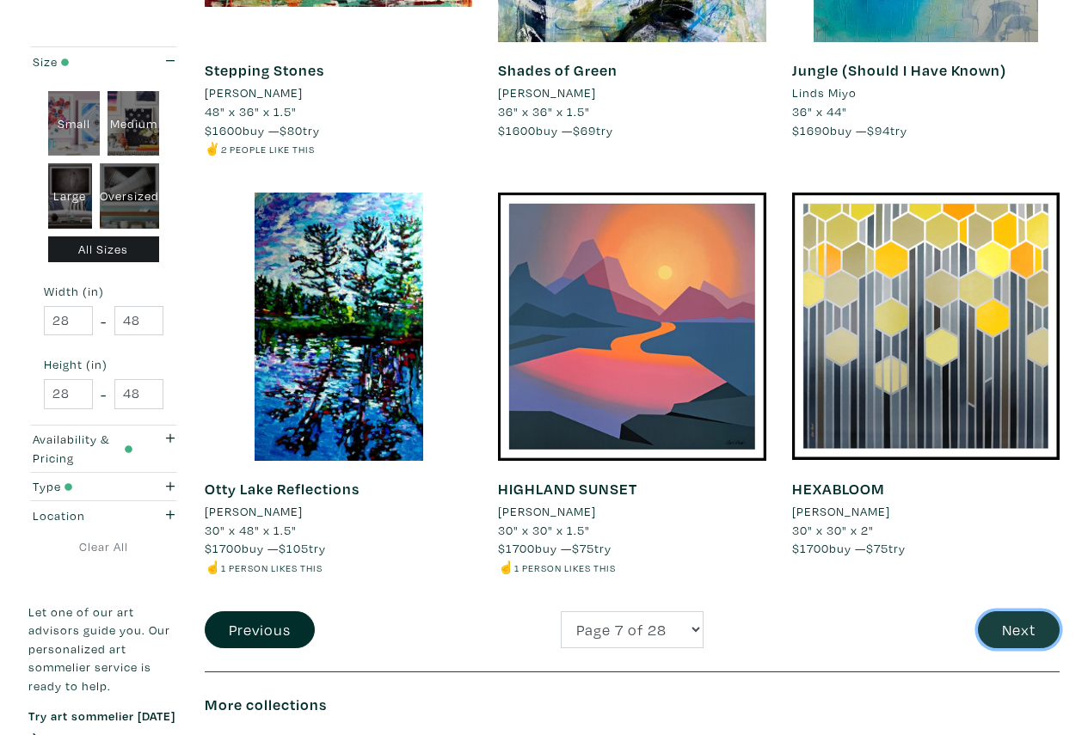
click at [998, 612] on button "Next" at bounding box center [1019, 630] width 82 height 37
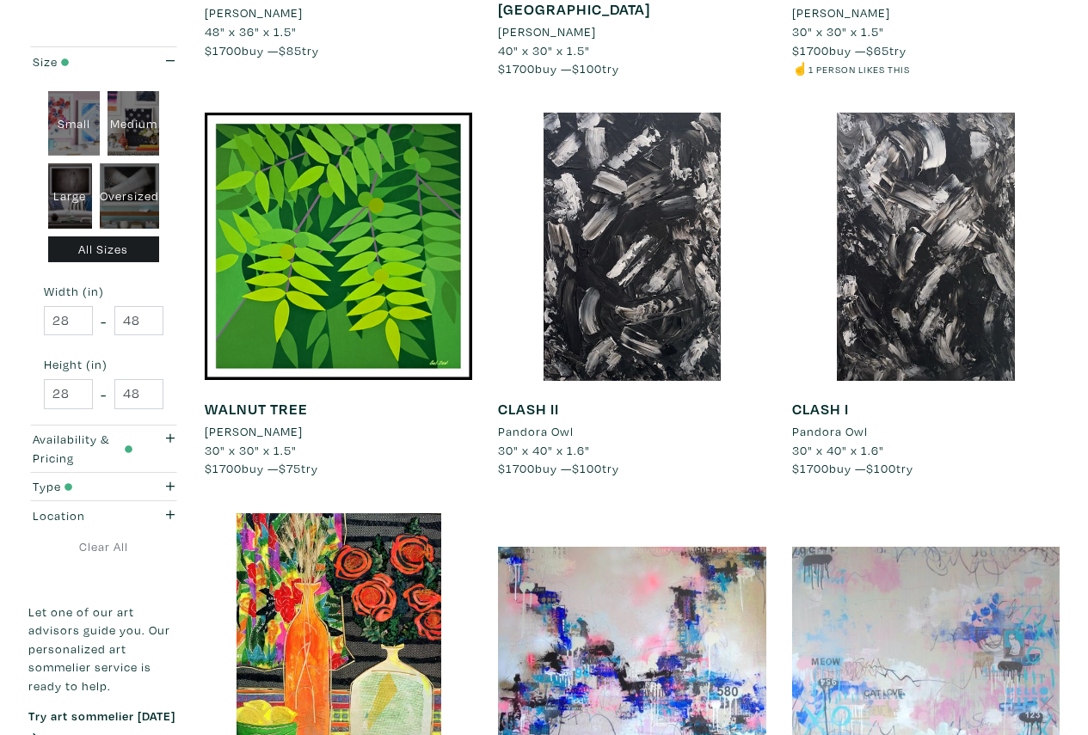
scroll to position [3330, 0]
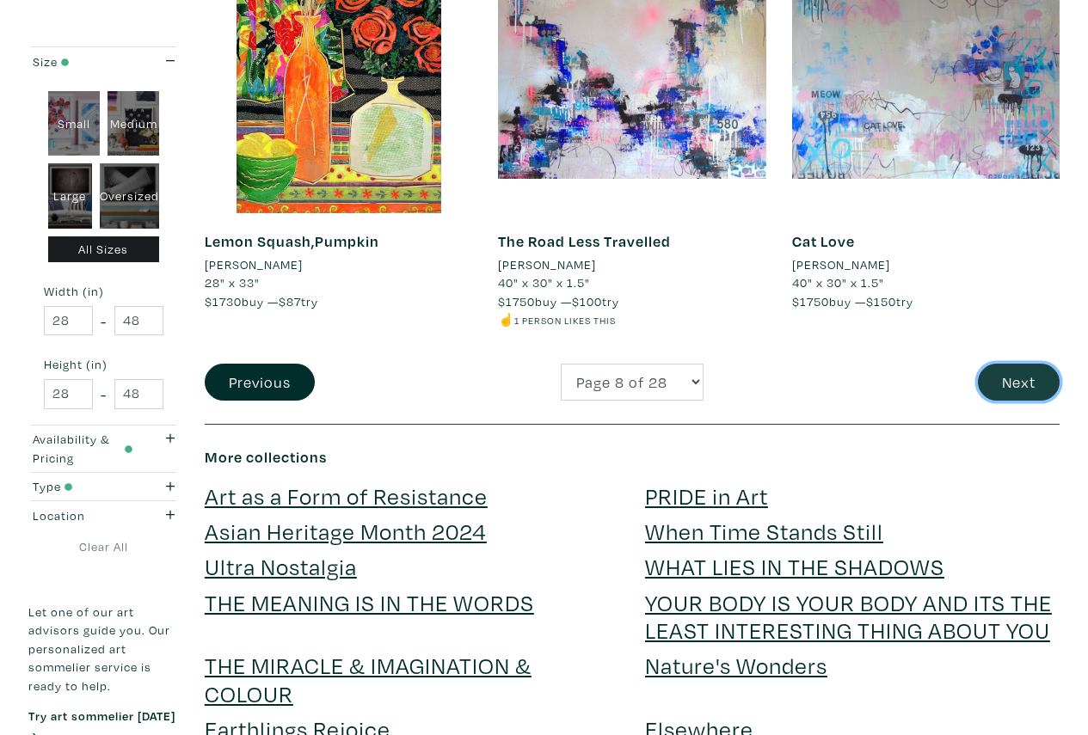
click at [1015, 375] on button "Next" at bounding box center [1019, 382] width 82 height 37
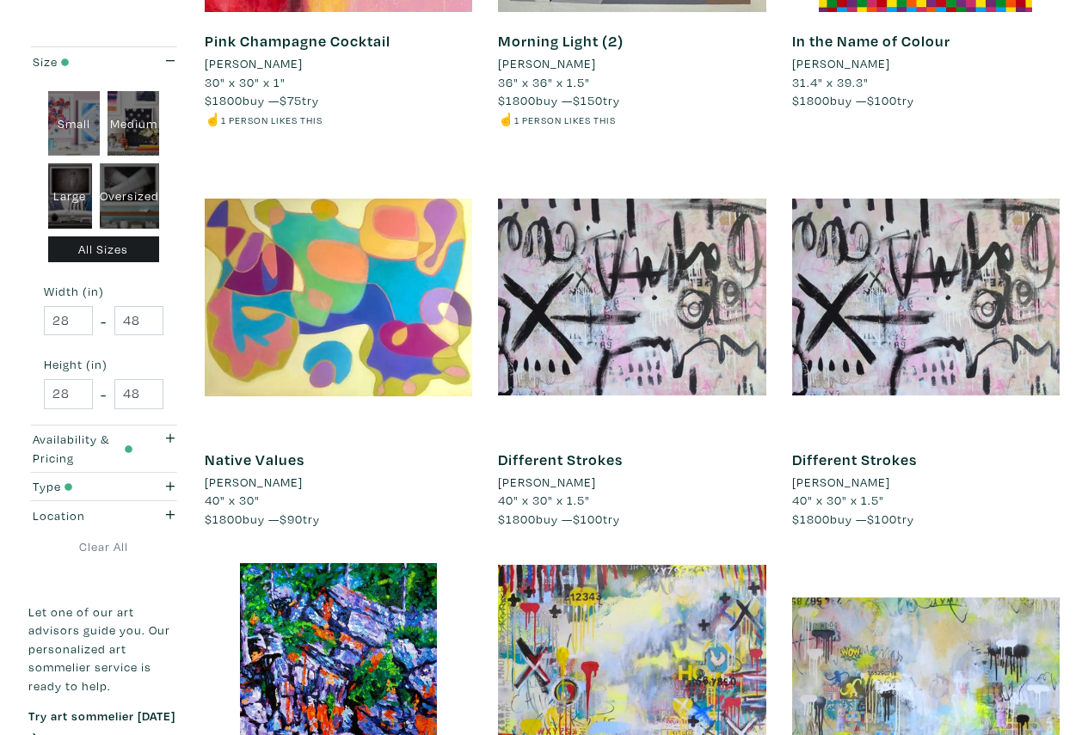
scroll to position [3122, 0]
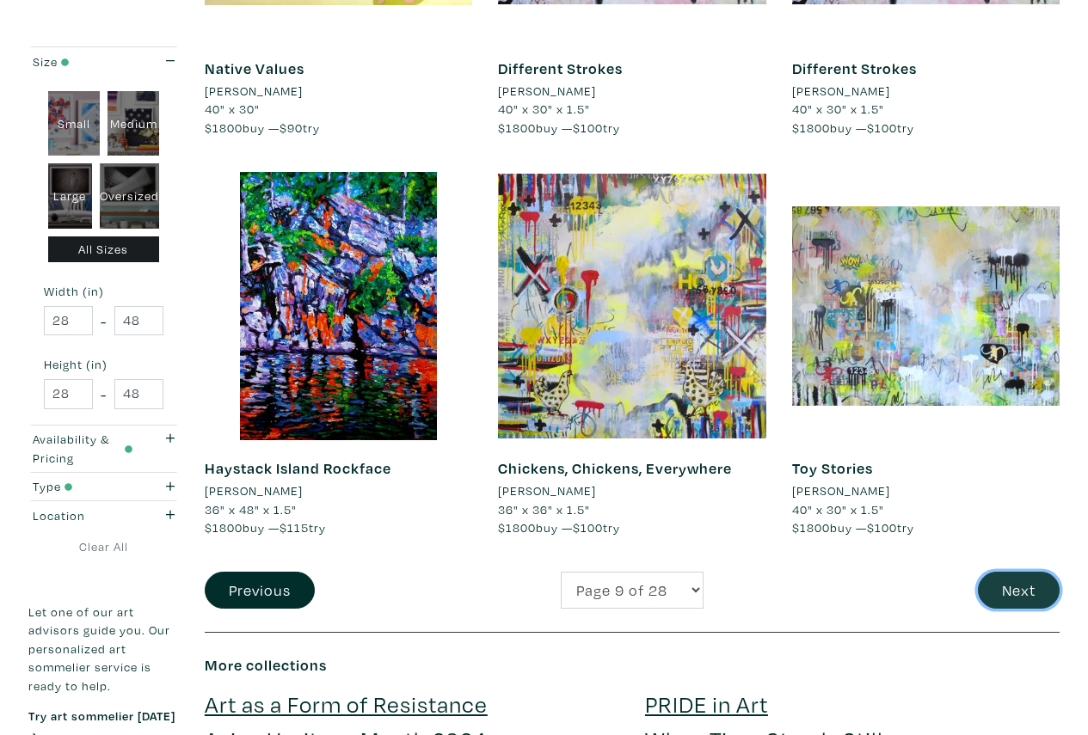
click at [1011, 584] on button "Next" at bounding box center [1019, 590] width 82 height 37
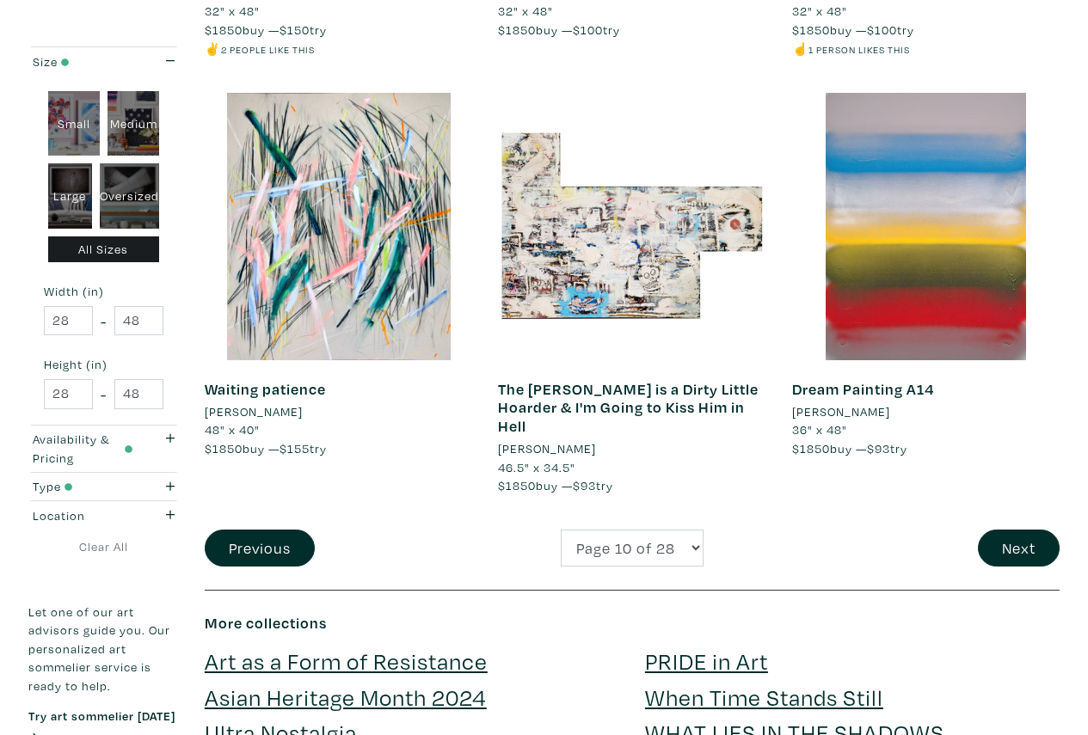
scroll to position [3354, 0]
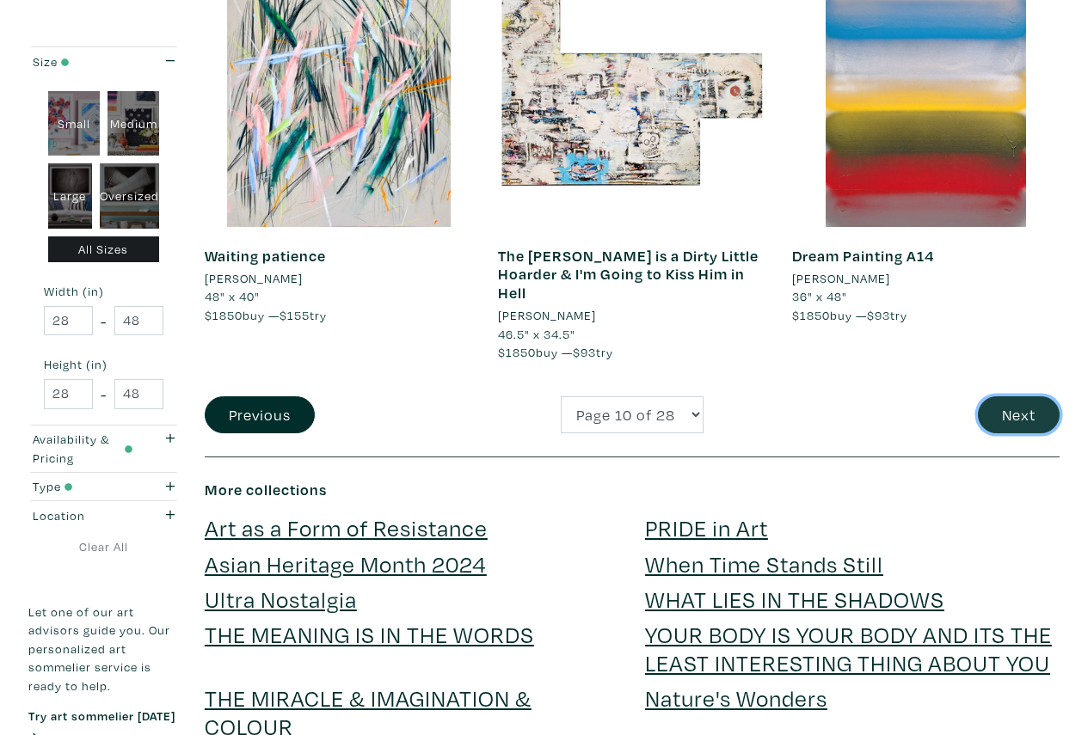
click at [1027, 399] on button "Next" at bounding box center [1019, 415] width 82 height 37
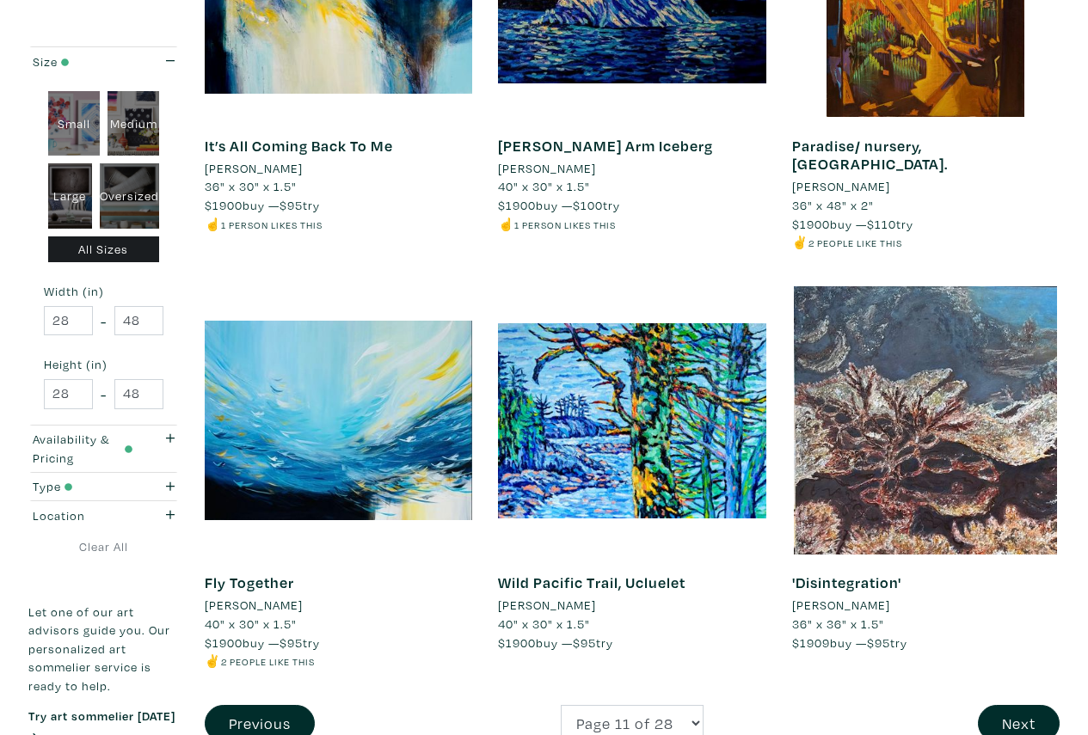
scroll to position [3238, 0]
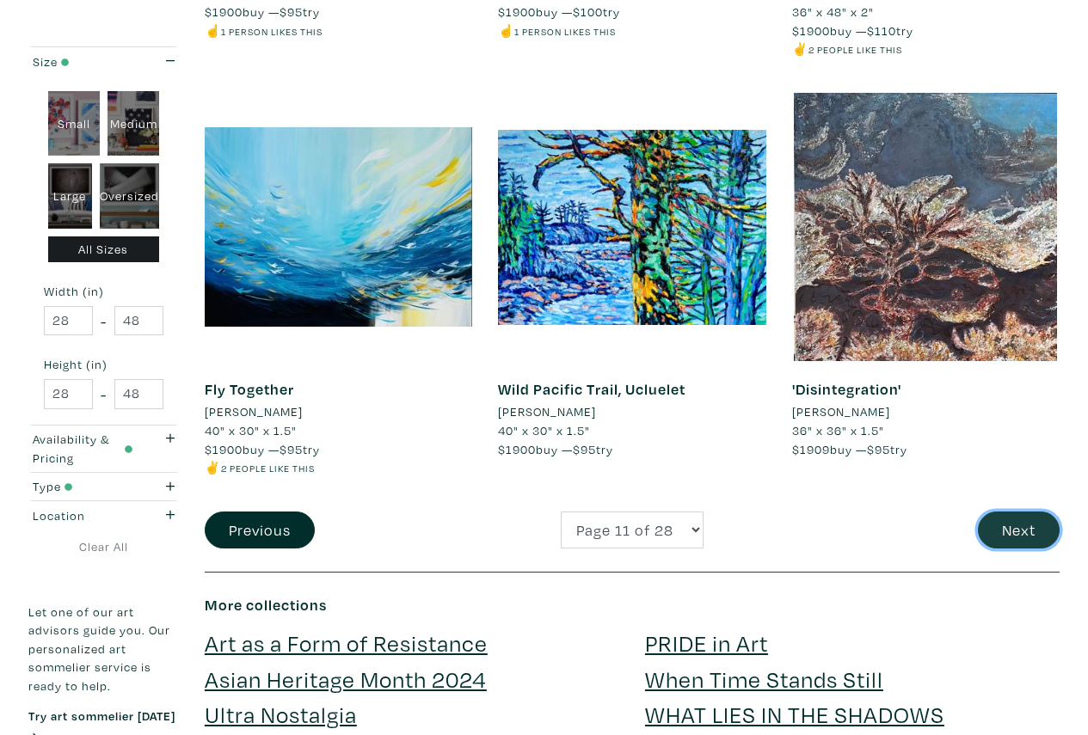
click at [1009, 512] on button "Next" at bounding box center [1019, 530] width 82 height 37
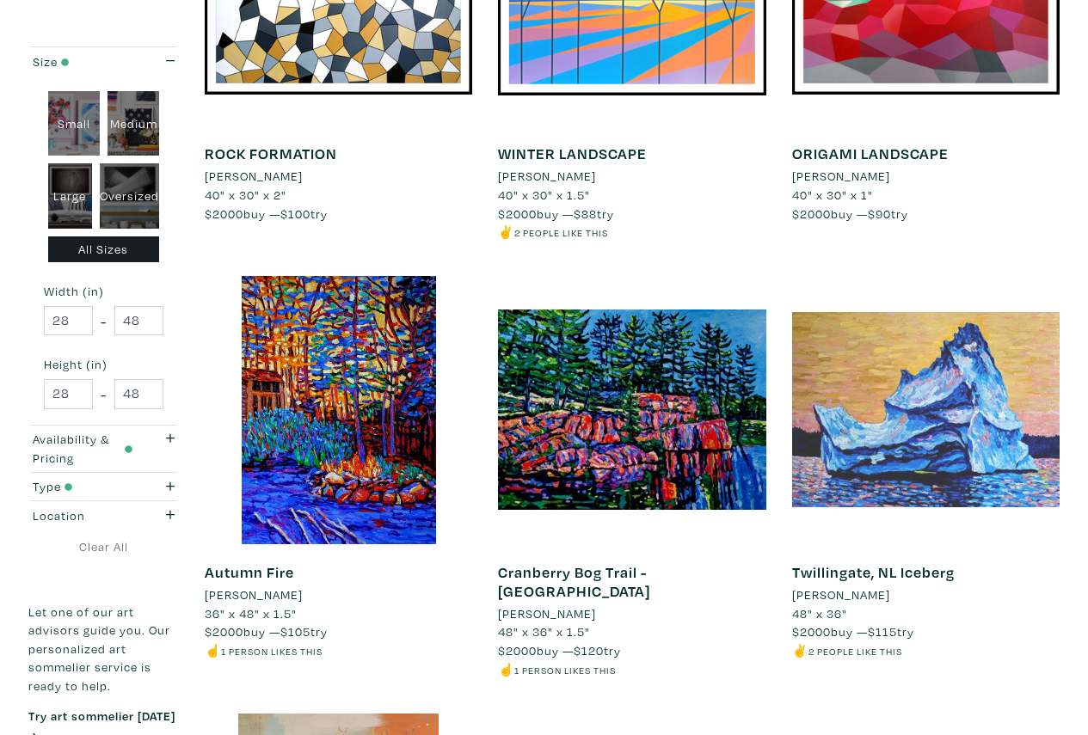
scroll to position [2496, 0]
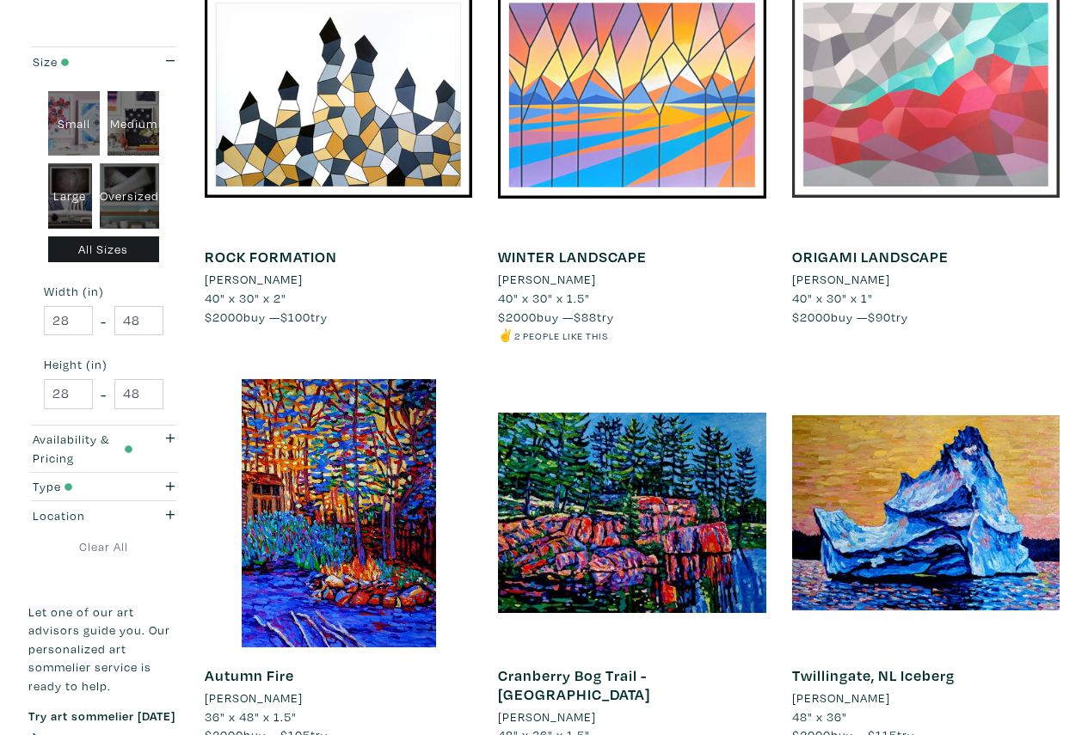
click at [931, 135] on div at bounding box center [925, 93] width 267 height 267
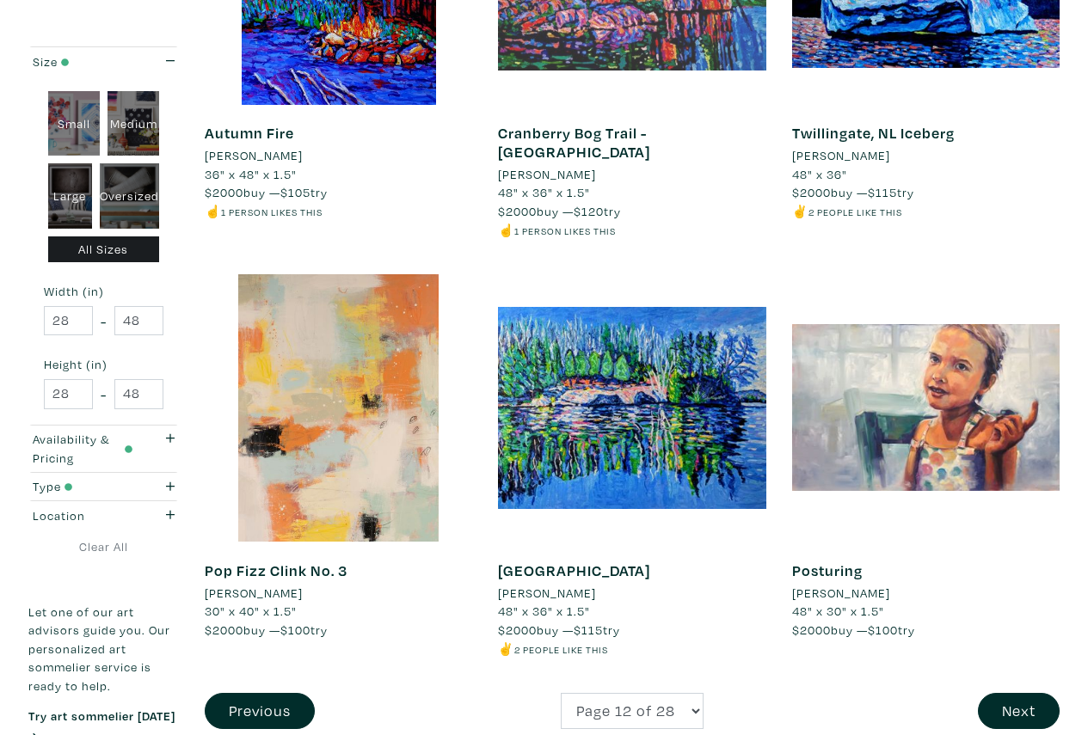
scroll to position [3245, 0]
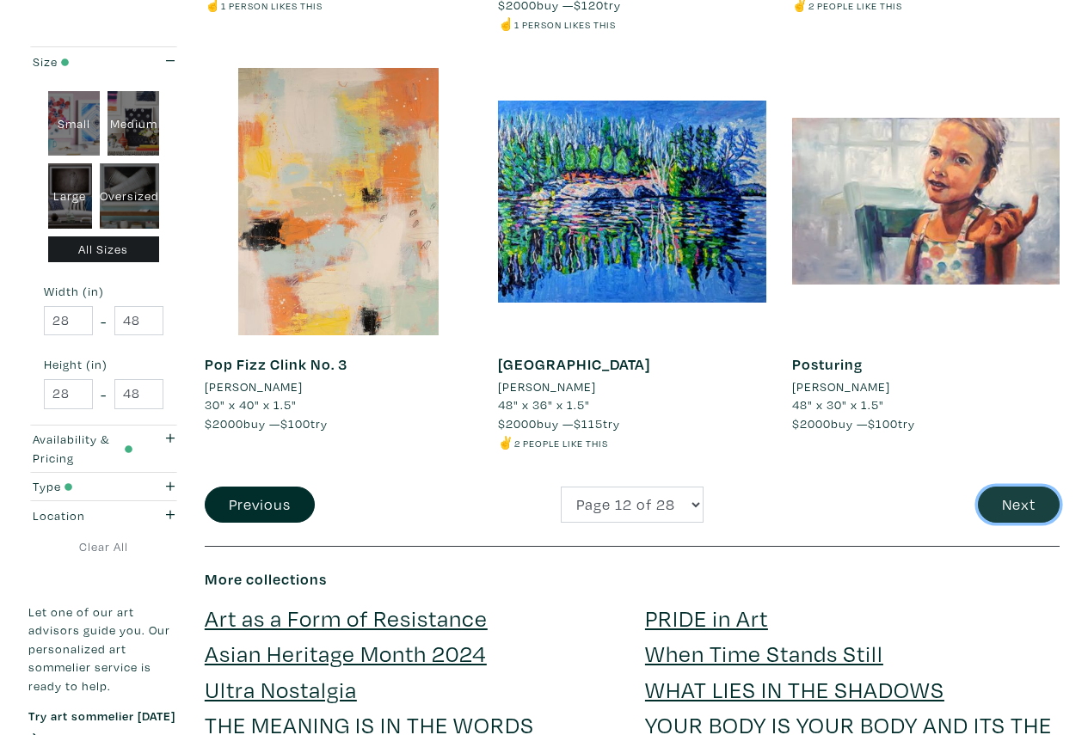
click at [1011, 508] on button "Next" at bounding box center [1019, 505] width 82 height 37
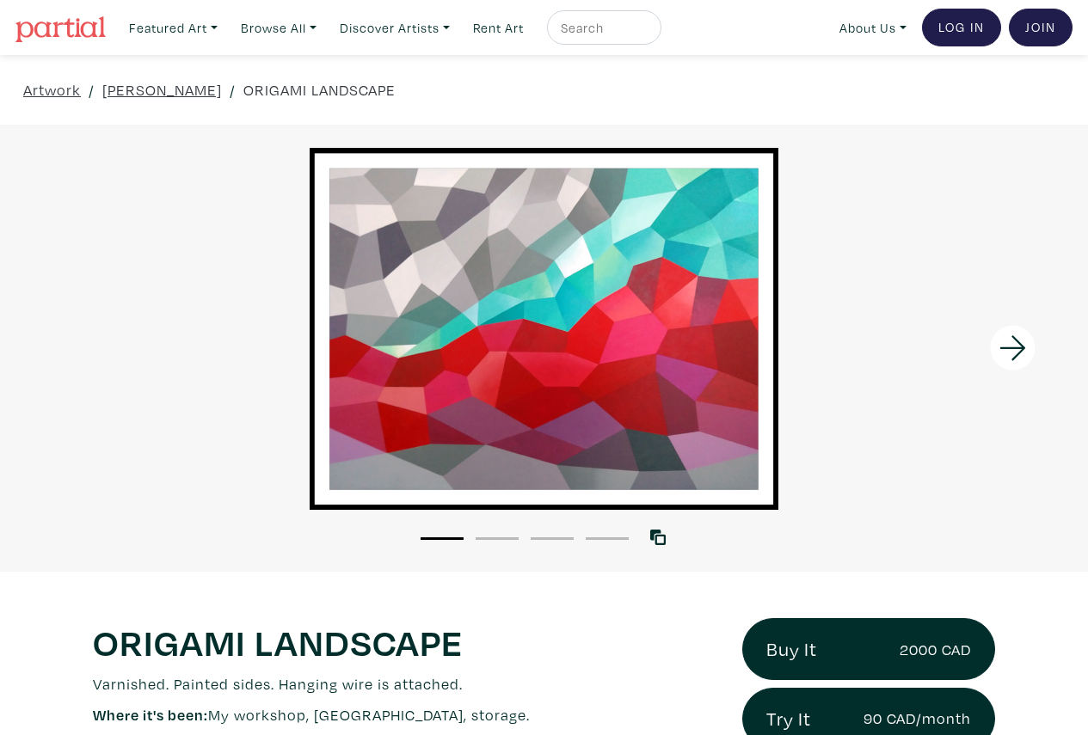
click at [489, 538] on li "2" at bounding box center [497, 537] width 43 height 17
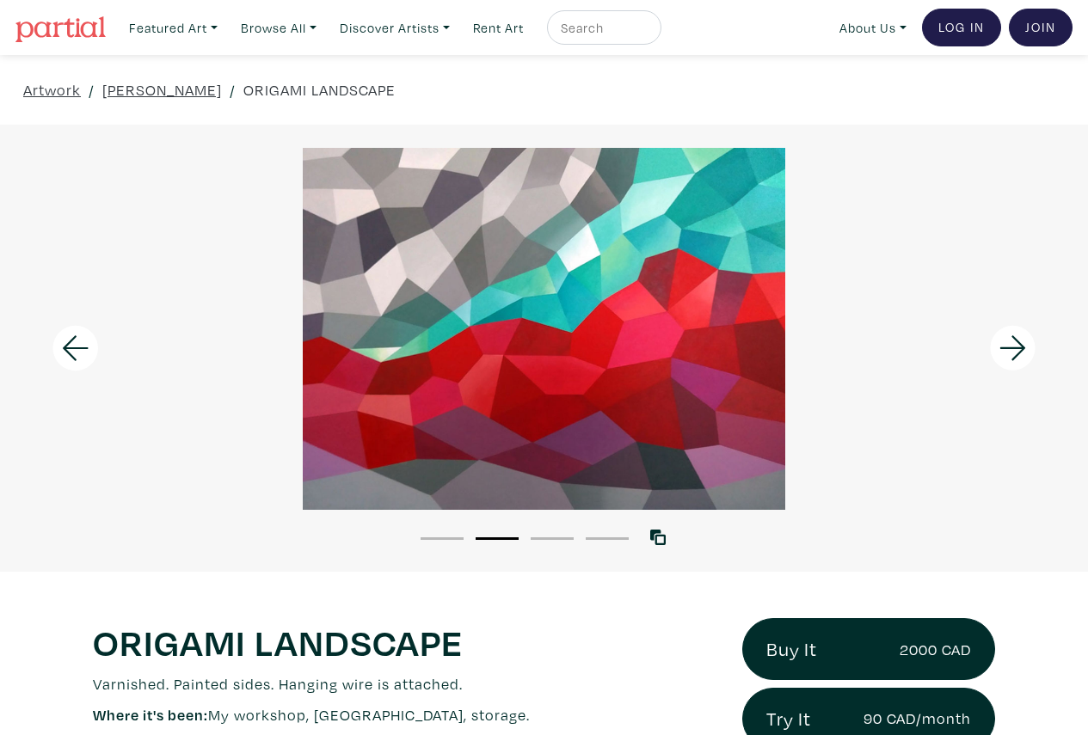
click at [556, 538] on button "3" at bounding box center [552, 539] width 43 height 3
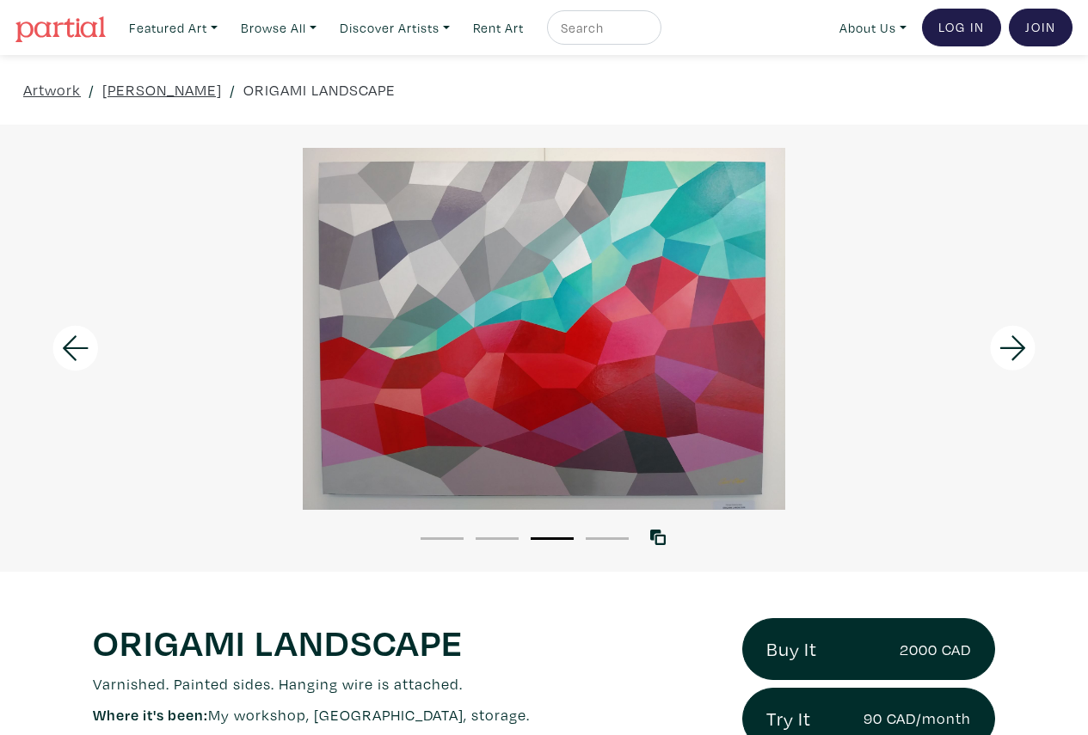
click at [624, 538] on button "4" at bounding box center [607, 539] width 43 height 3
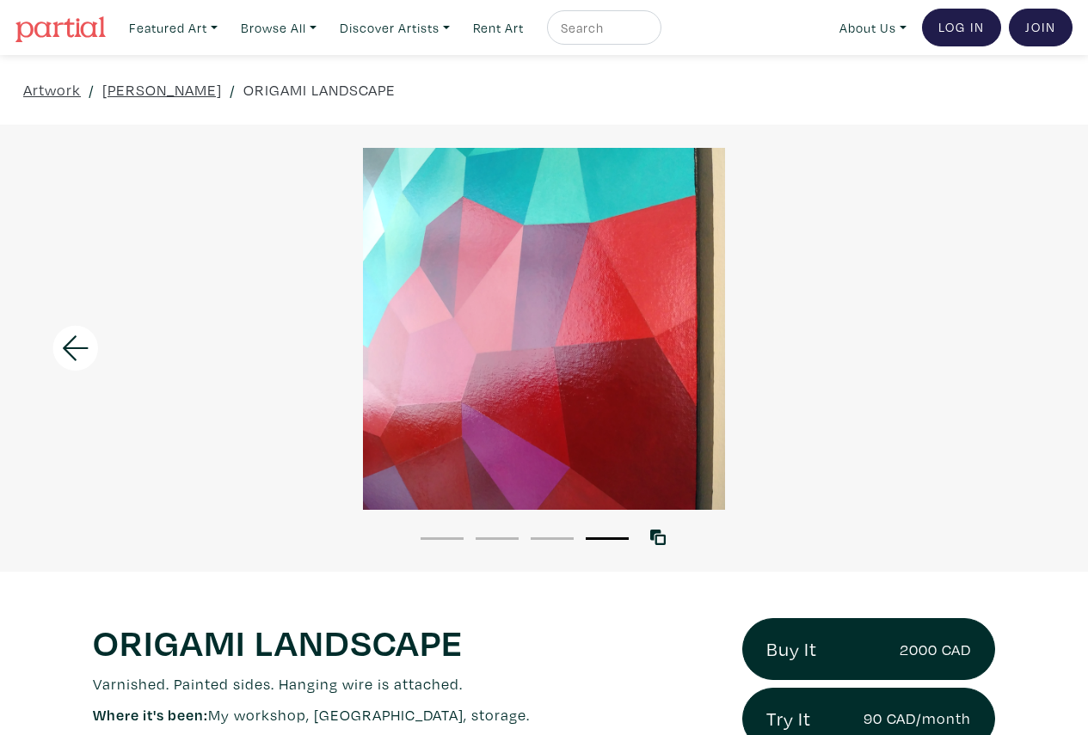
click at [523, 534] on ul "1 2 3 4" at bounding box center [525, 537] width 220 height 17
click at [493, 534] on li "2" at bounding box center [497, 537] width 43 height 17
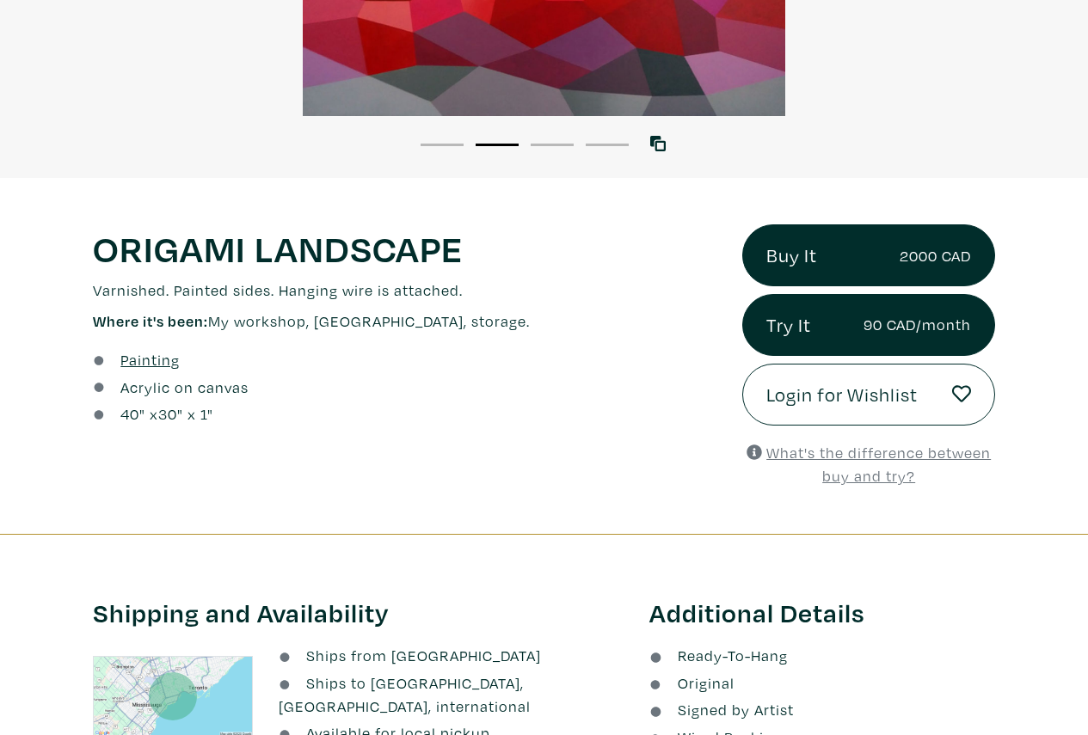
scroll to position [34, 0]
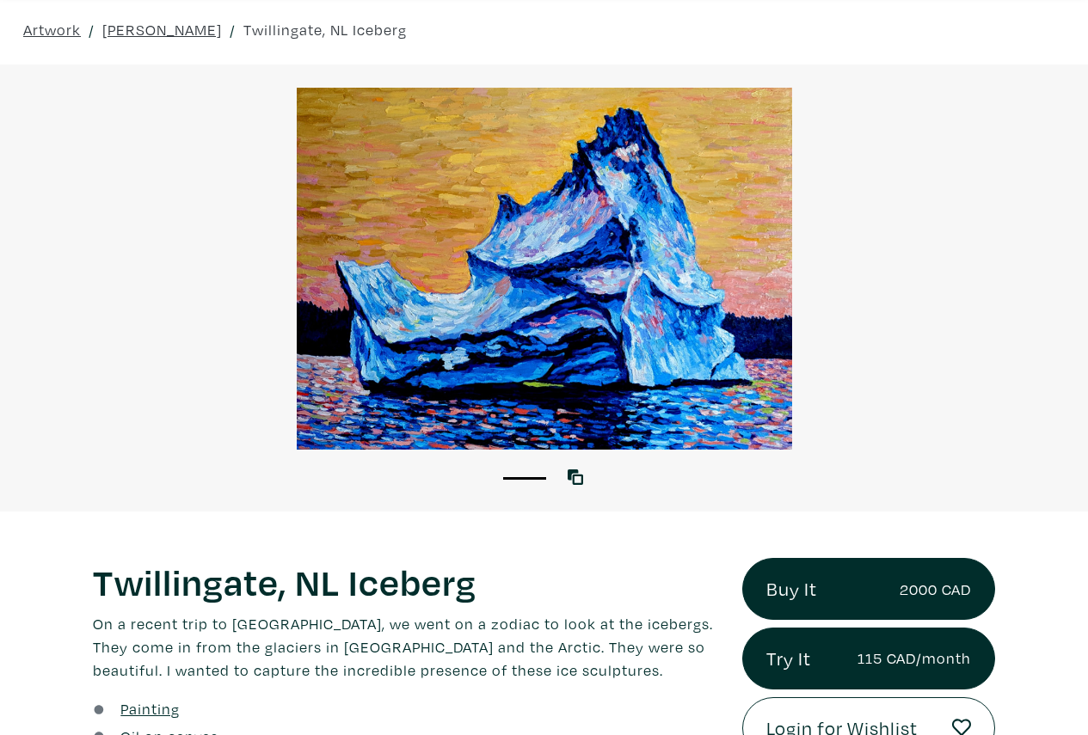
scroll to position [44, 0]
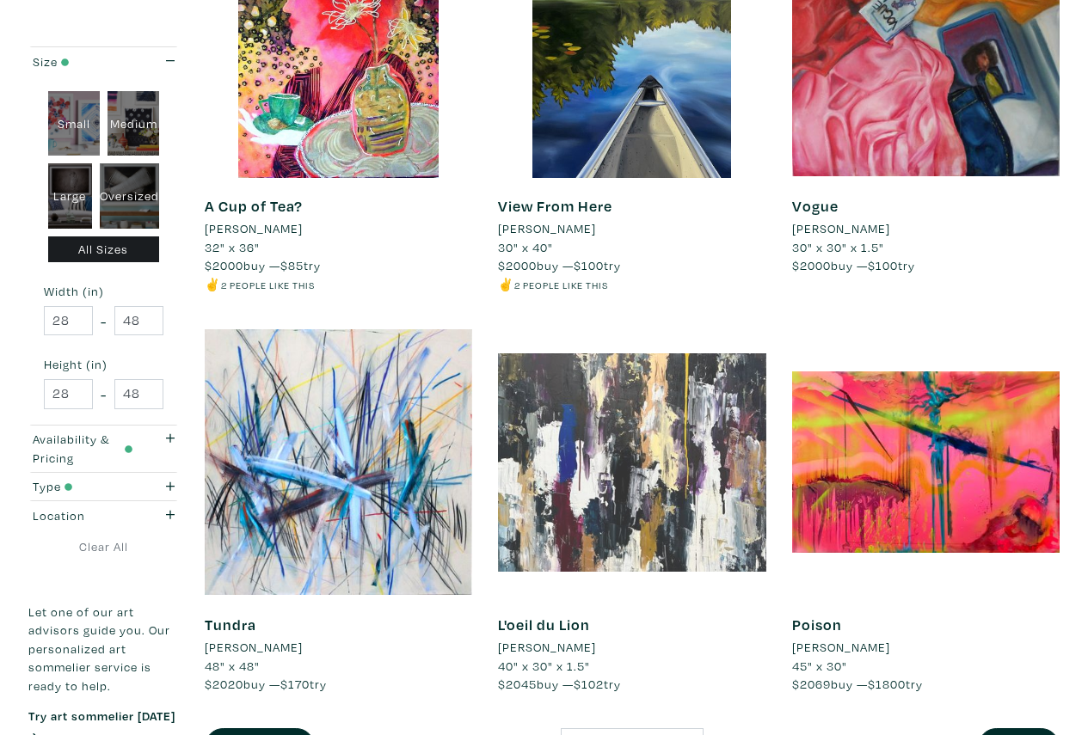
scroll to position [3556, 0]
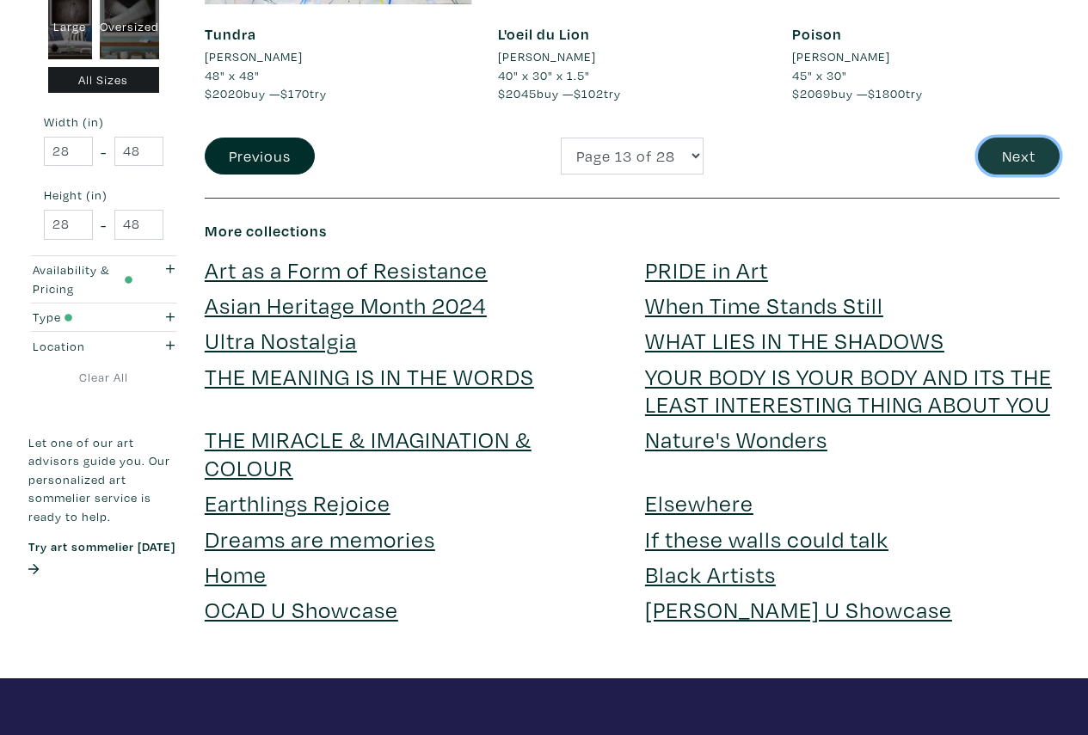
click at [1005, 151] on button "Next" at bounding box center [1019, 156] width 82 height 37
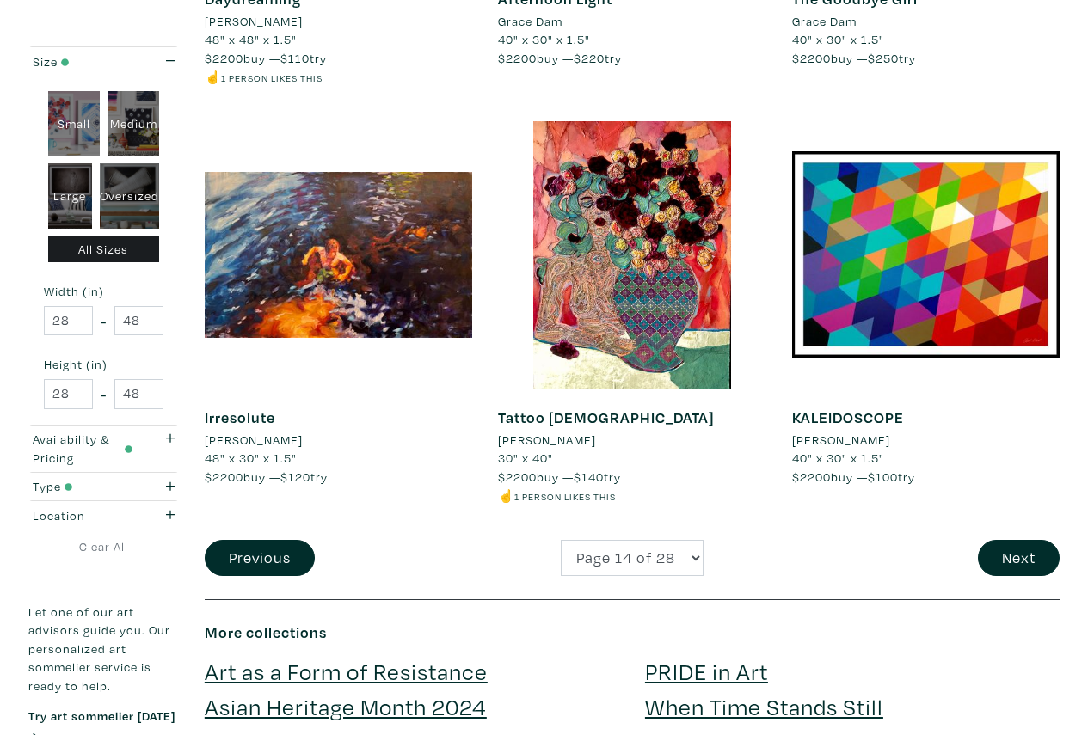
scroll to position [3383, 0]
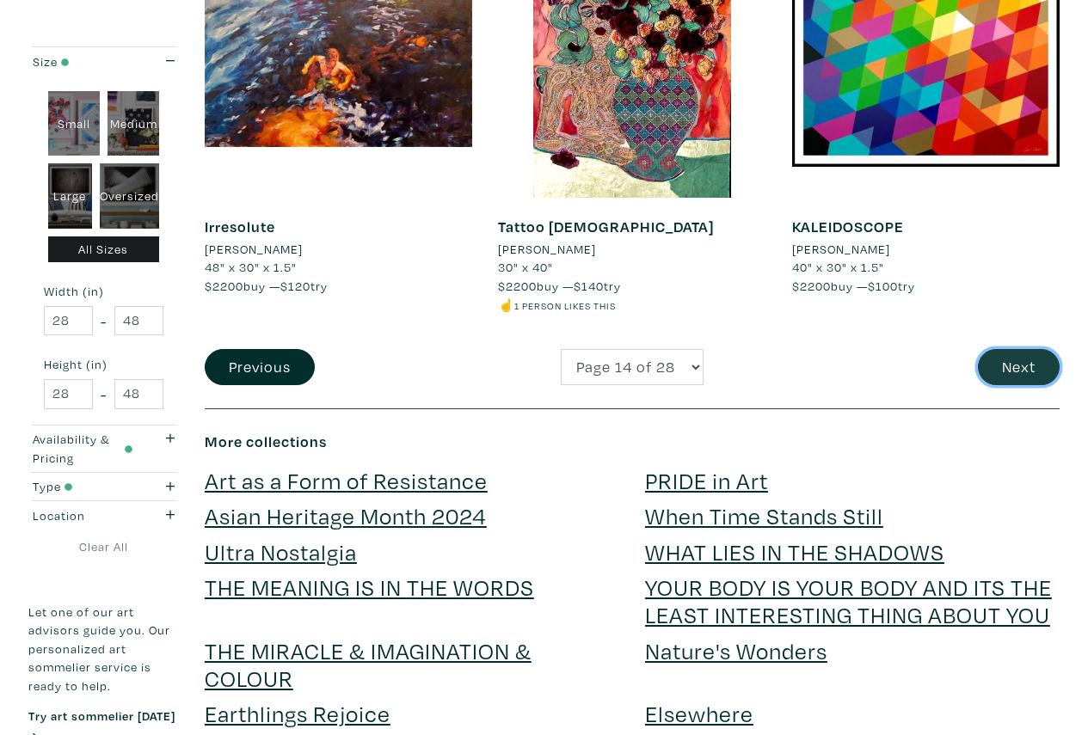
click at [1007, 349] on button "Next" at bounding box center [1019, 367] width 82 height 37
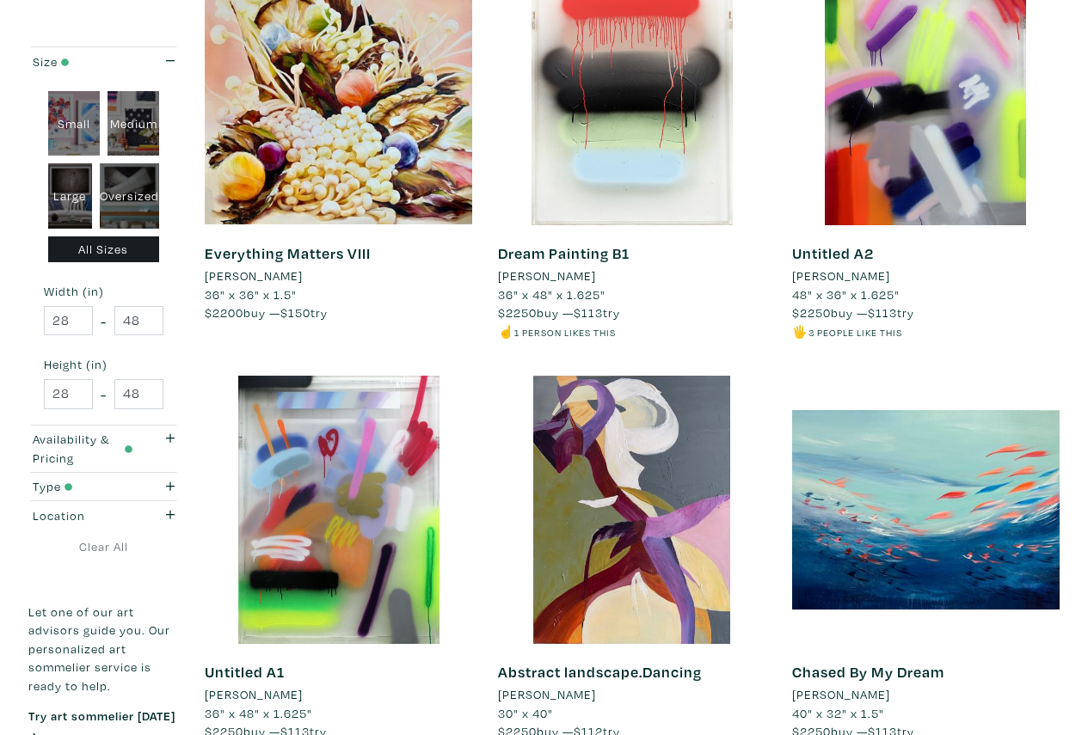
scroll to position [3268, 0]
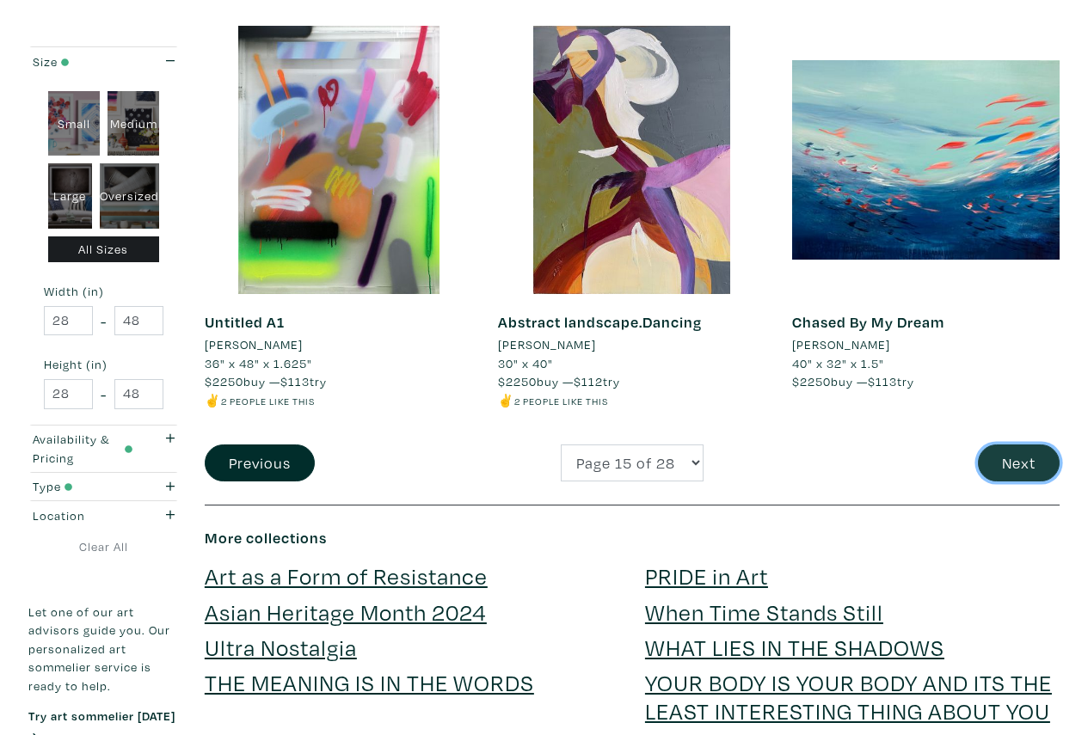
click at [1004, 469] on button "Next" at bounding box center [1019, 463] width 82 height 37
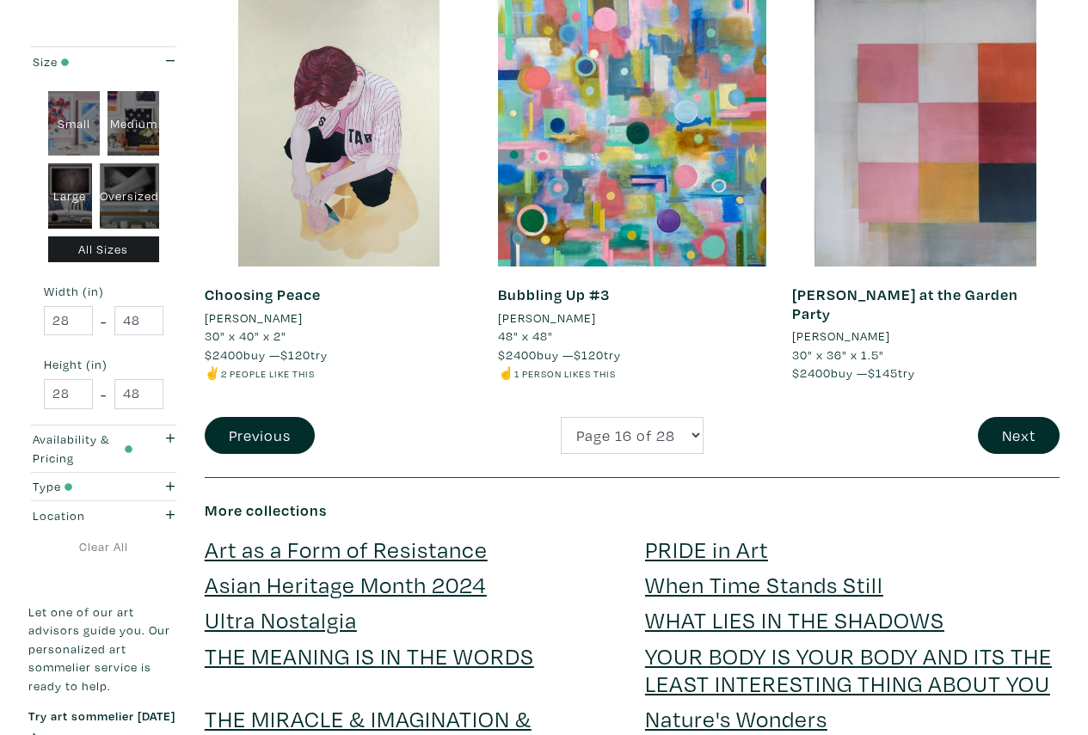
scroll to position [3290, 0]
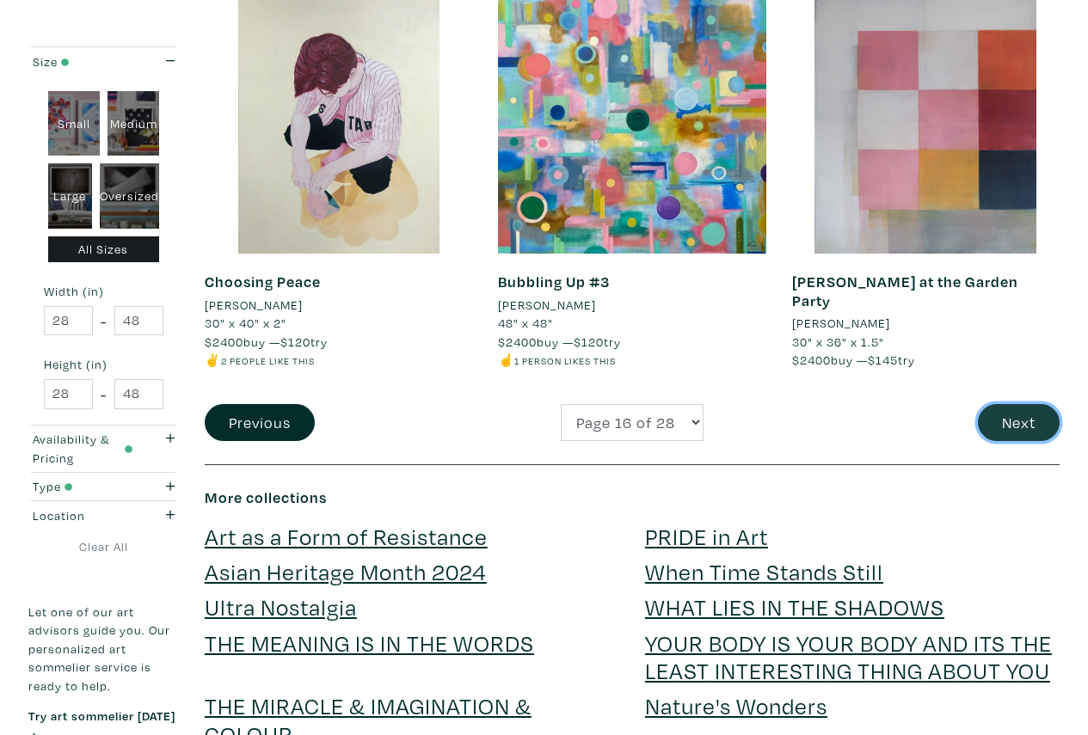
click at [1015, 420] on button "Next" at bounding box center [1019, 422] width 82 height 37
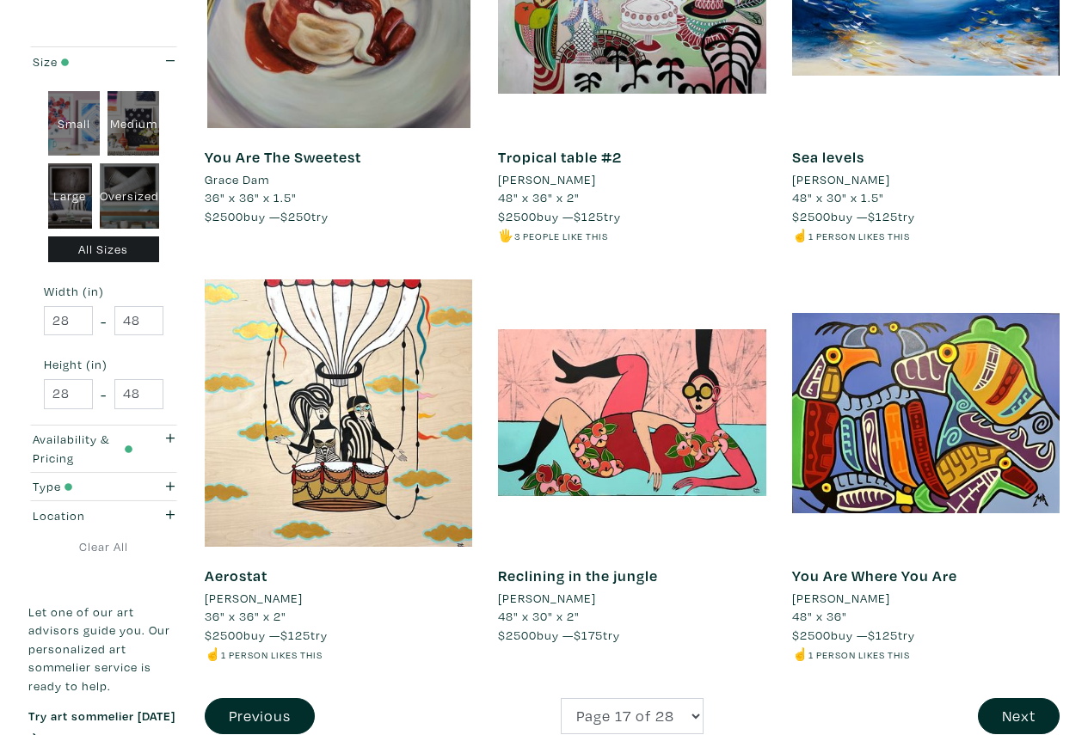
scroll to position [3400, 0]
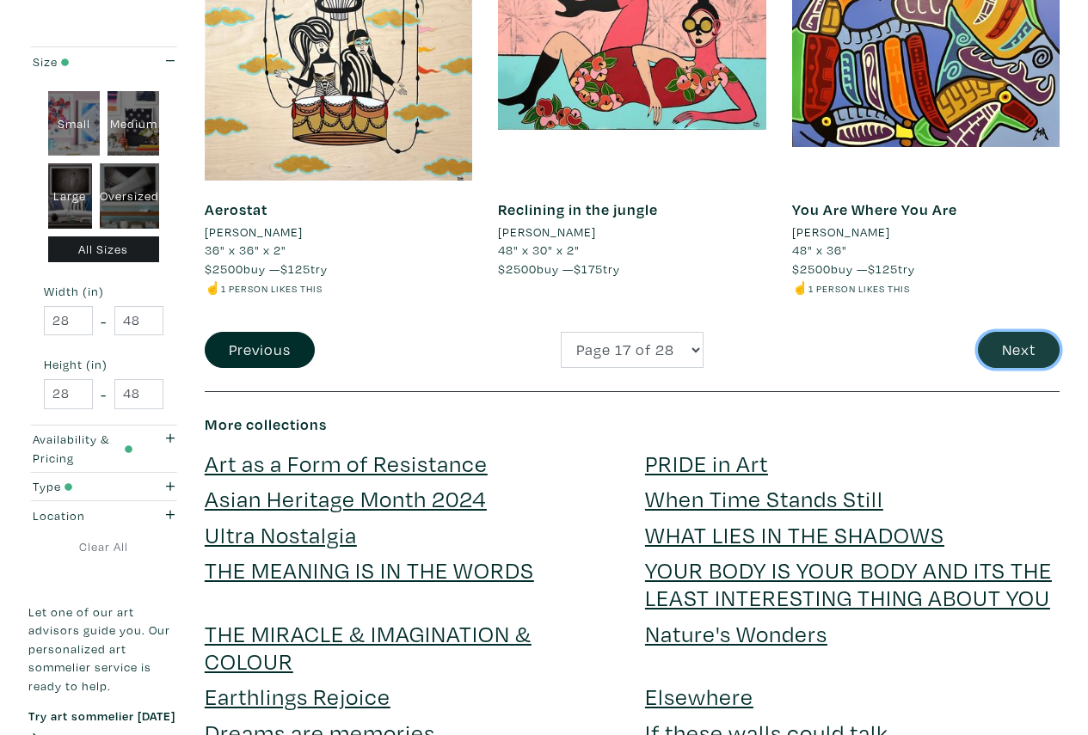
click at [1027, 344] on button "Next" at bounding box center [1019, 350] width 82 height 37
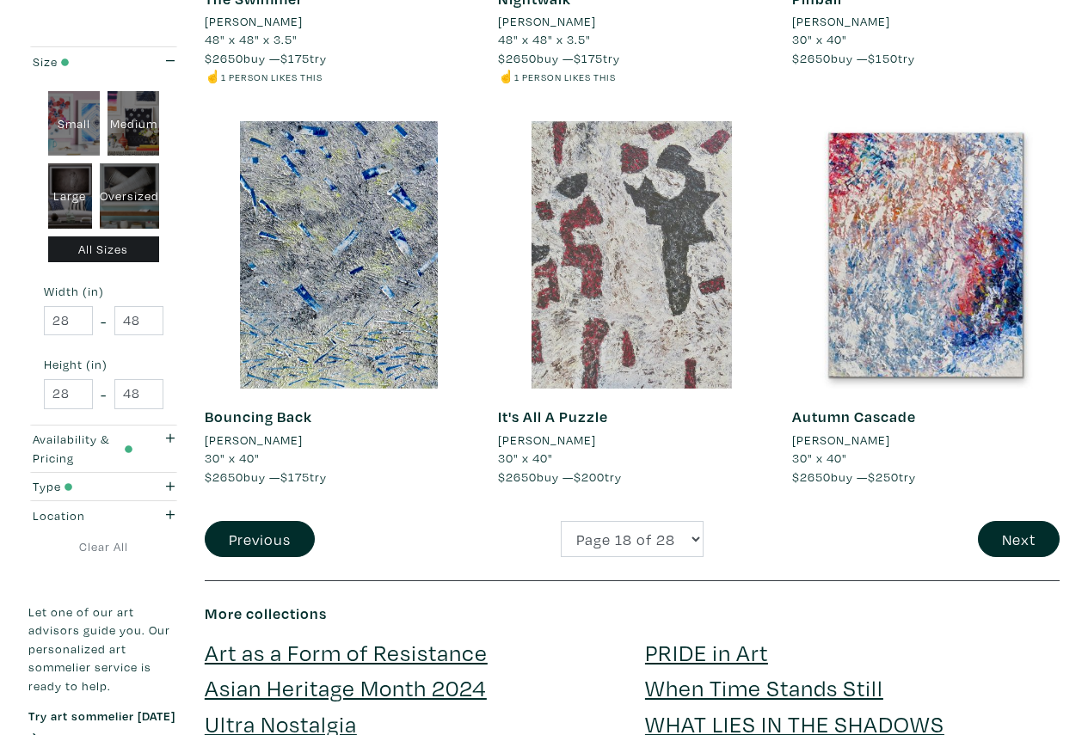
scroll to position [3237, 0]
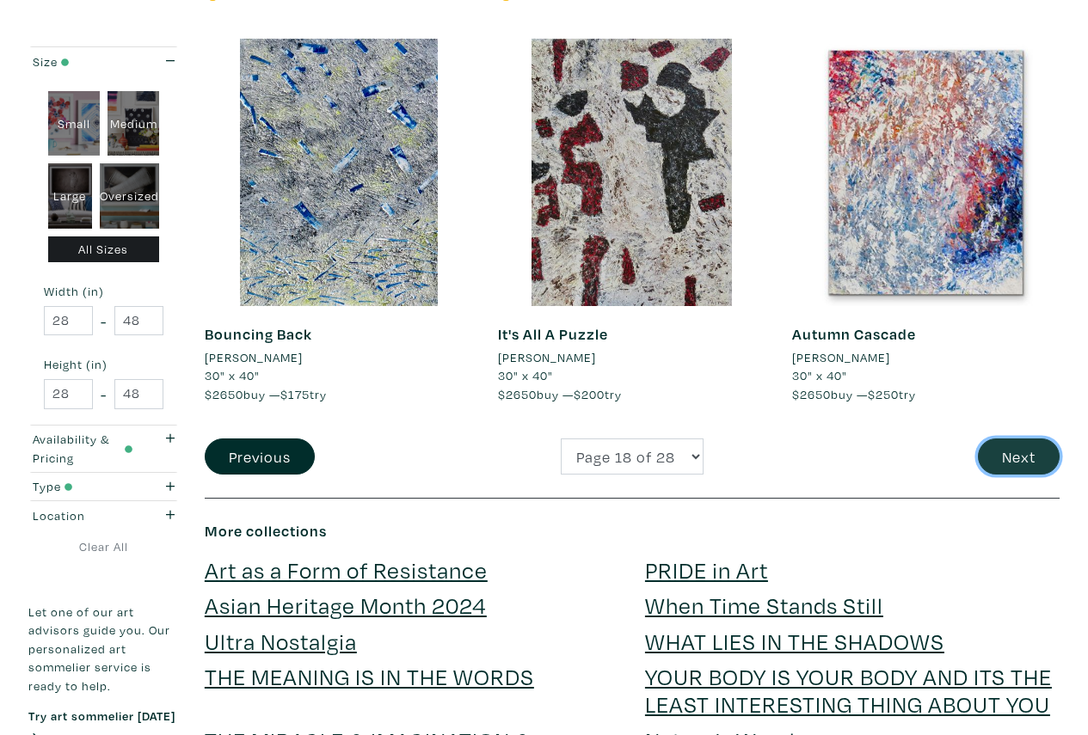
click at [1022, 456] on button "Next" at bounding box center [1019, 457] width 82 height 37
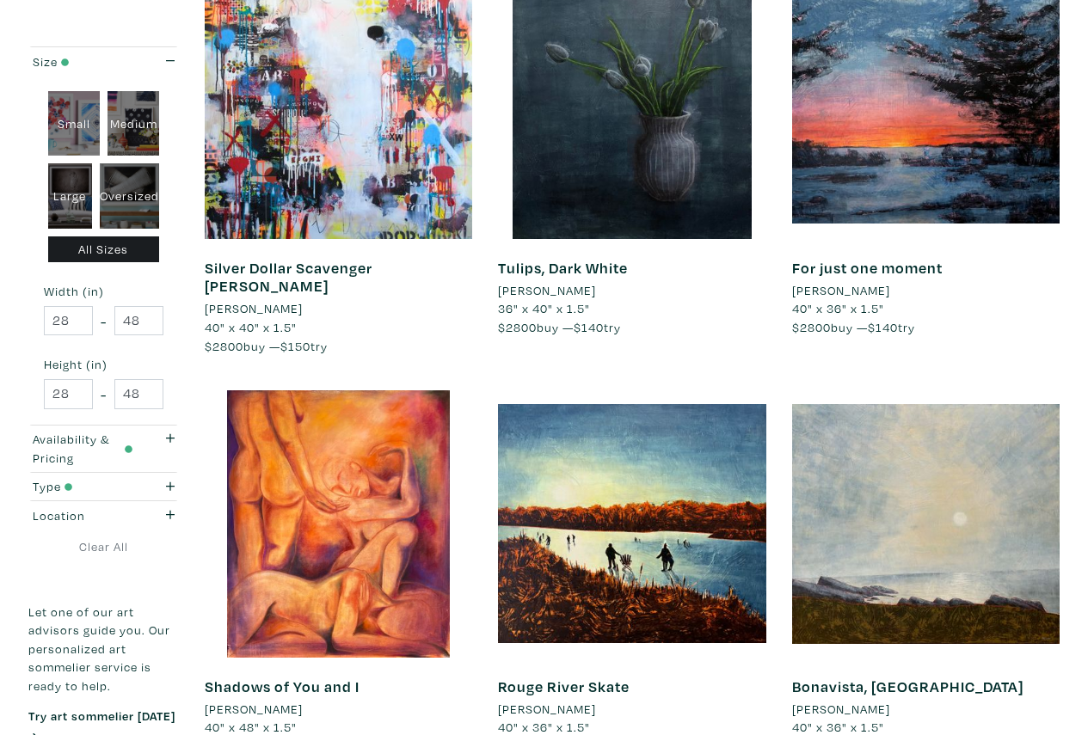
scroll to position [3074, 0]
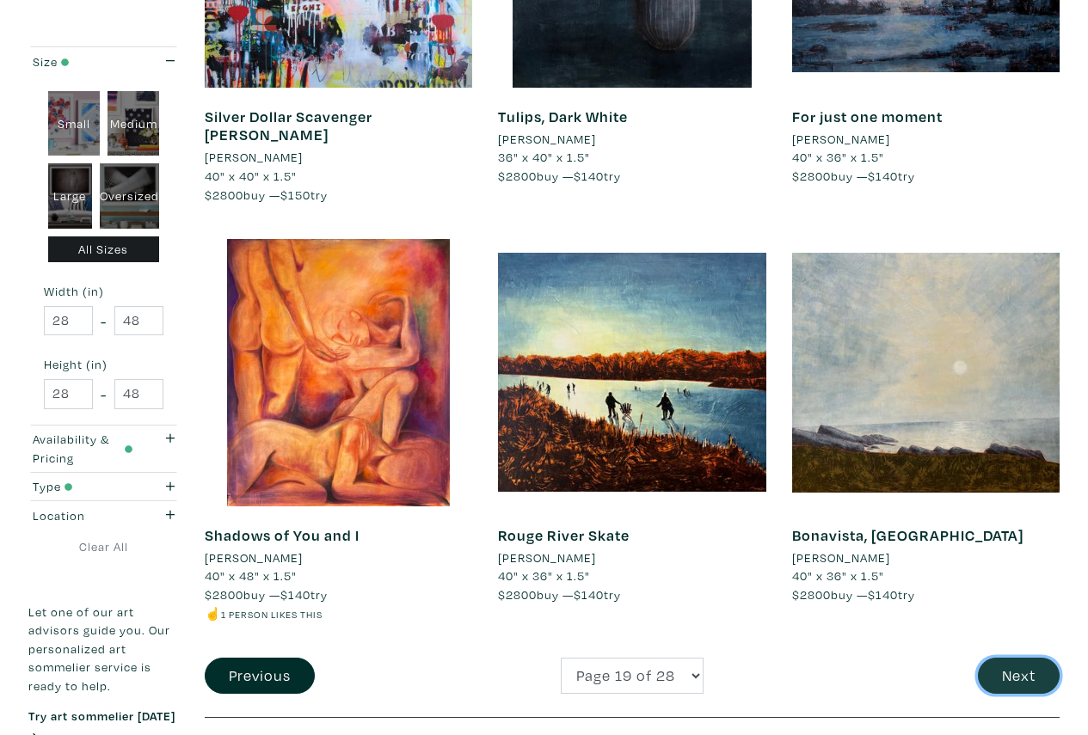
click at [1030, 658] on button "Next" at bounding box center [1019, 676] width 82 height 37
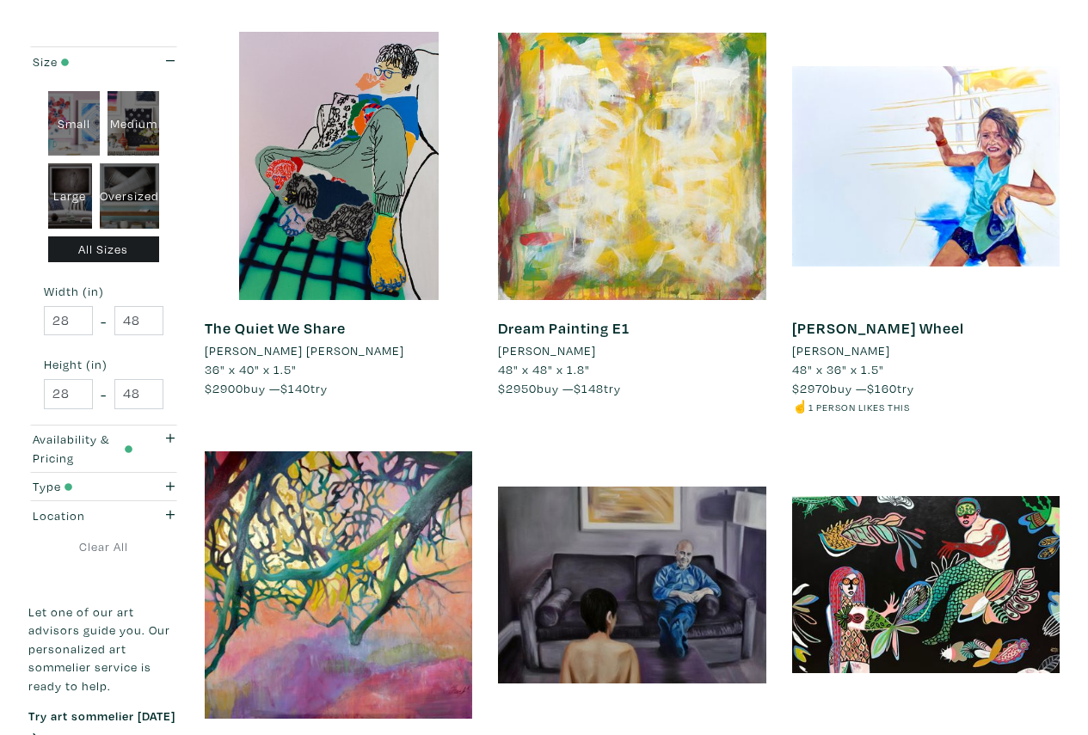
scroll to position [3153, 0]
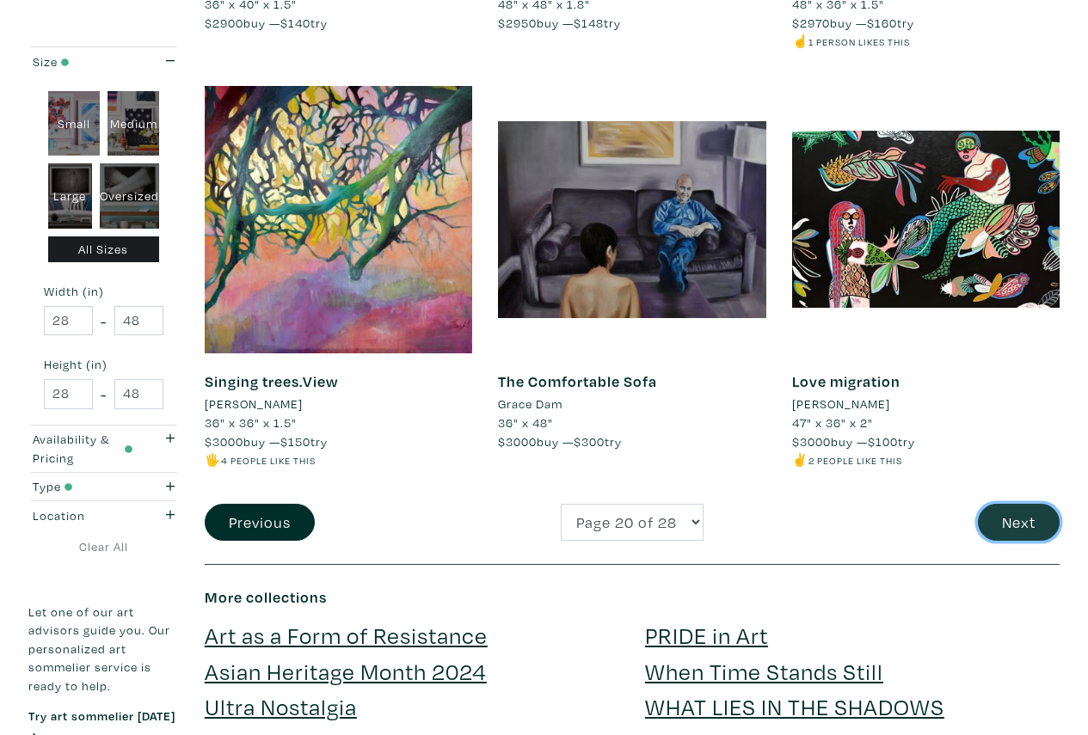
click at [1028, 524] on button "Next" at bounding box center [1019, 522] width 82 height 37
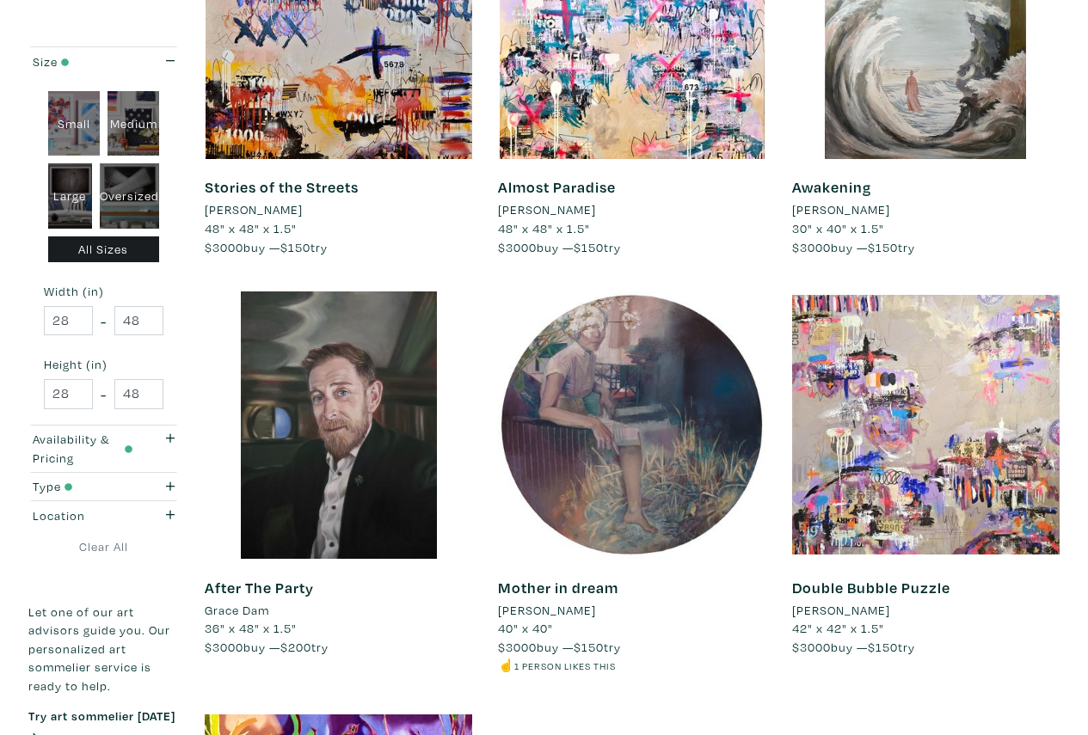
scroll to position [3052, 0]
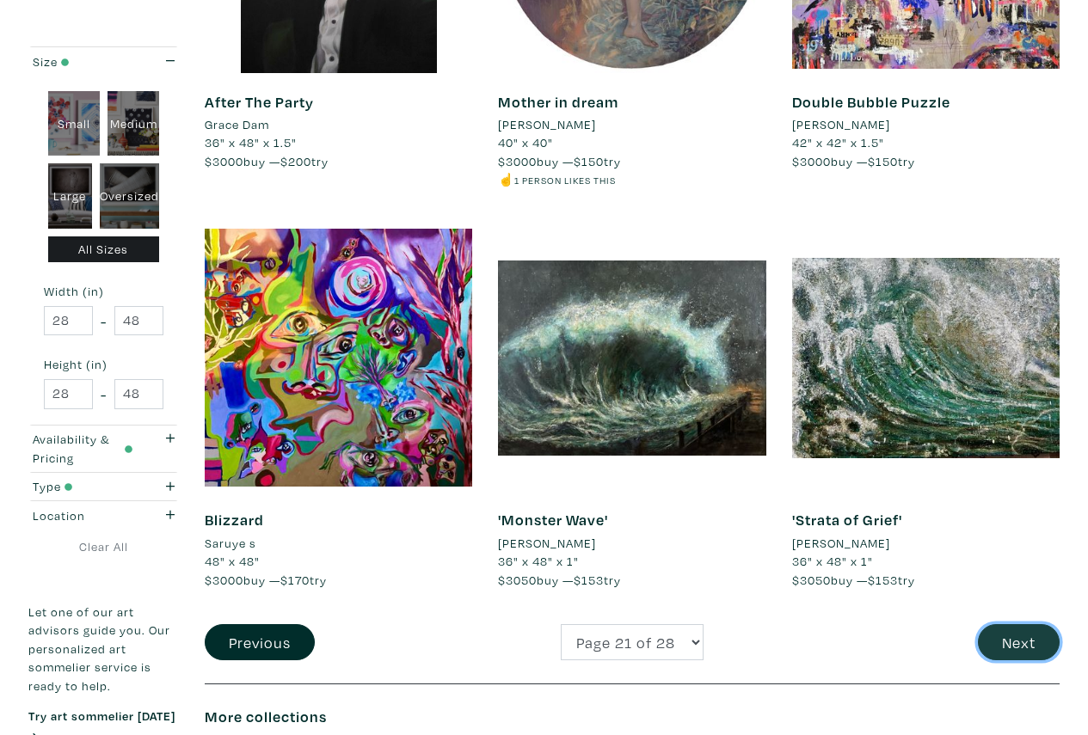
click at [1005, 639] on button "Next" at bounding box center [1019, 642] width 82 height 37
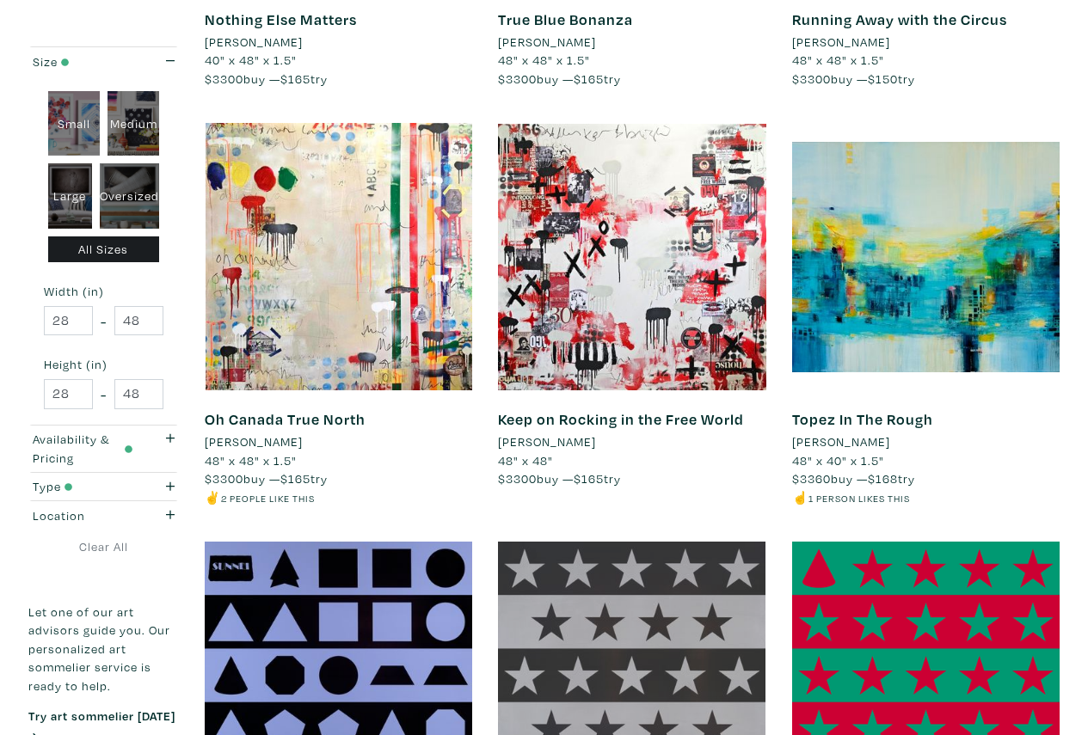
scroll to position [3303, 0]
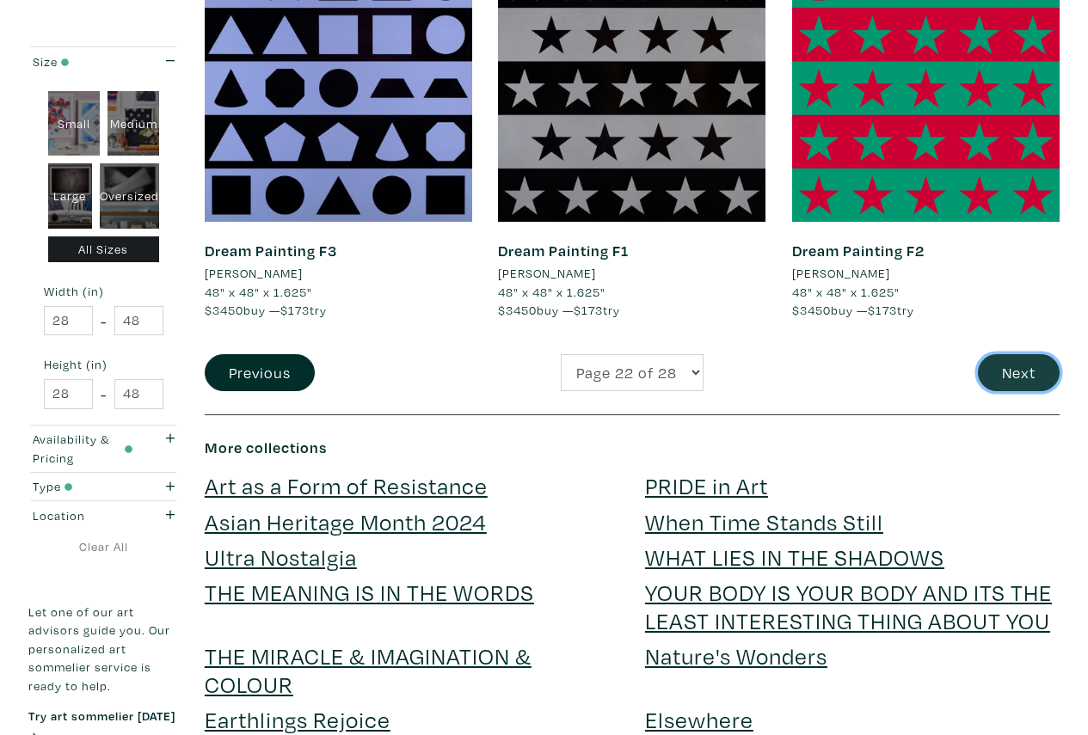
click at [1014, 368] on button "Next" at bounding box center [1019, 372] width 82 height 37
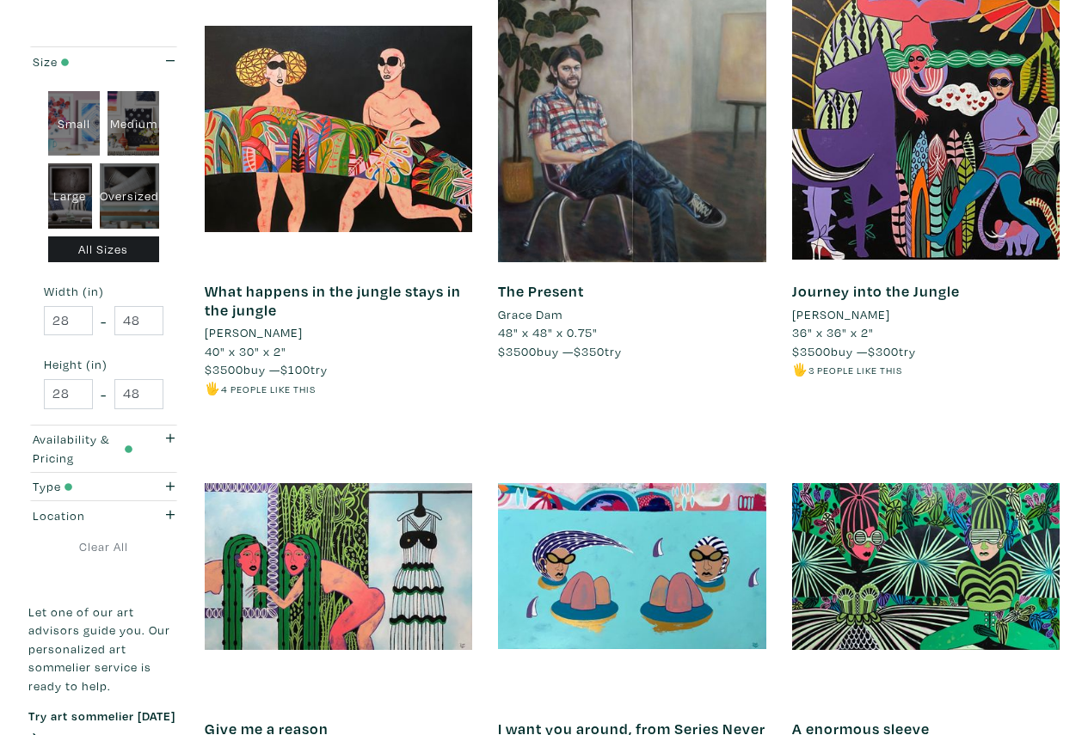
scroll to position [3356, 0]
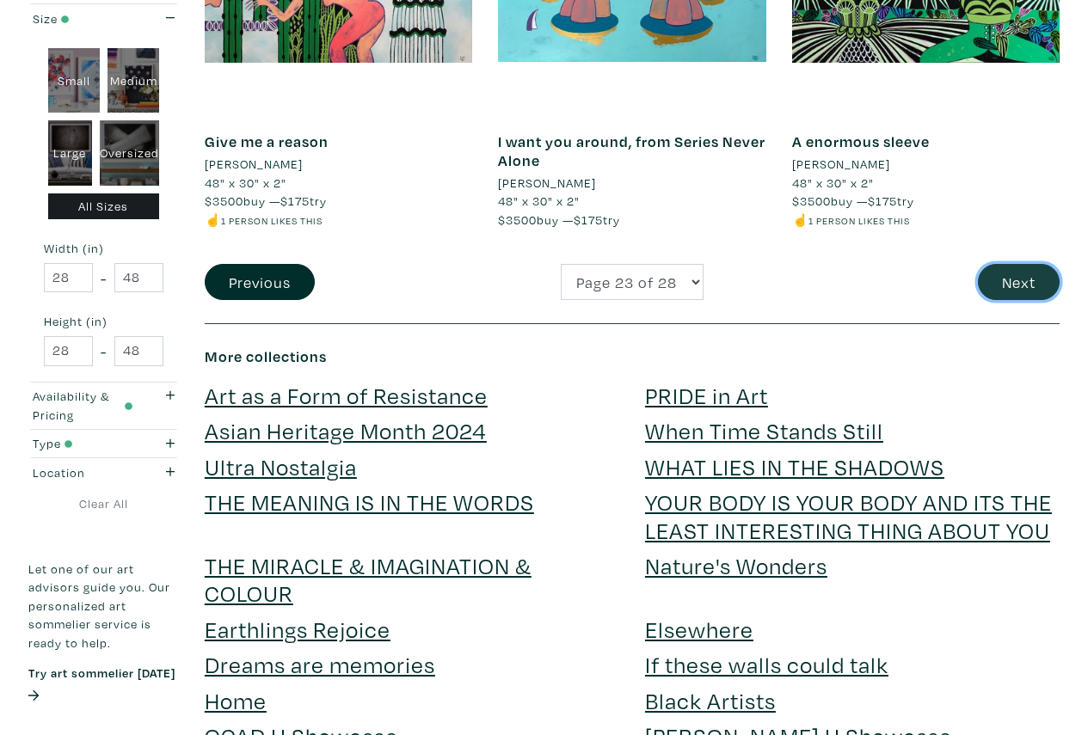
click at [1009, 280] on button "Next" at bounding box center [1019, 282] width 82 height 37
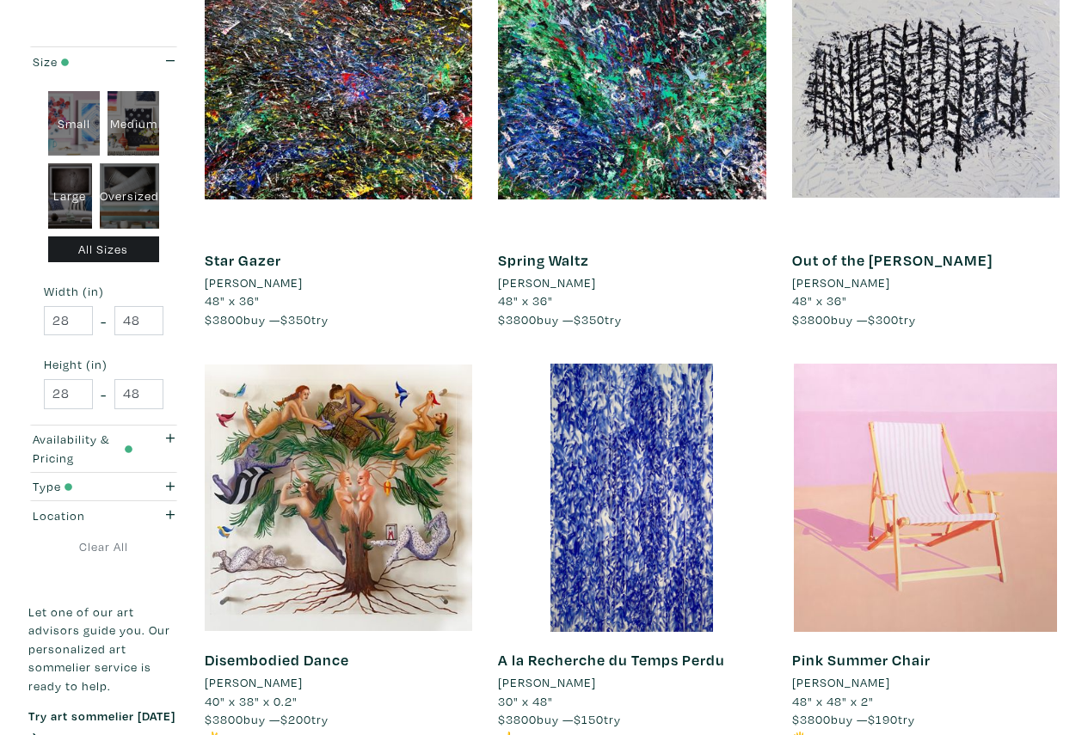
scroll to position [3352, 0]
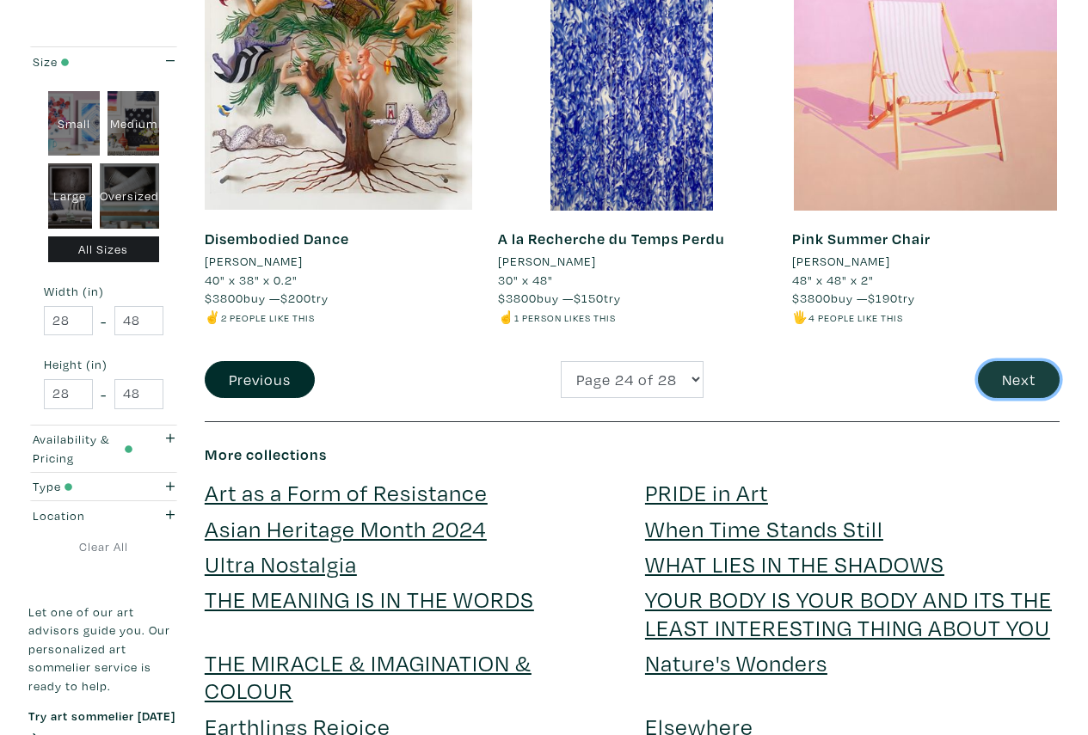
click at [1014, 377] on button "Next" at bounding box center [1019, 379] width 82 height 37
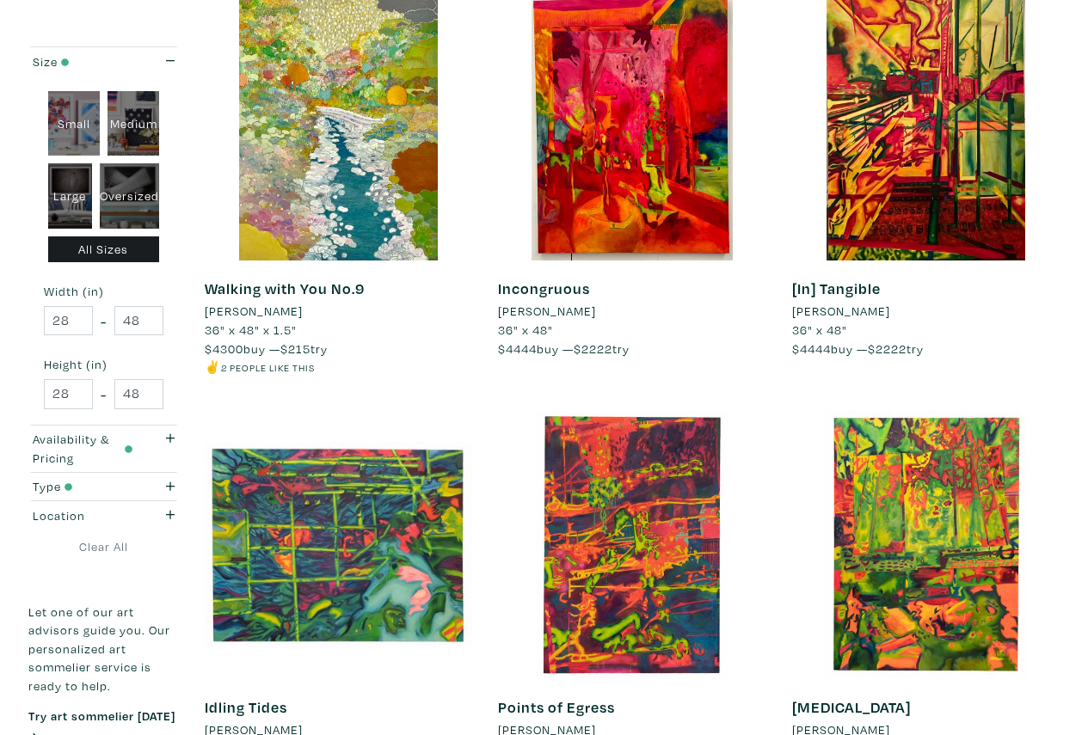
scroll to position [3211, 0]
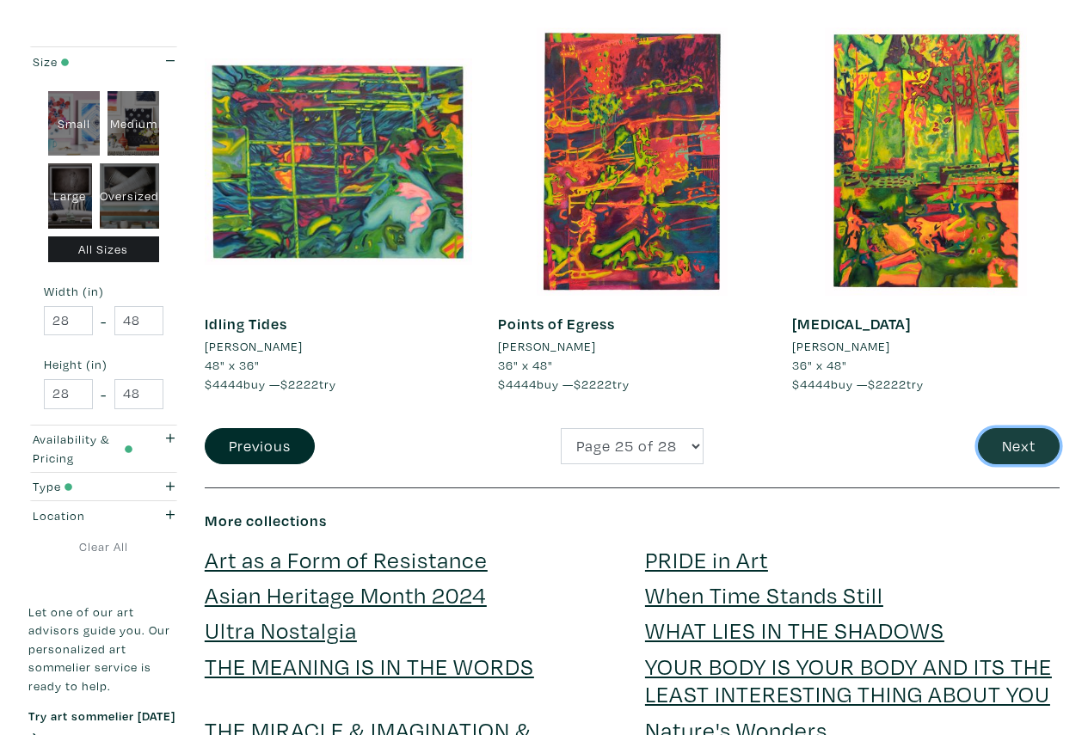
click at [1030, 443] on button "Next" at bounding box center [1019, 446] width 82 height 37
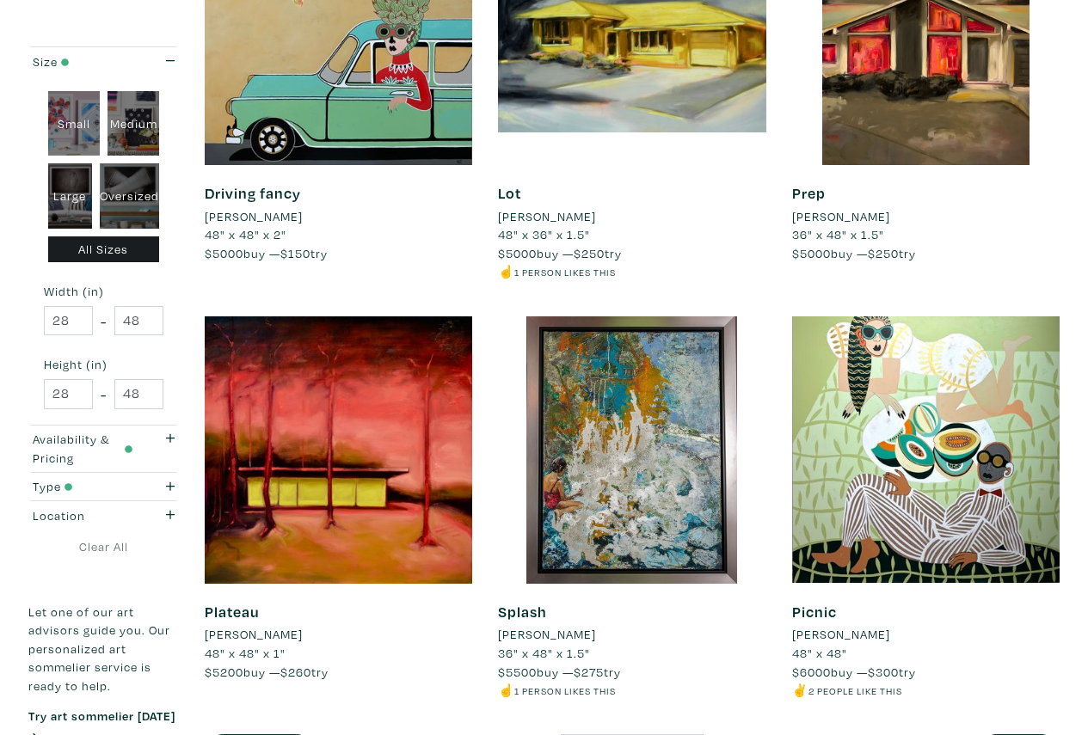
scroll to position [3275, 0]
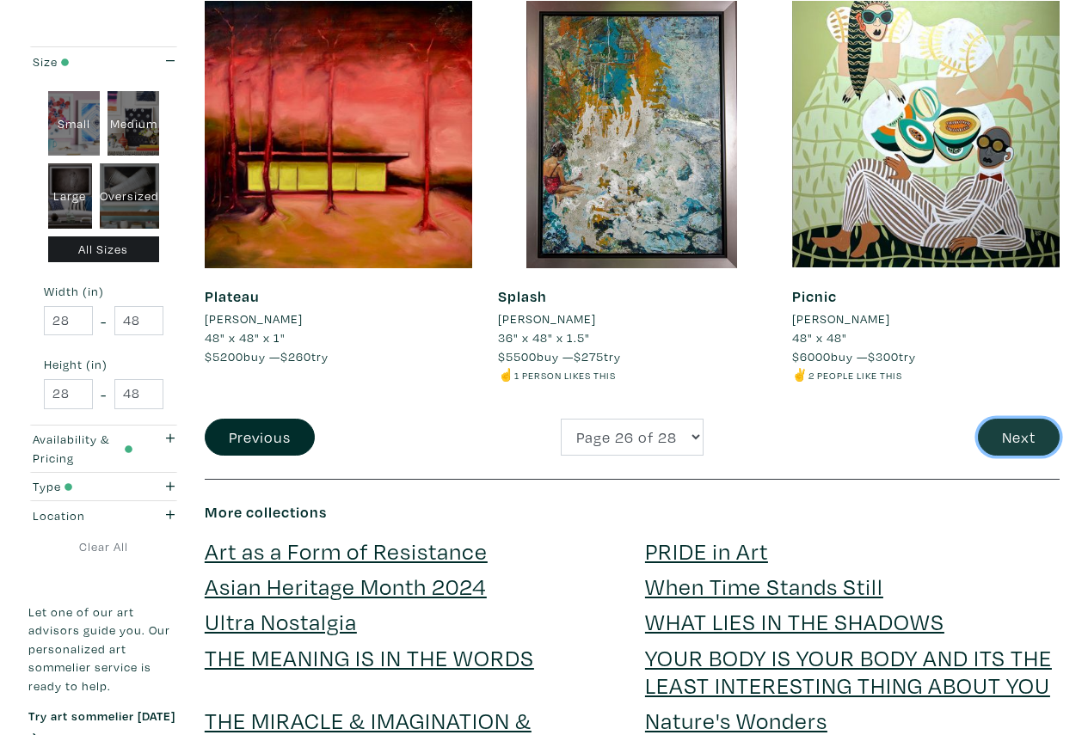
click at [1000, 432] on button "Next" at bounding box center [1019, 437] width 82 height 37
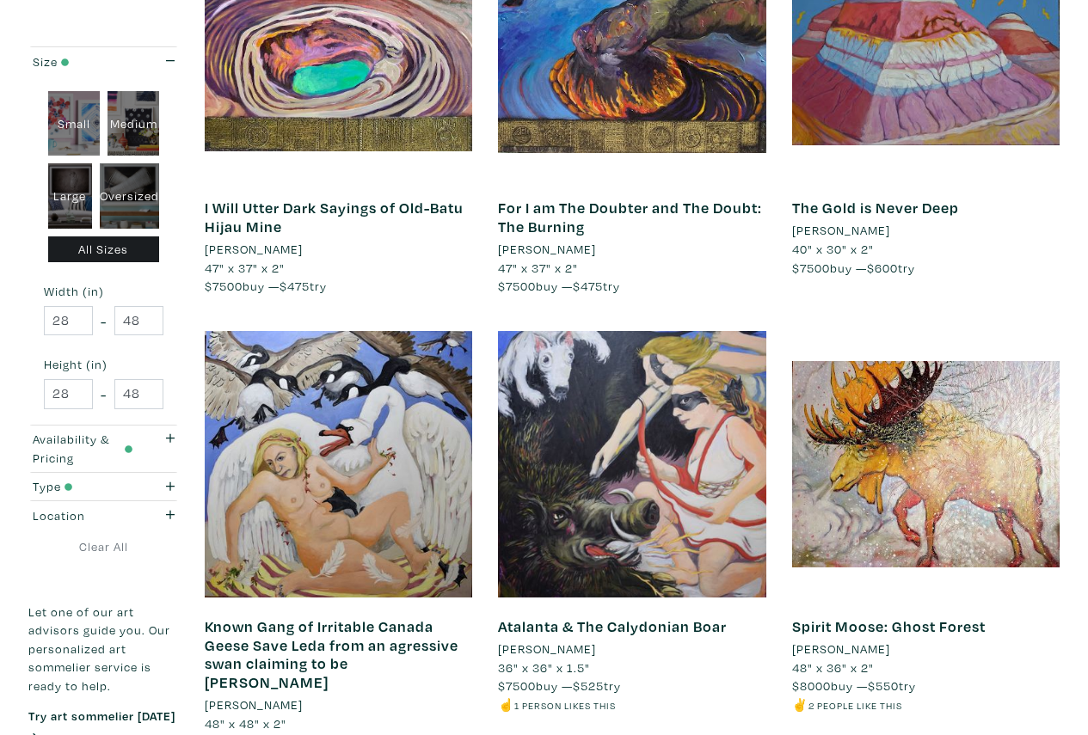
scroll to position [3181, 0]
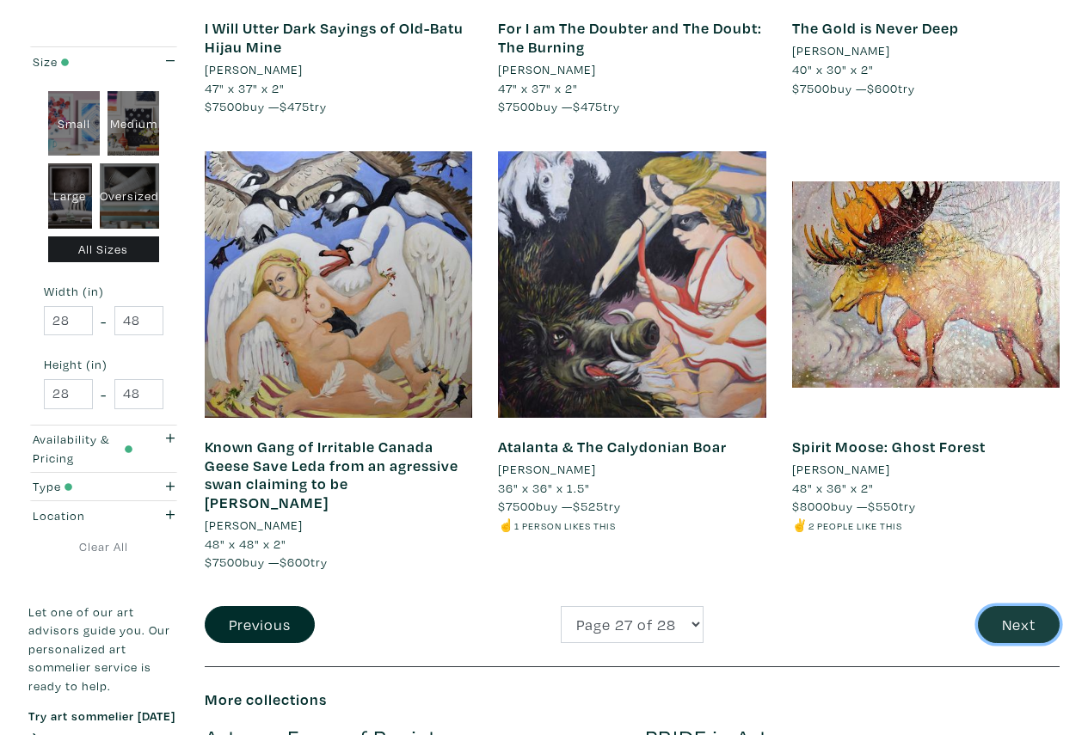
click at [1030, 613] on button "Next" at bounding box center [1019, 624] width 82 height 37
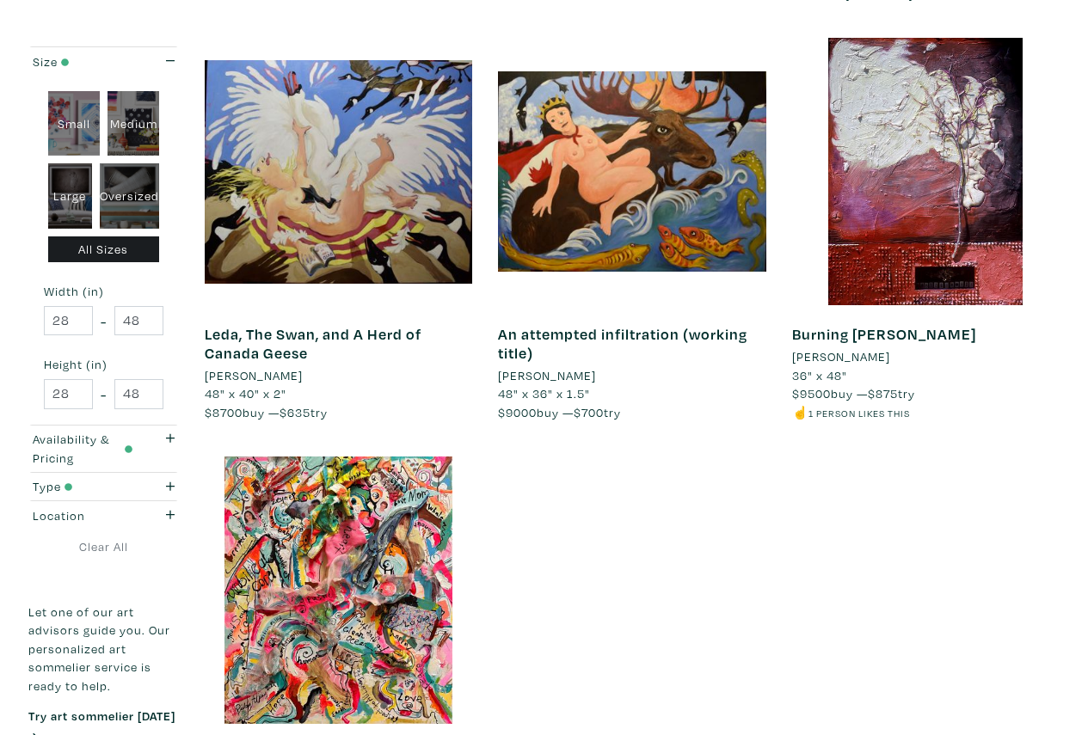
scroll to position [1735, 0]
